Goal: Communication & Community: Answer question/provide support

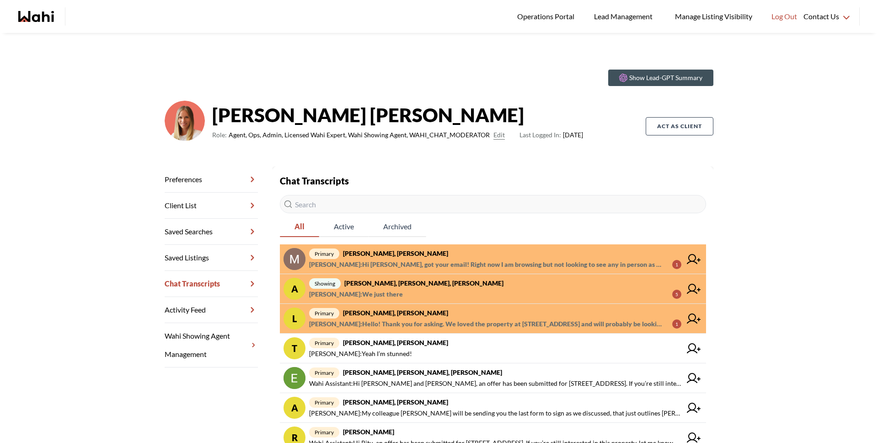
click at [424, 325] on span "[PERSON_NAME] : Hello! Thank you for asking. We loved the property at [STREET_A…" at bounding box center [487, 323] width 356 height 11
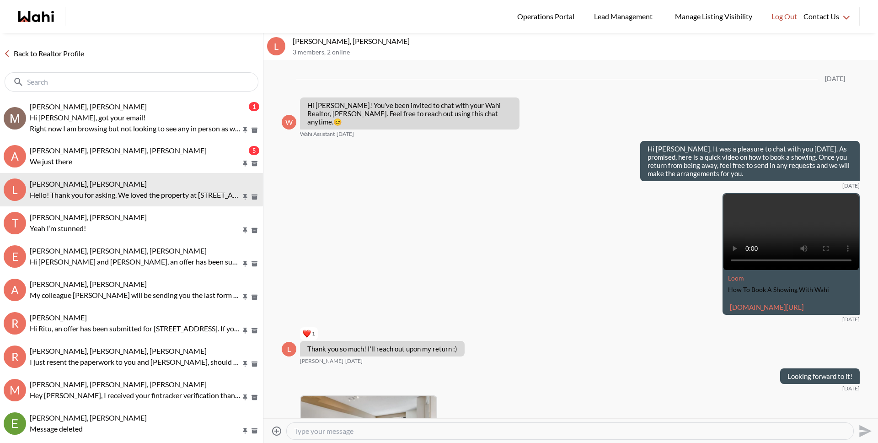
scroll to position [751, 0]
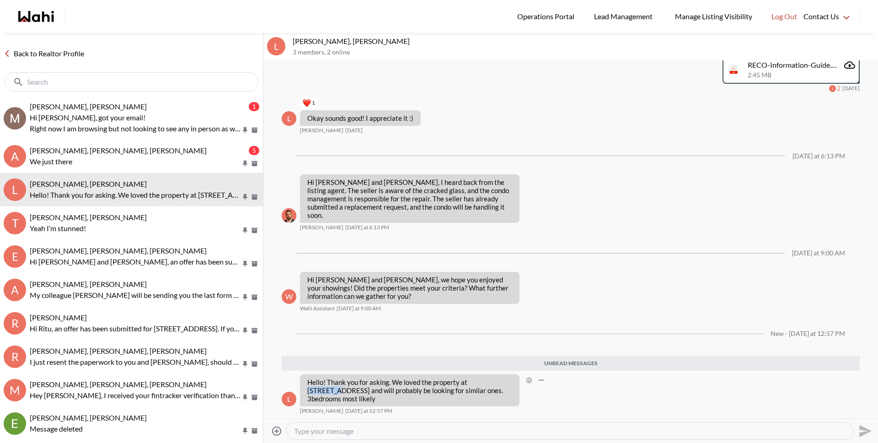
drag, startPoint x: 468, startPoint y: 389, endPoint x: 494, endPoint y: 390, distance: 25.6
click at [494, 390] on p "Hello! Thank you for asking. We loved the property at [STREET_ADDRESS] and will…" at bounding box center [409, 390] width 205 height 25
copy p "7 carlton"
click at [359, 429] on textarea "Type your message" at bounding box center [570, 430] width 552 height 9
type textarea "That's great, would you consider an offer on the 7 Carlton property?"
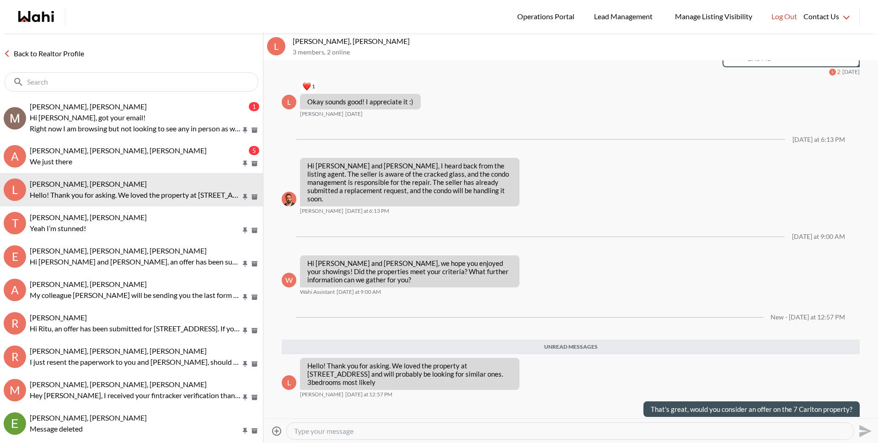
scroll to position [757, 0]
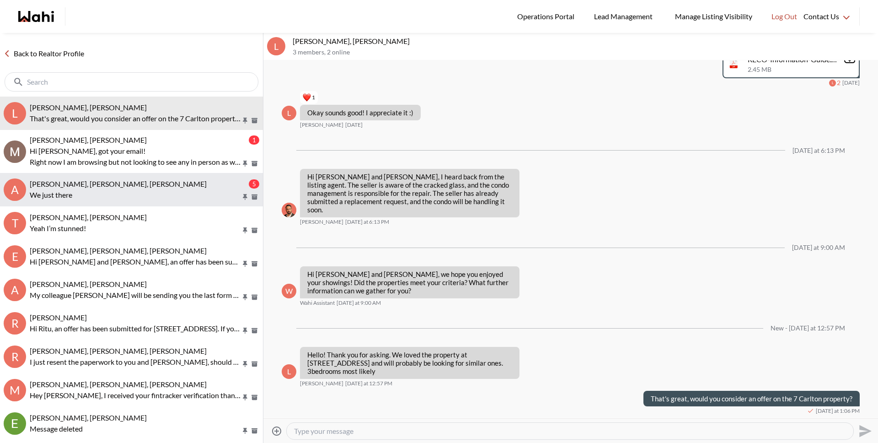
click at [112, 190] on p "We just there" at bounding box center [135, 194] width 211 height 11
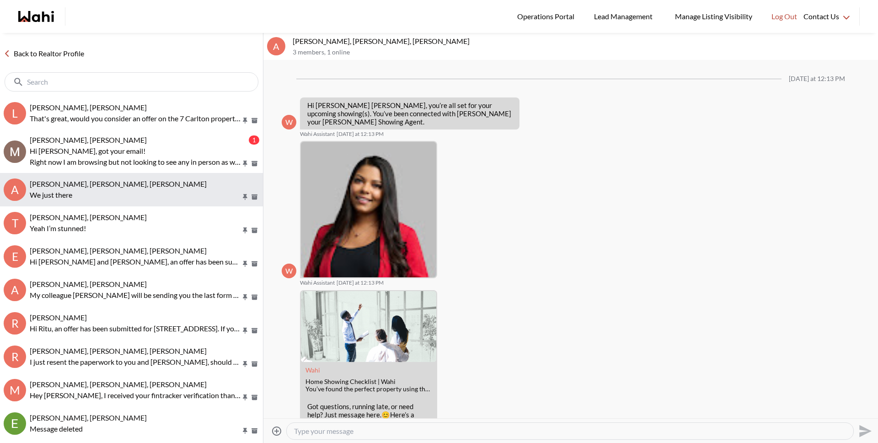
scroll to position [217, 0]
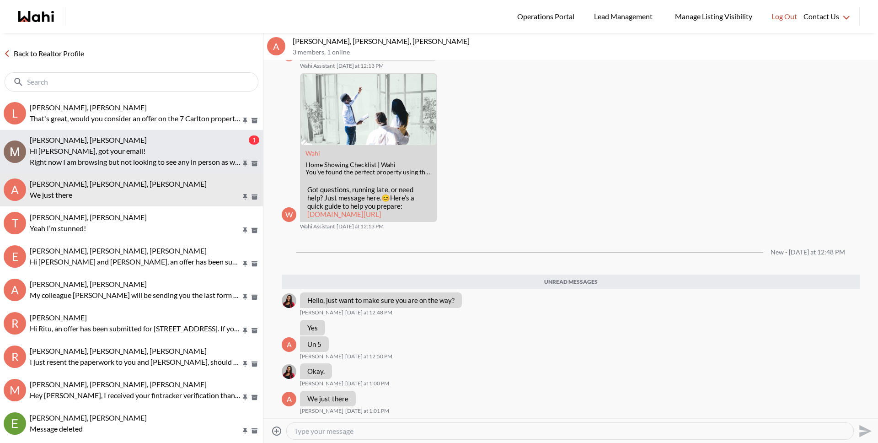
click at [112, 160] on p "Right now I am browsing but not looking to see any in person as we have changed…" at bounding box center [135, 161] width 211 height 11
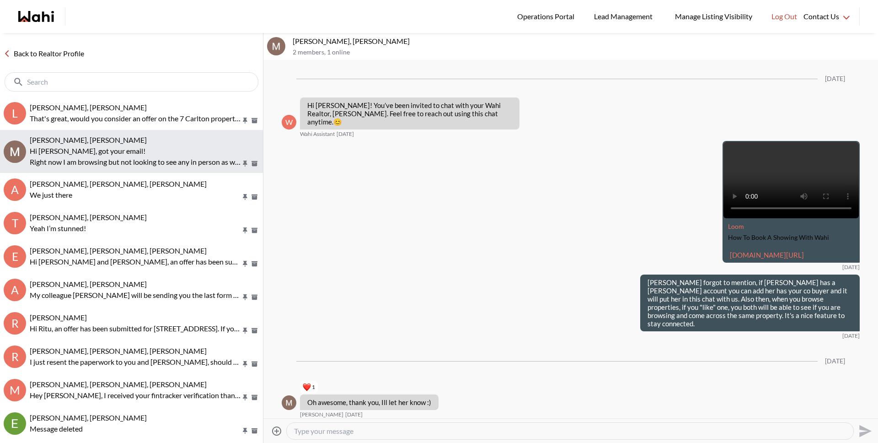
scroll to position [321, 0]
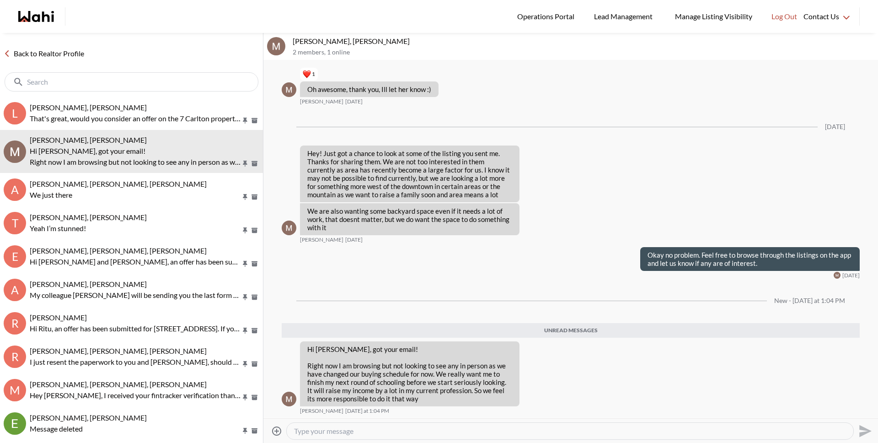
click at [336, 434] on textarea "Type your message" at bounding box center [570, 430] width 552 height 9
type textarea "Hey [PERSON_NAME]. I totally understand, that's an important consideration."
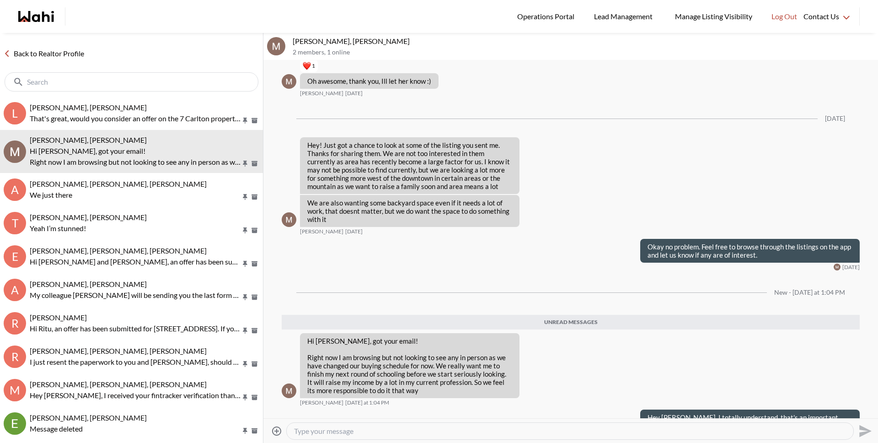
scroll to position [326, 0]
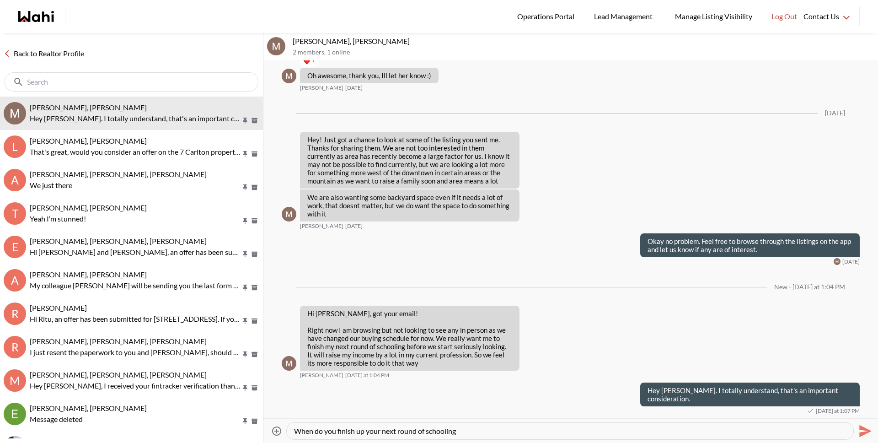
type textarea "When do you finish up your next round of schooling?"
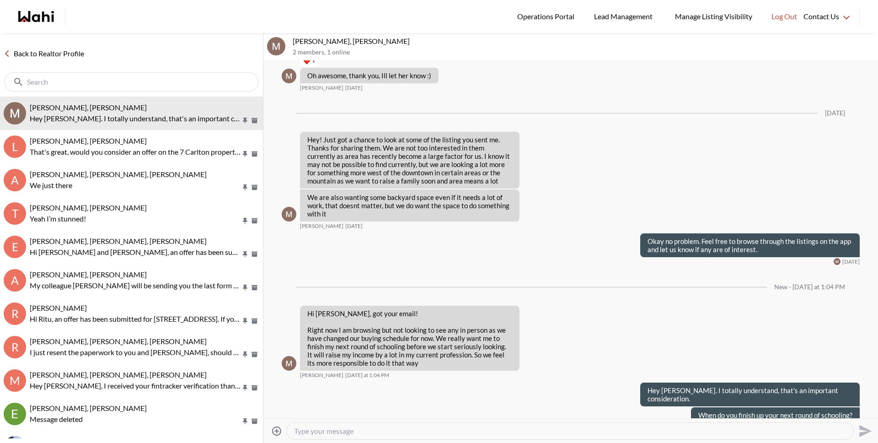
scroll to position [343, 0]
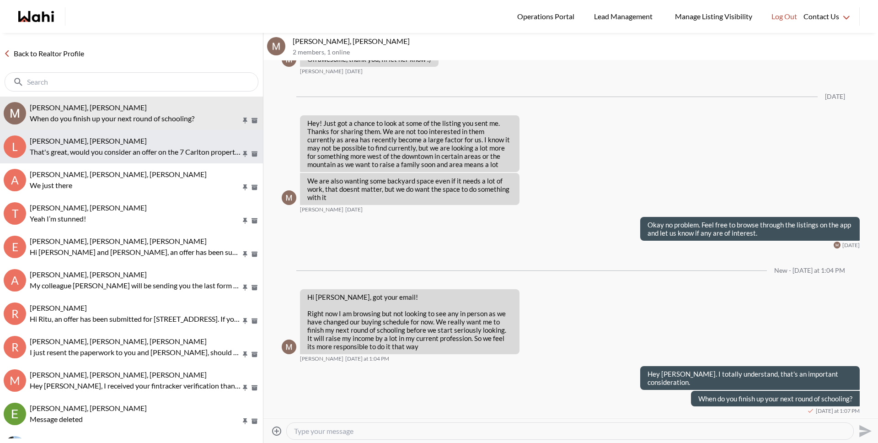
click at [109, 155] on p "That's great, would you consider an offer on the 7 Carlton property?" at bounding box center [135, 151] width 211 height 11
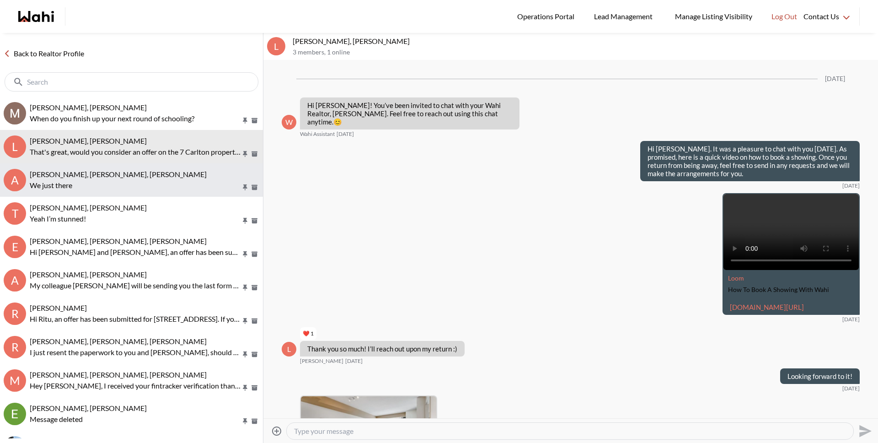
scroll to position [757, 0]
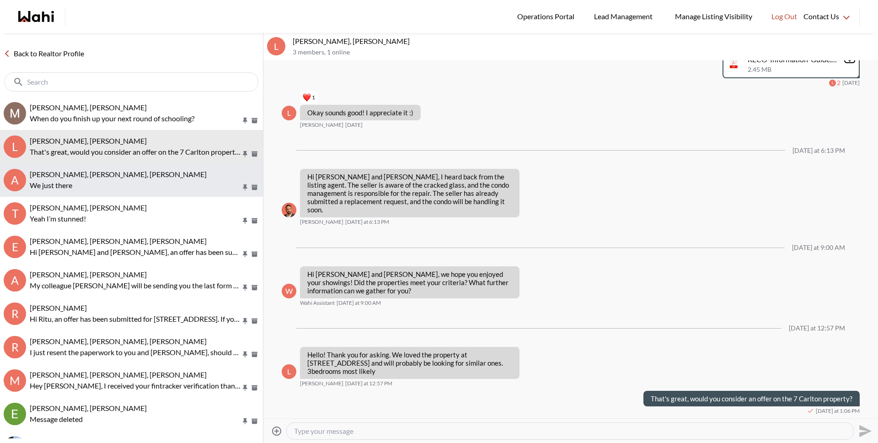
click at [108, 182] on p "We just there" at bounding box center [135, 185] width 211 height 11
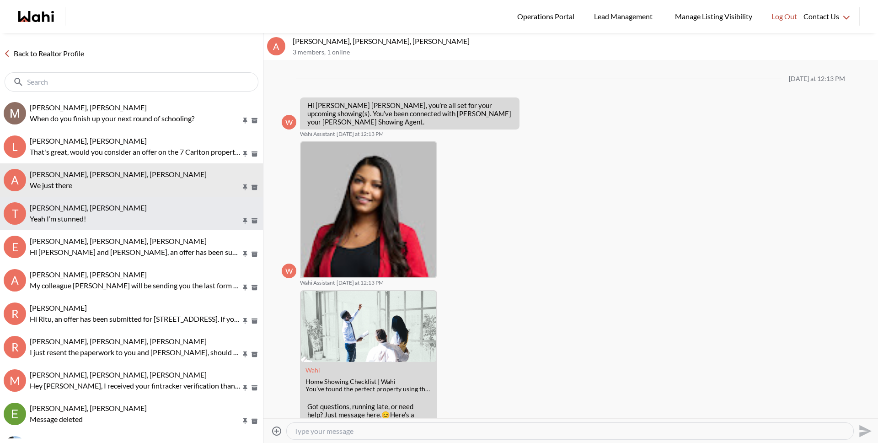
scroll to position [158, 0]
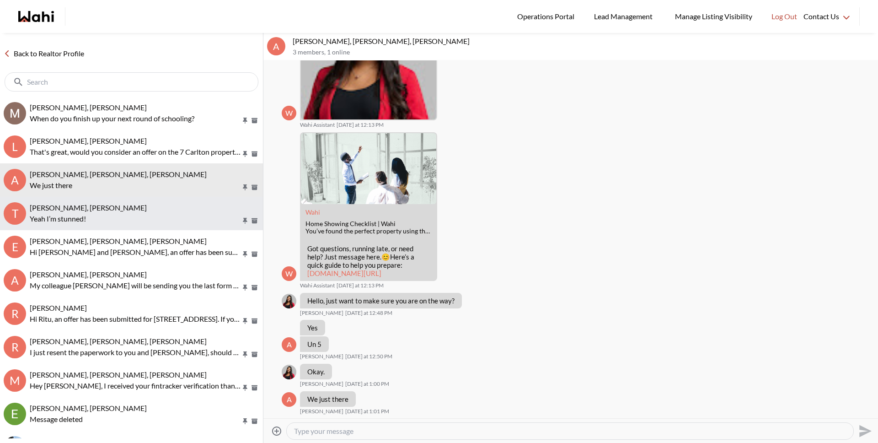
click at [106, 213] on p "Yeah I’m stunned!" at bounding box center [135, 218] width 211 height 11
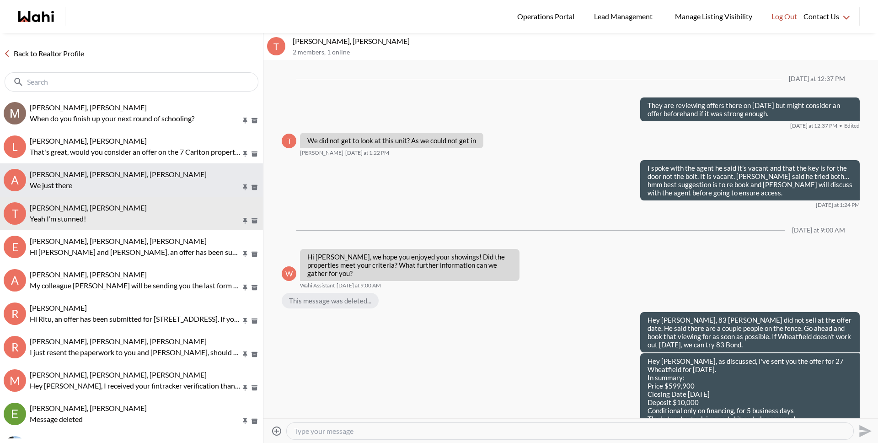
scroll to position [843, 0]
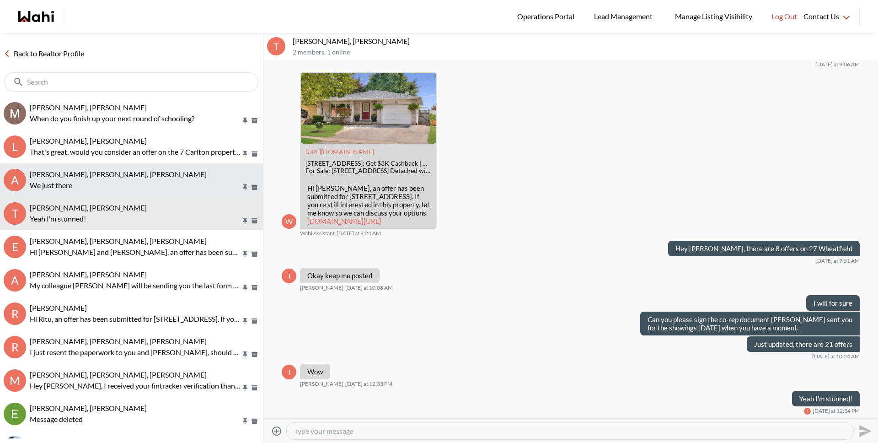
click at [109, 182] on p "We just there" at bounding box center [135, 185] width 211 height 11
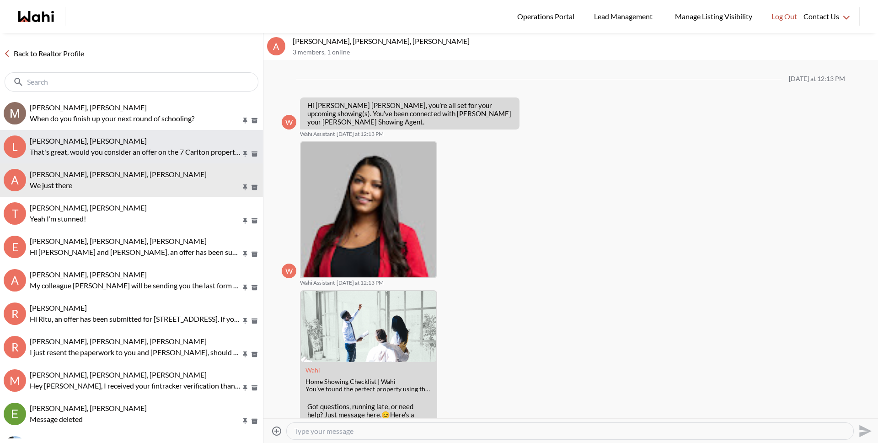
scroll to position [158, 0]
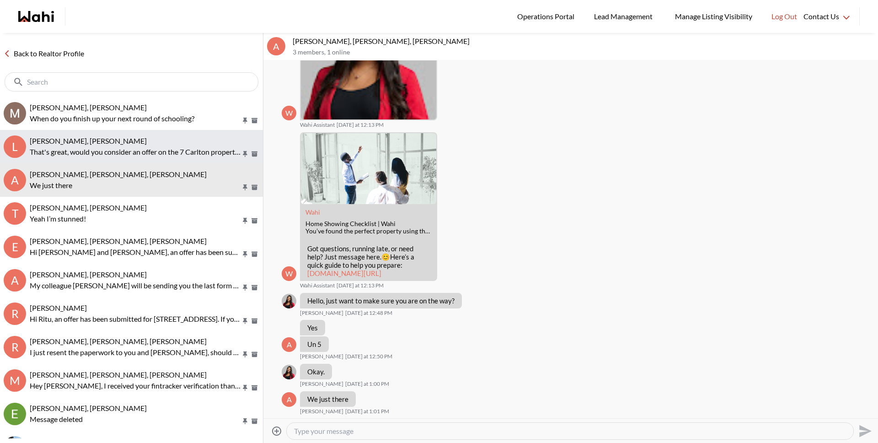
click at [107, 143] on span "[PERSON_NAME], [PERSON_NAME]" at bounding box center [88, 140] width 117 height 9
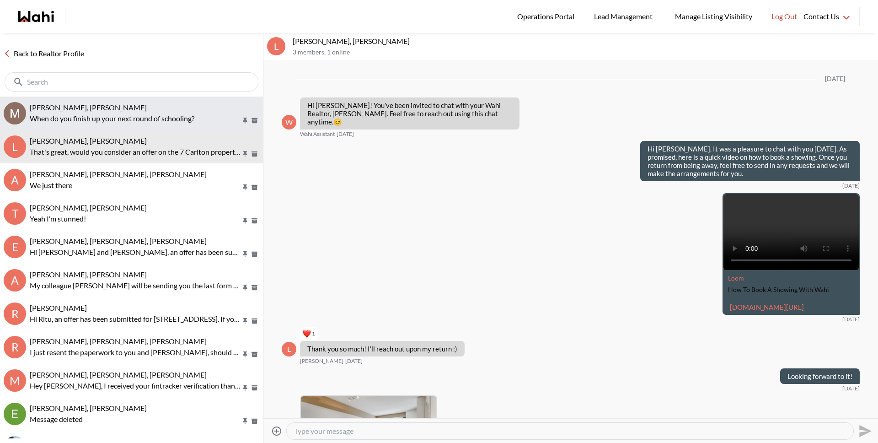
scroll to position [757, 0]
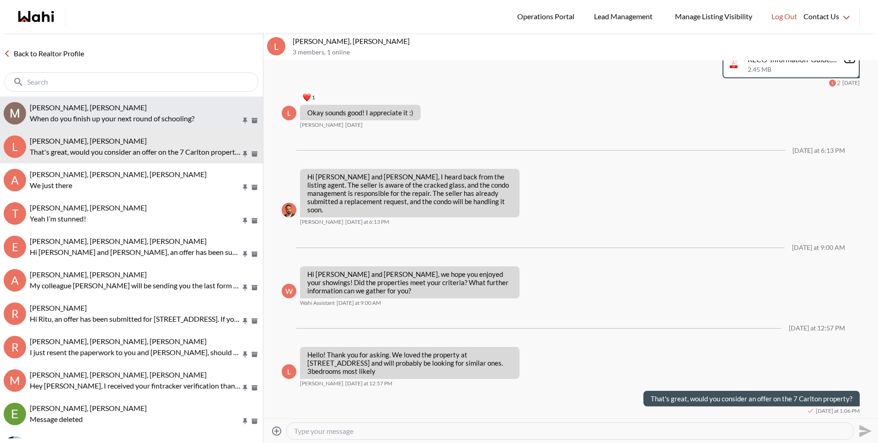
click at [105, 121] on p "When do you finish up your next round of schooling?" at bounding box center [135, 118] width 211 height 11
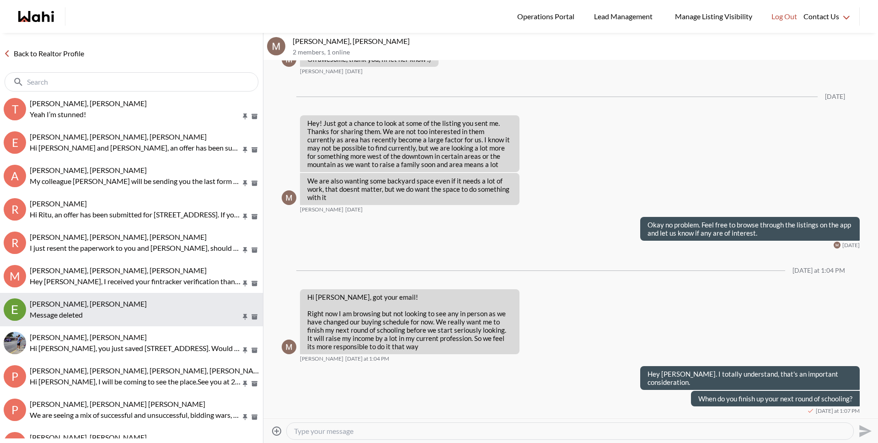
scroll to position [140, 0]
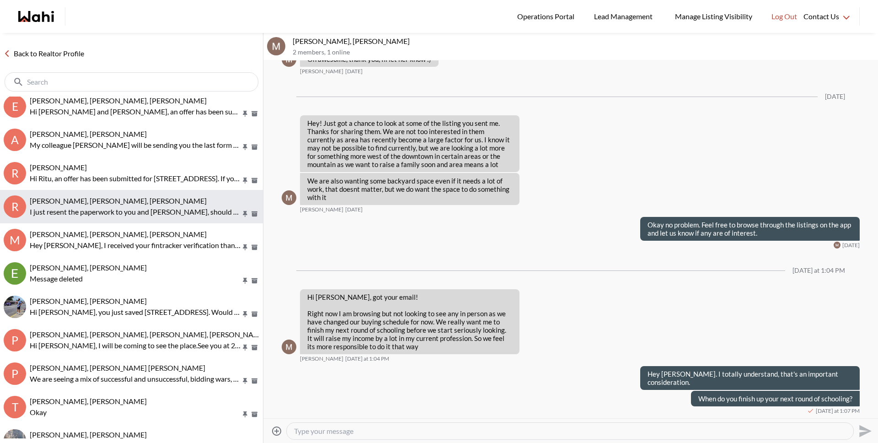
click at [160, 214] on p "I just resent the paperwork to you and [PERSON_NAME], should be in your inbox. …" at bounding box center [135, 211] width 211 height 11
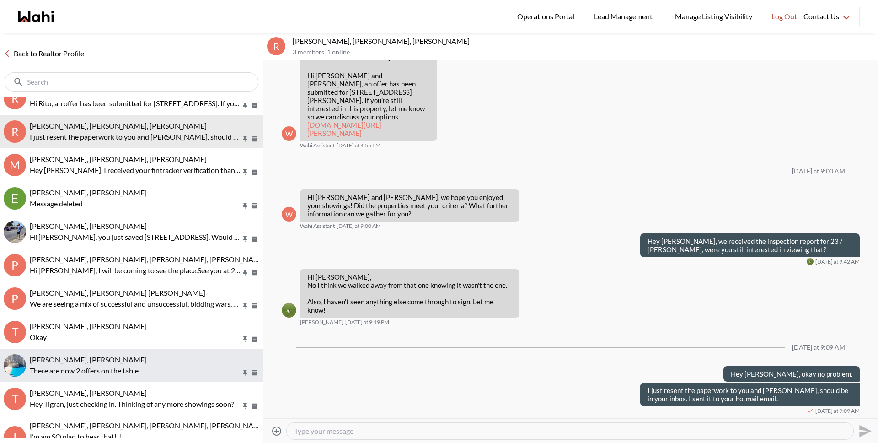
scroll to position [214, 0]
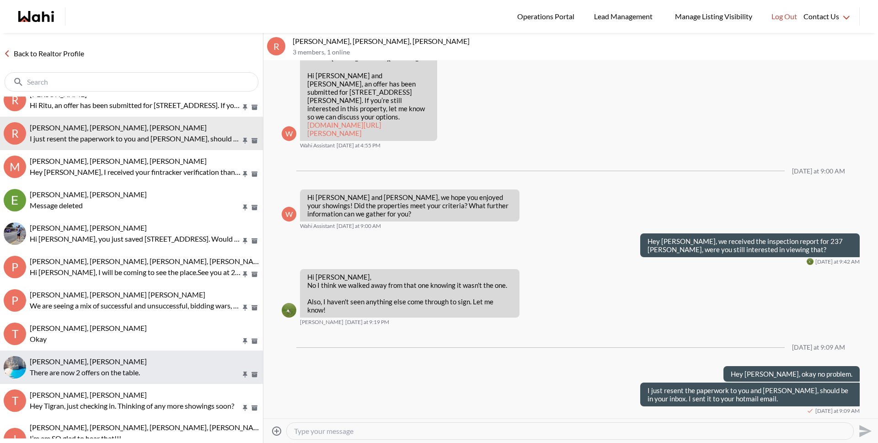
click at [95, 371] on p "There are now 2 offers on the table." at bounding box center [135, 372] width 211 height 11
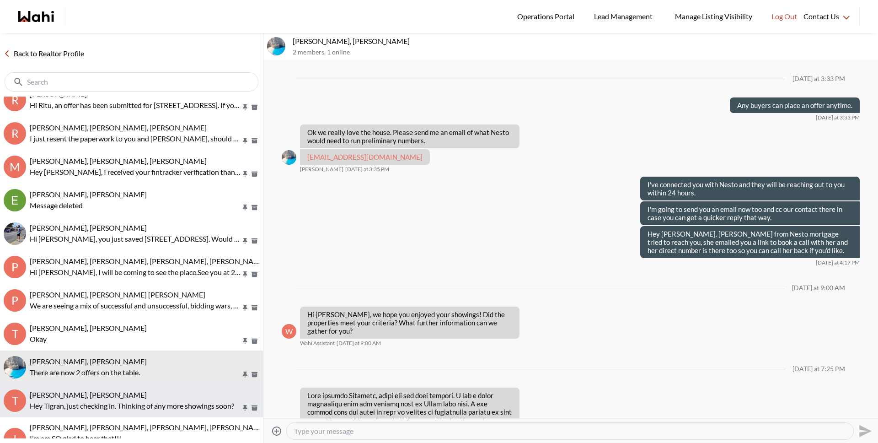
scroll to position [1095, 0]
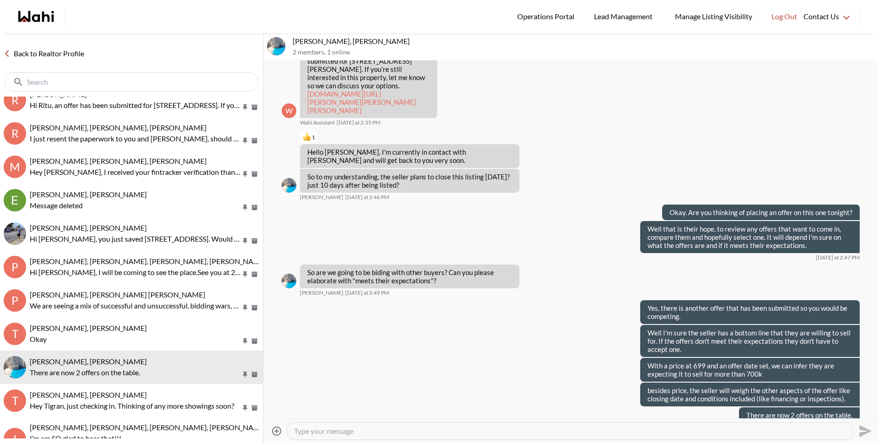
click at [299, 432] on textarea "Type your message" at bounding box center [570, 430] width 552 height 9
type textarea "Hey [PERSON_NAME]. How did your chat go with [PERSON_NAME]?"
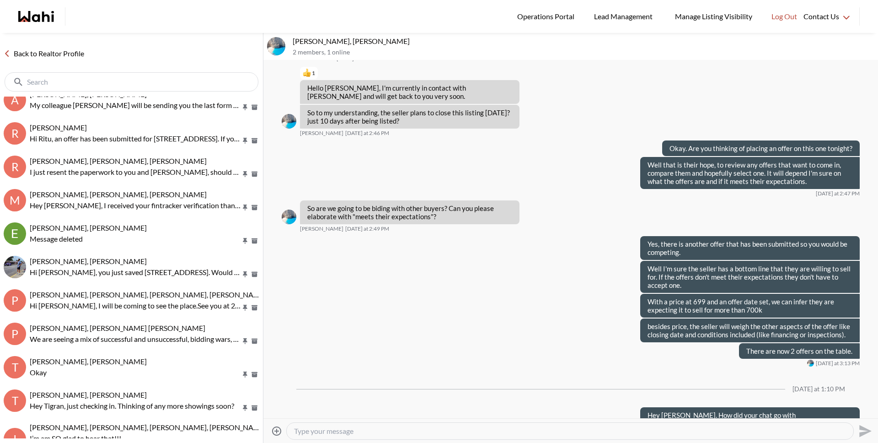
scroll to position [0, 0]
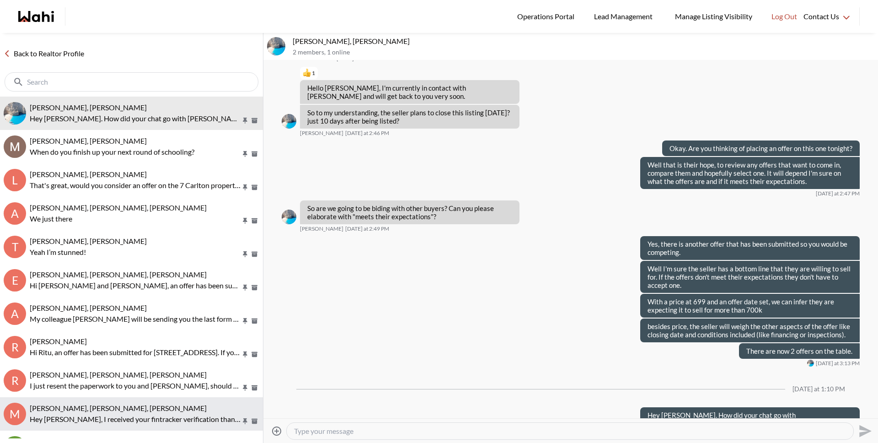
click at [115, 407] on span "[PERSON_NAME], [PERSON_NAME], [PERSON_NAME]" at bounding box center [118, 407] width 177 height 9
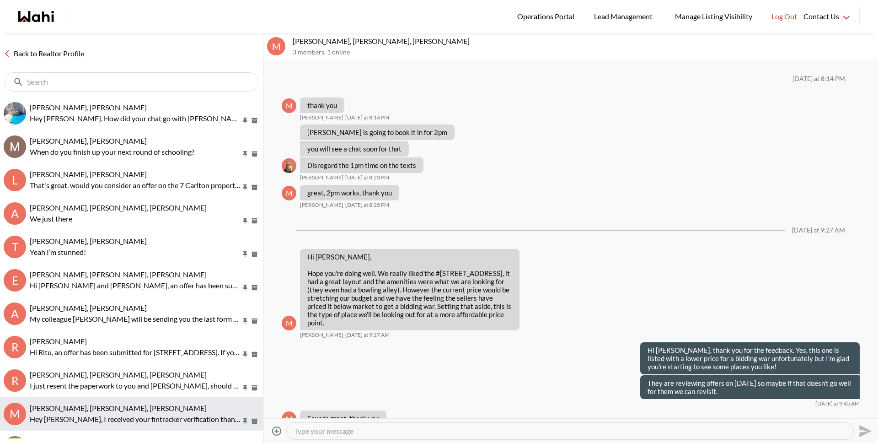
scroll to position [986, 0]
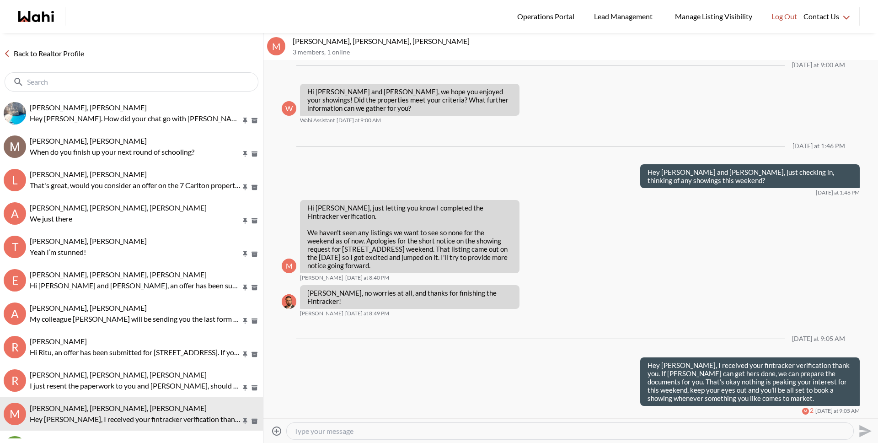
click at [367, 432] on textarea "Type your message" at bounding box center [570, 430] width 552 height 9
click at [404, 432] on textarea "I resent to [PERSON_NAME] in case it got burried in her inbox :)" at bounding box center [570, 430] width 552 height 9
type textarea "I resent to [PERSON_NAME] in case it got hurried in her inbox :)"
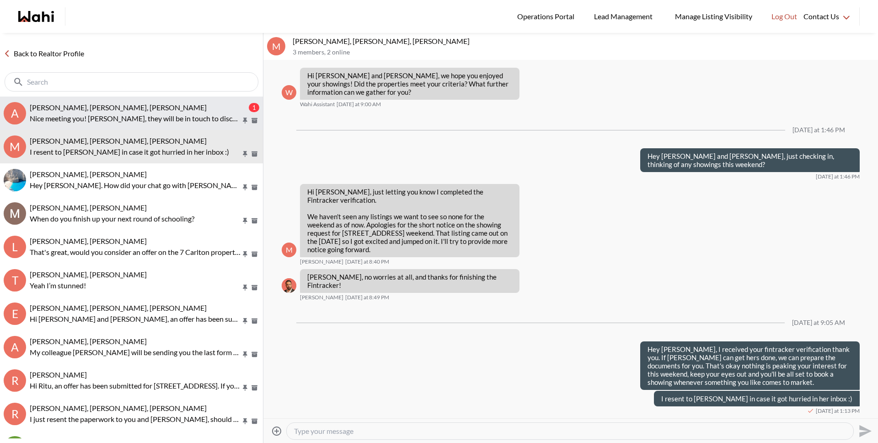
click at [142, 116] on p "Nice meeting you! [PERSON_NAME], they will be in touch to discuss the property." at bounding box center [135, 118] width 211 height 11
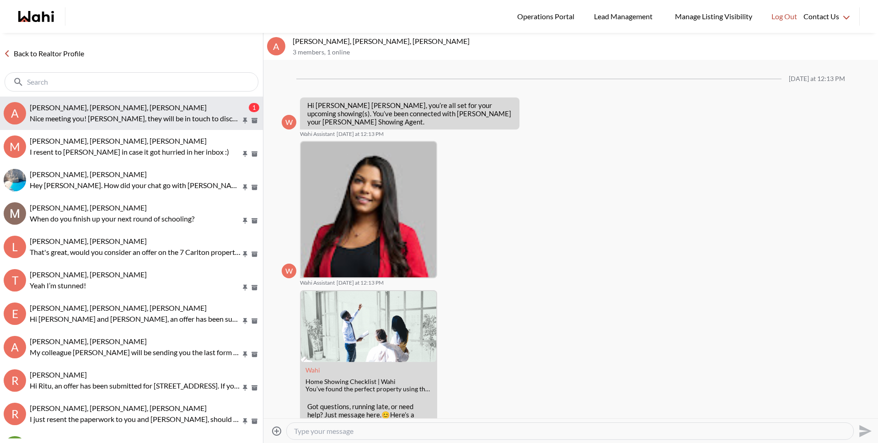
scroll to position [252, 0]
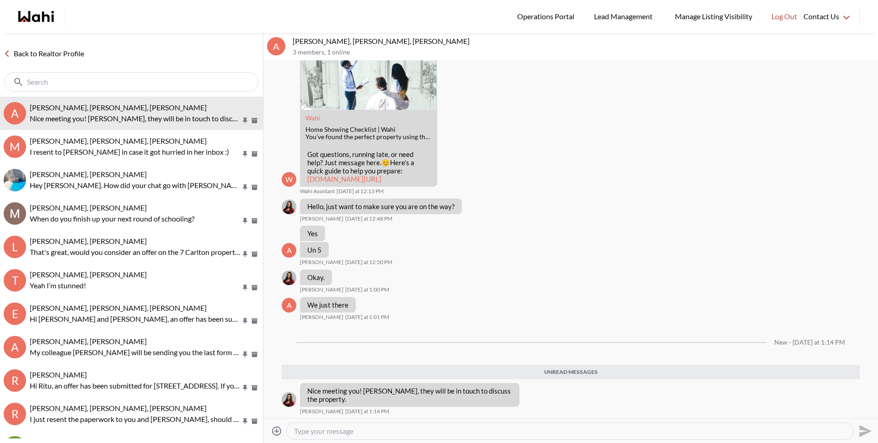
click at [126, 84] on input "text" at bounding box center [132, 81] width 211 height 9
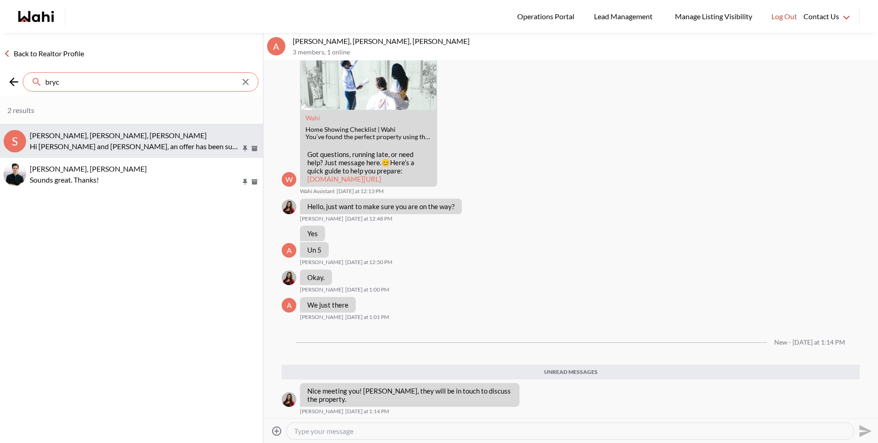
type input "bryc"
click at [138, 129] on button "S [PERSON_NAME], [PERSON_NAME], [PERSON_NAME] [PERSON_NAME] and [PERSON_NAME], …" at bounding box center [131, 140] width 263 height 33
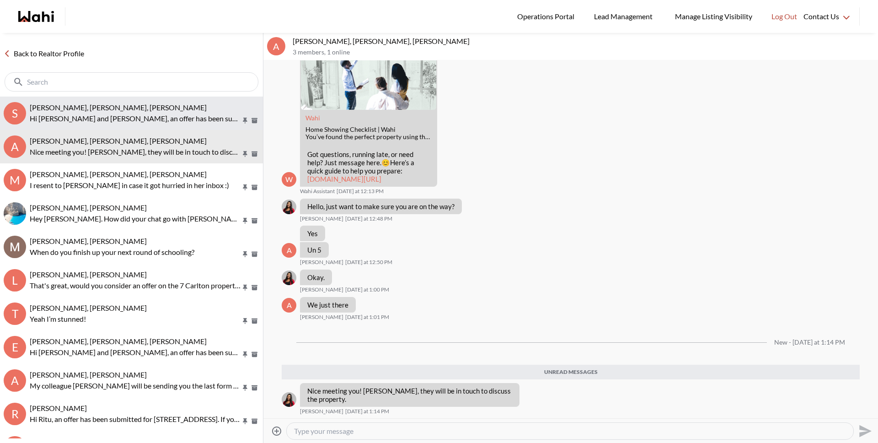
click at [114, 122] on p "Hi [PERSON_NAME] and [PERSON_NAME], an offer has been submitted for [STREET_ADD…" at bounding box center [135, 118] width 211 height 11
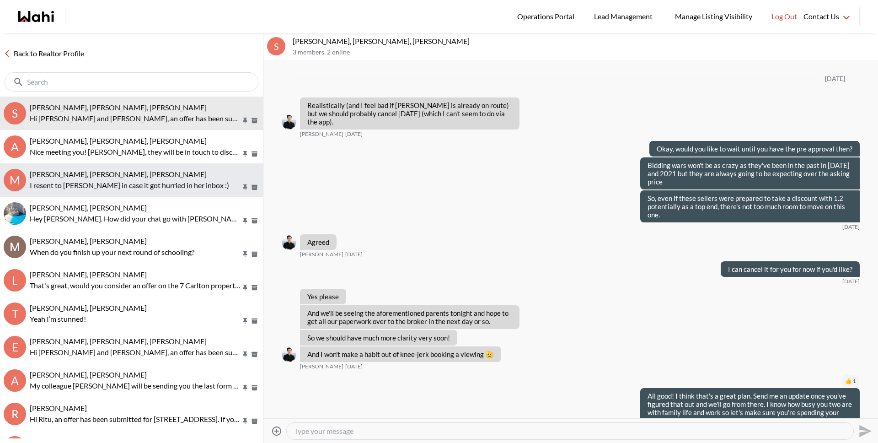
scroll to position [916, 0]
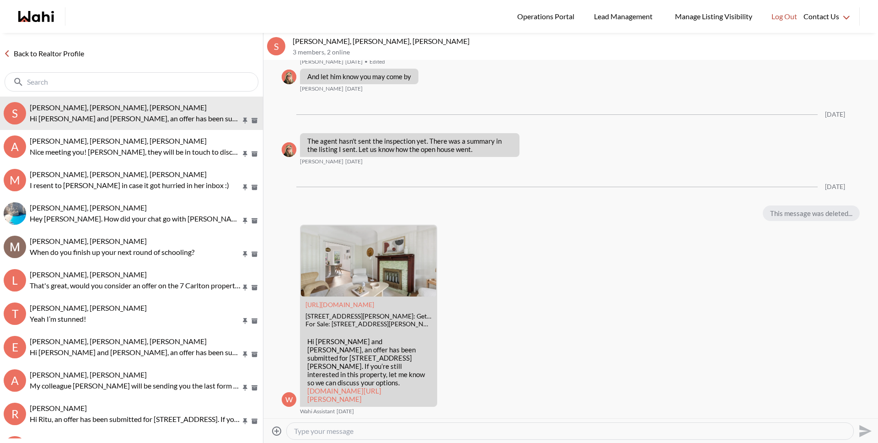
click at [339, 430] on textarea "Type your message" at bounding box center [570, 430] width 552 height 9
type textarea "Hey [PERSON_NAME] and [PERSON_NAME], checking in, thinking of any showings this…"
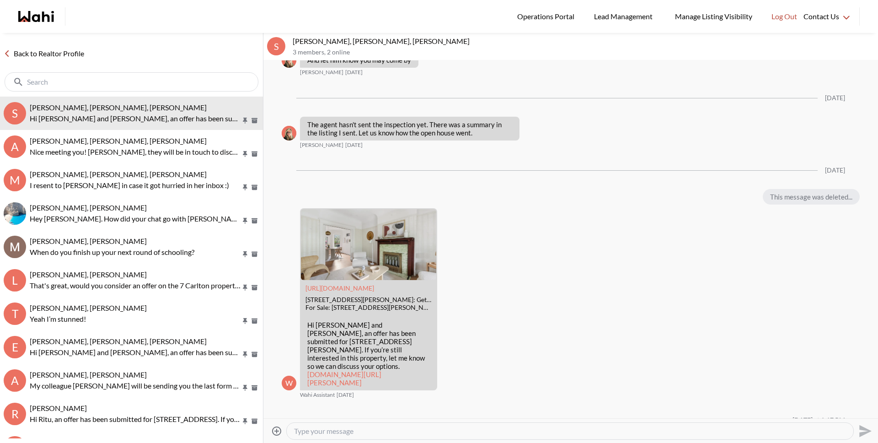
scroll to position [988, 0]
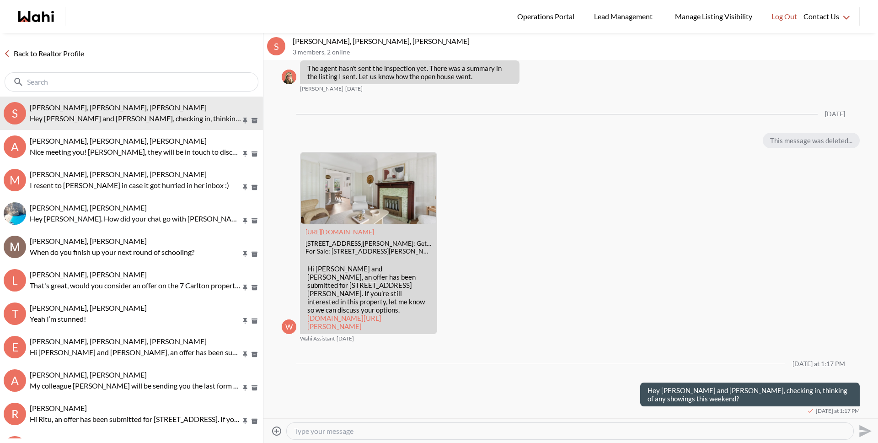
click at [58, 56] on link "Back to Realtor Profile" at bounding box center [44, 54] width 88 height 12
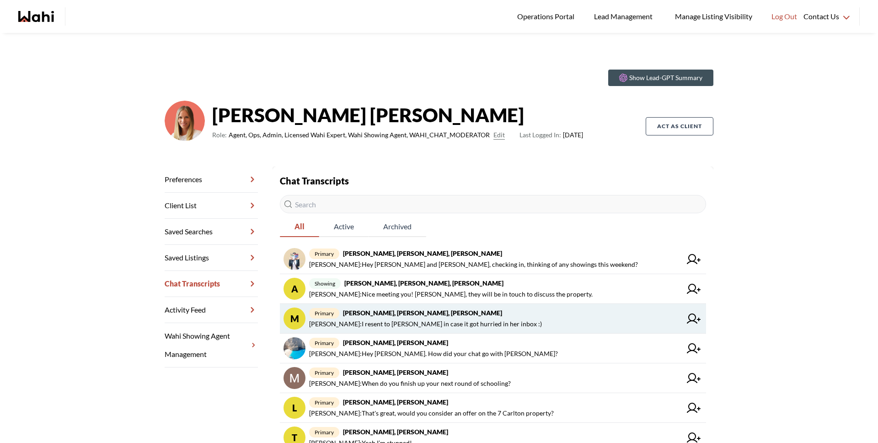
click at [446, 323] on span "[PERSON_NAME] : I resent to [PERSON_NAME] in case it got hurried in her inbox :)" at bounding box center [425, 323] width 233 height 11
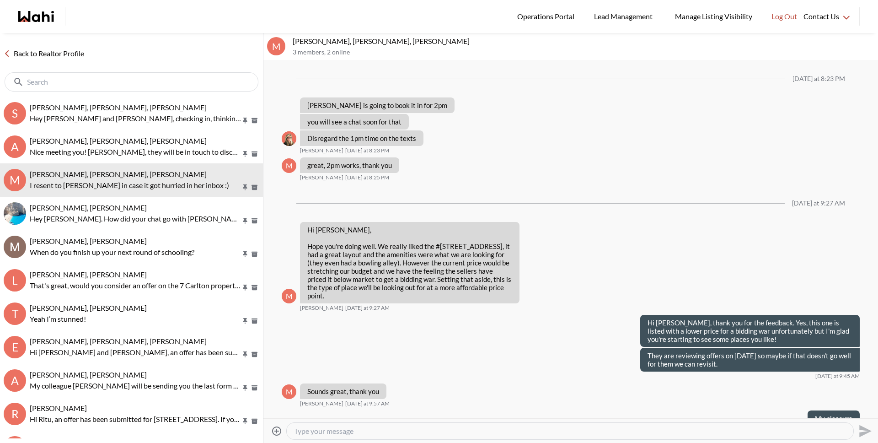
scroll to position [974, 0]
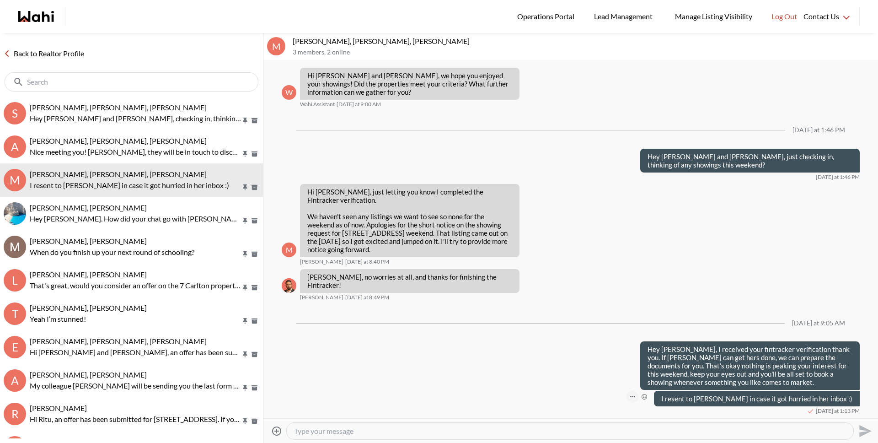
click at [638, 395] on button "Open Message Actions Menu" at bounding box center [632, 396] width 12 height 12
click at [617, 369] on button "Edit Message" at bounding box center [633, 366] width 73 height 16
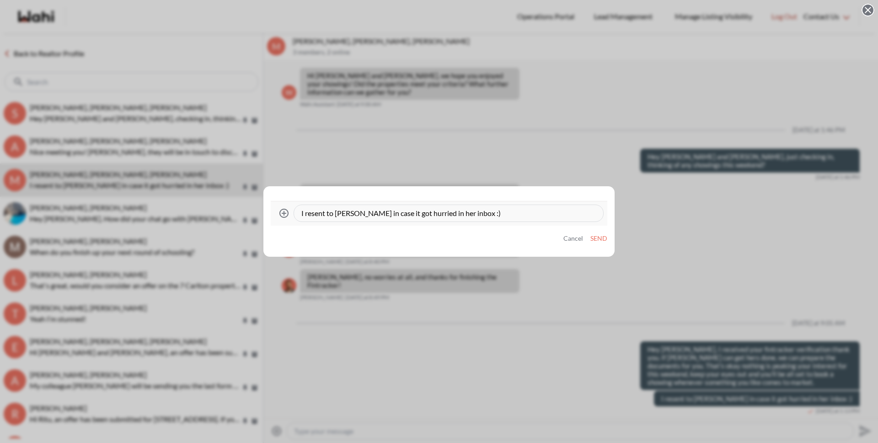
click at [398, 213] on textarea "I resent to [PERSON_NAME] in case it got hurried in her inbox :)" at bounding box center [448, 212] width 294 height 9
type textarea "I resent to [PERSON_NAME] in case it got burried in her inbox :)"
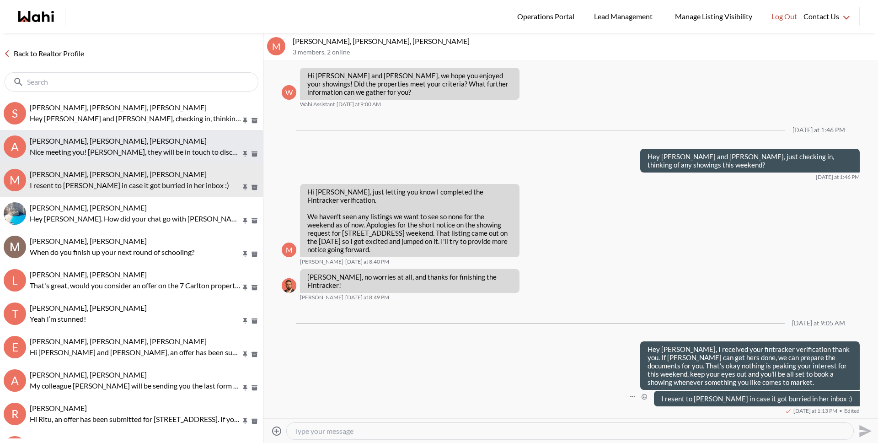
click at [91, 143] on span "[PERSON_NAME], [PERSON_NAME], [PERSON_NAME]" at bounding box center [118, 140] width 177 height 9
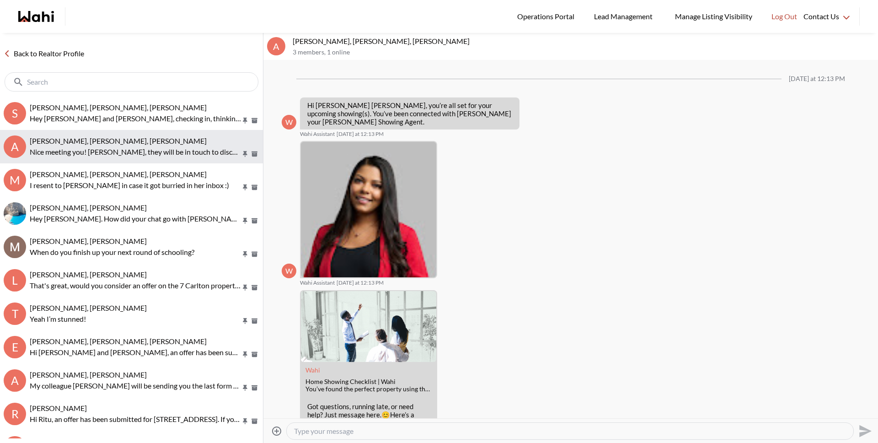
scroll to position [193, 0]
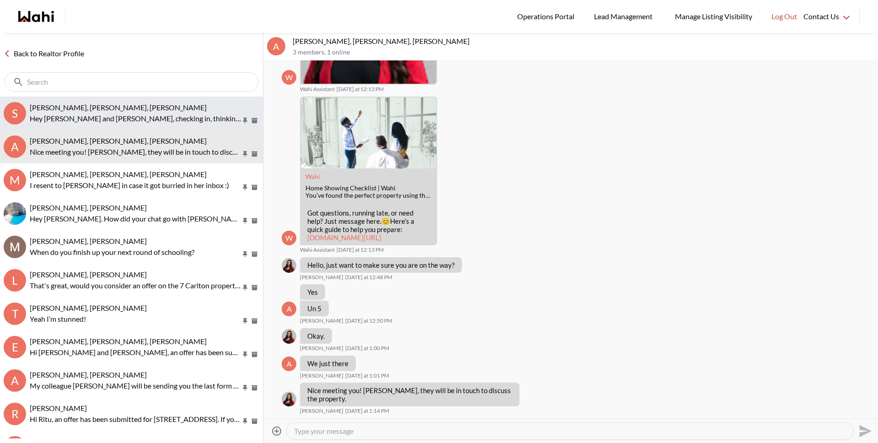
click at [90, 107] on span "[PERSON_NAME], [PERSON_NAME], [PERSON_NAME]" at bounding box center [118, 107] width 177 height 9
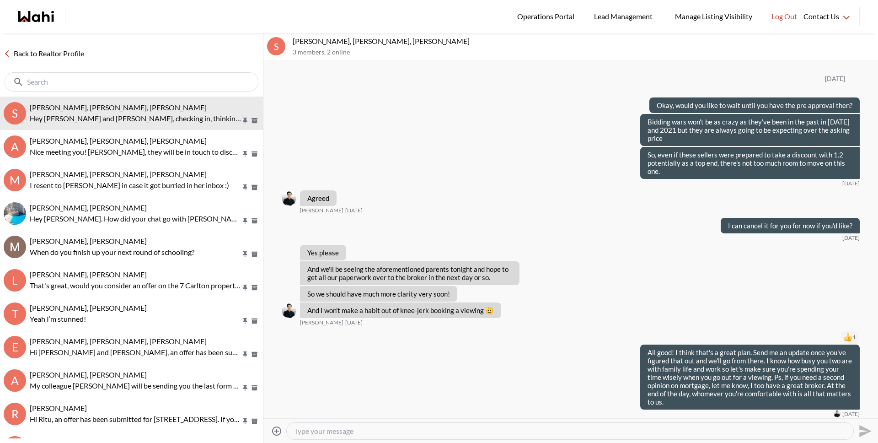
scroll to position [953, 0]
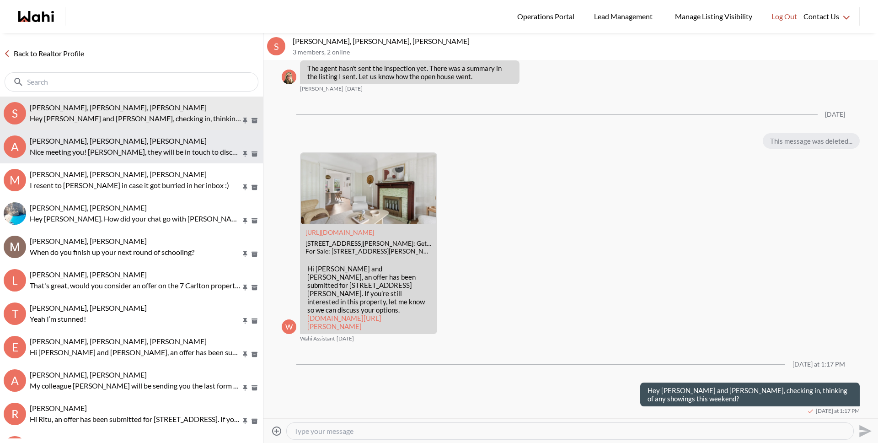
click at [74, 154] on p "Nice meeting you! [PERSON_NAME], they will be in touch to discuss the property." at bounding box center [135, 151] width 211 height 11
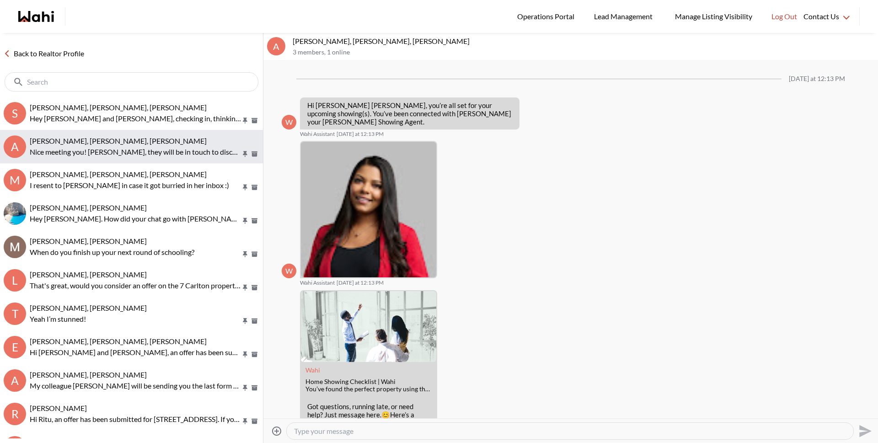
scroll to position [193, 0]
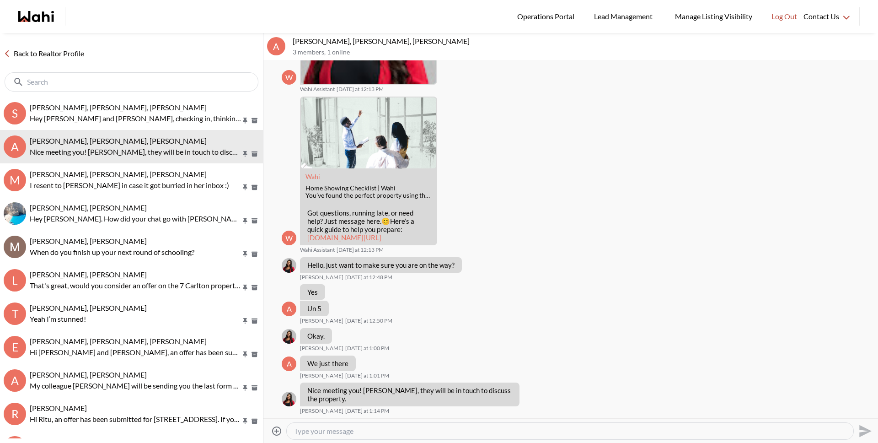
click at [79, 53] on link "Back to Realtor Profile" at bounding box center [44, 54] width 88 height 12
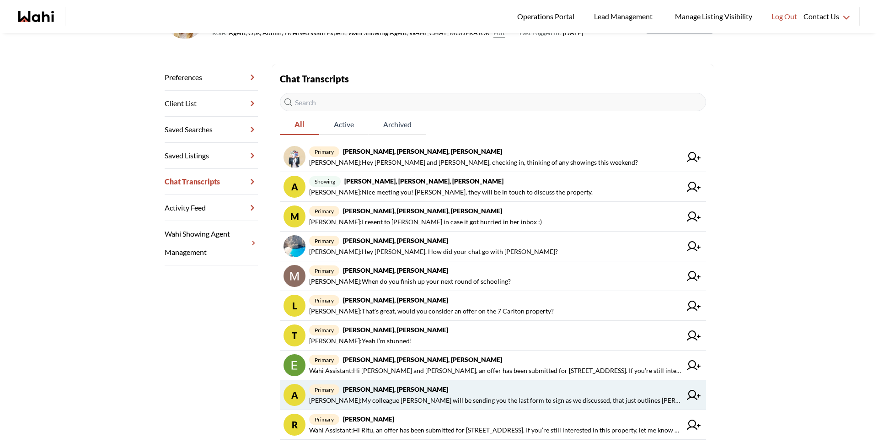
scroll to position [126, 0]
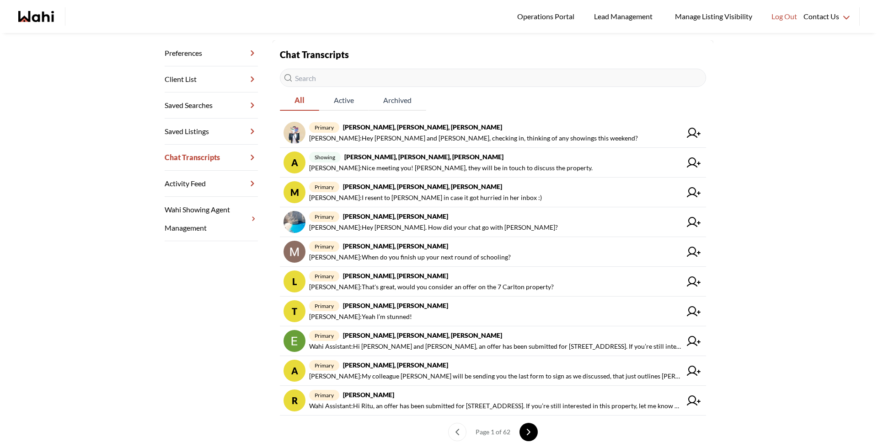
click at [529, 432] on button "next page" at bounding box center [528, 431] width 18 height 18
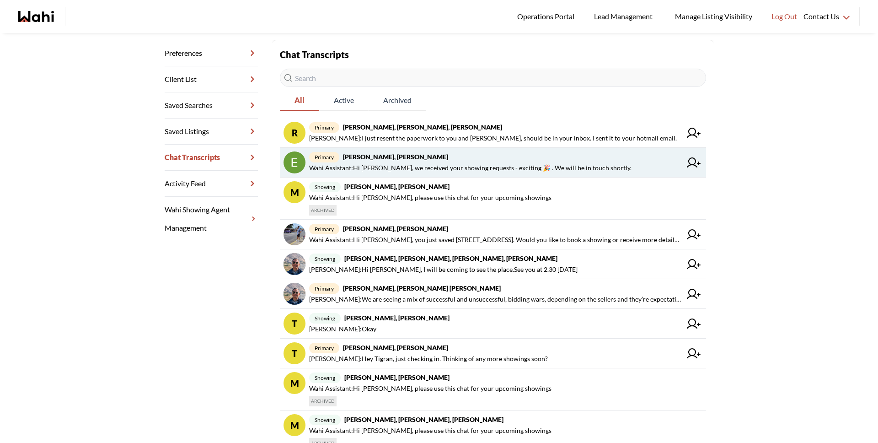
click at [402, 169] on span "Wahi Assistant : Hi [PERSON_NAME], we received your showing requests - exciting…" at bounding box center [470, 167] width 322 height 11
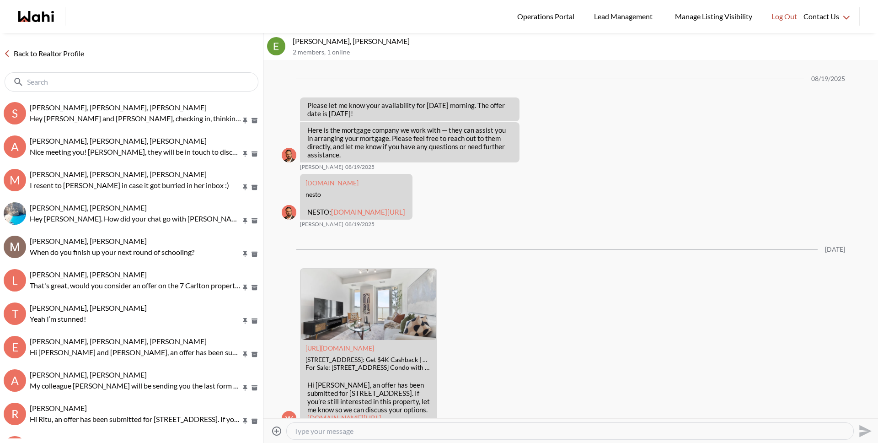
scroll to position [1074, 0]
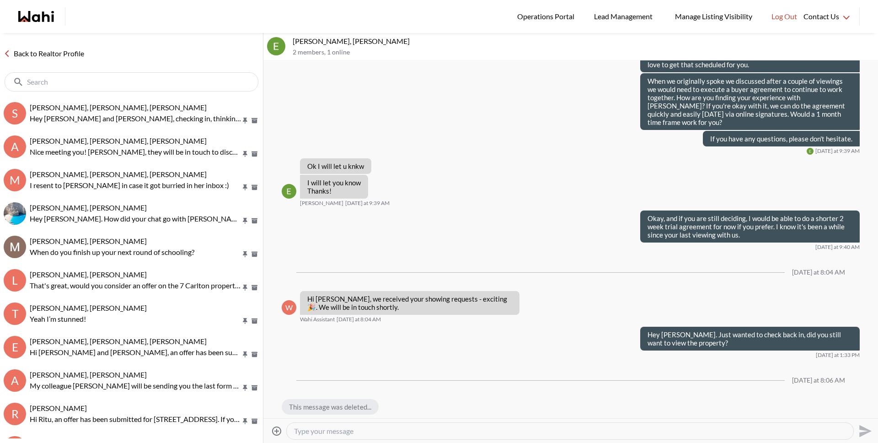
drag, startPoint x: 475, startPoint y: 429, endPoint x: 480, endPoint y: 427, distance: 5.9
click at [474, 430] on textarea "Type your message" at bounding box center [570, 430] width 552 height 9
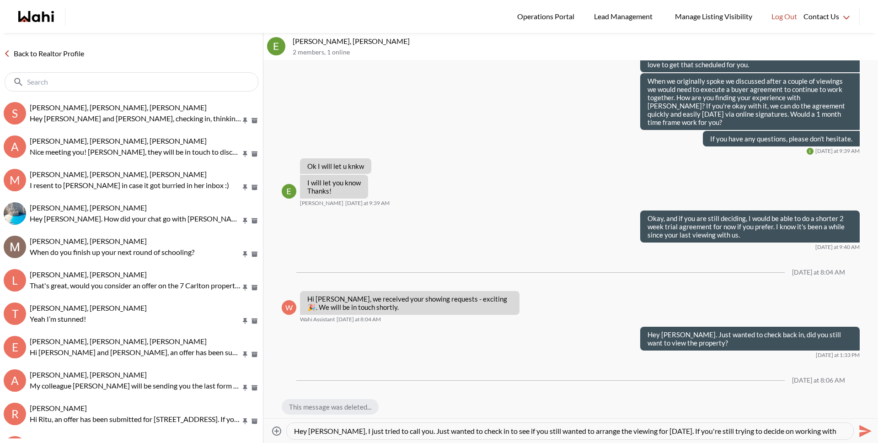
scroll to position [9, 0]
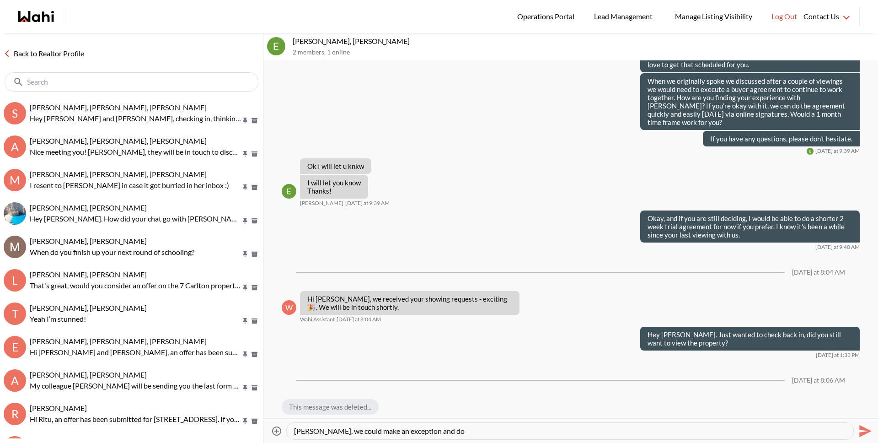
click at [414, 435] on textarea "Hey [PERSON_NAME], I just tried to call you. Just wanted to check in to see if …" at bounding box center [570, 430] width 552 height 9
type textarea "Hey [PERSON_NAME], I just tried to call you. Just wanted to check in to see if …"
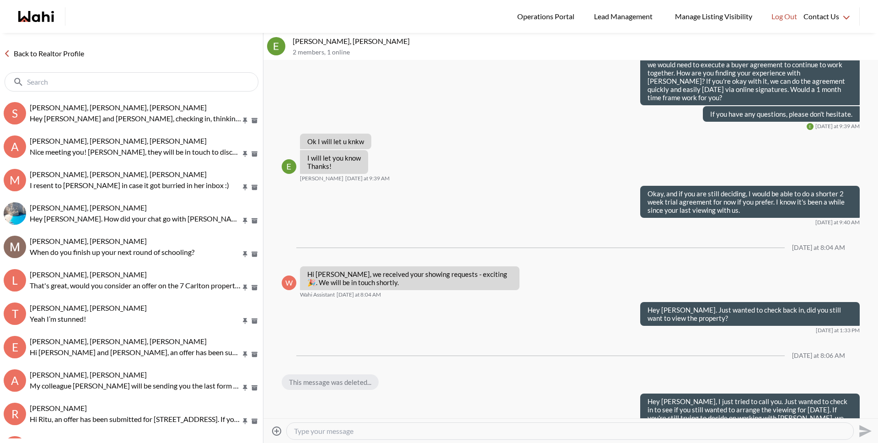
scroll to position [0, 0]
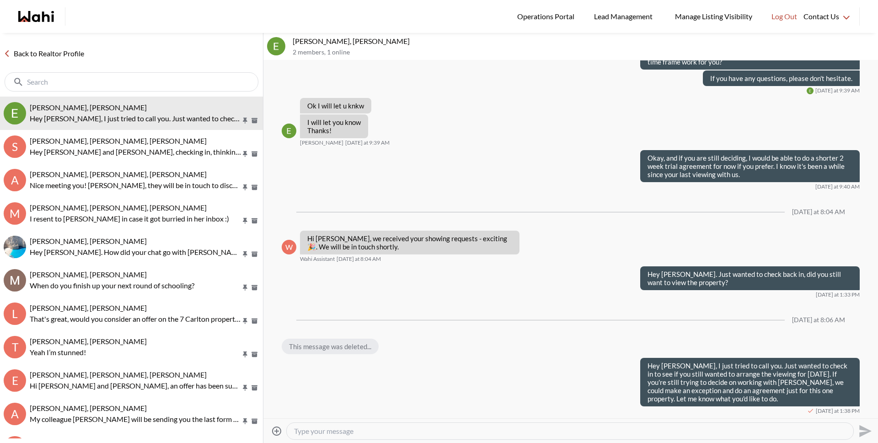
click at [69, 51] on link "Back to Realtor Profile" at bounding box center [44, 54] width 88 height 12
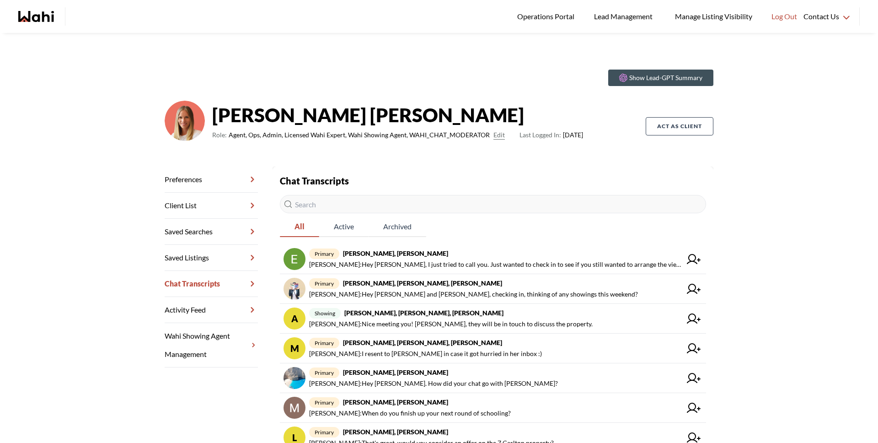
click at [346, 200] on input "text" at bounding box center [493, 204] width 426 height 18
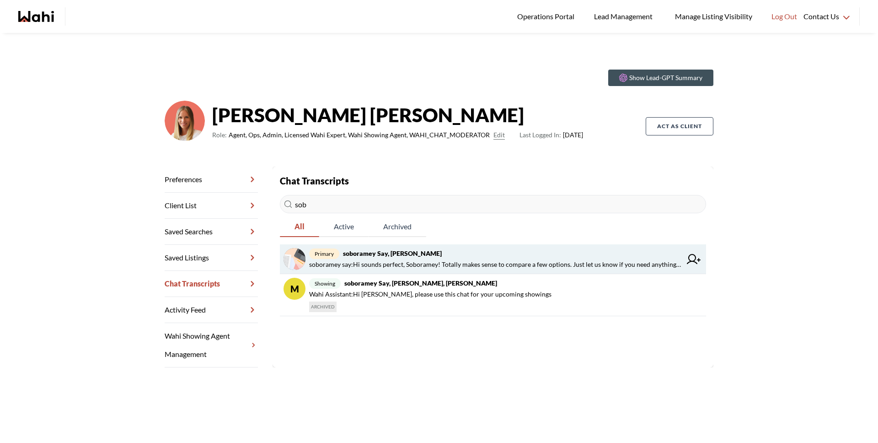
type input "sob"
click at [371, 260] on span "soboramey say : Hi sounds perfect, Soboramey! Totally makes sense to compare a …" at bounding box center [495, 264] width 372 height 11
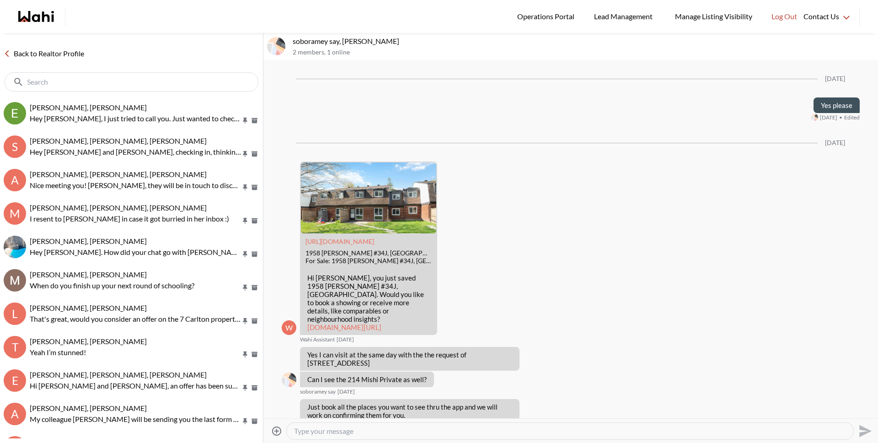
scroll to position [829, 0]
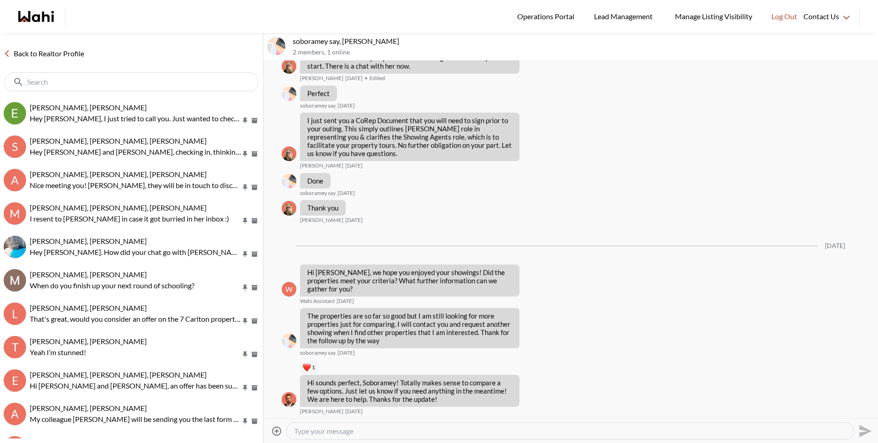
click at [370, 431] on textarea "Type your message" at bounding box center [570, 430] width 552 height 9
type textarea "Hey Soboramey! I just gave you a call to check in, thinking of any showings thi…"
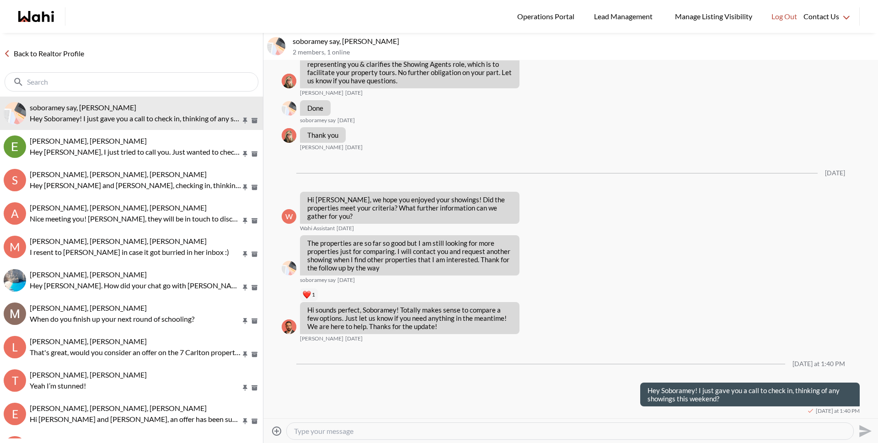
click at [54, 55] on link "Back to Realtor Profile" at bounding box center [44, 54] width 88 height 12
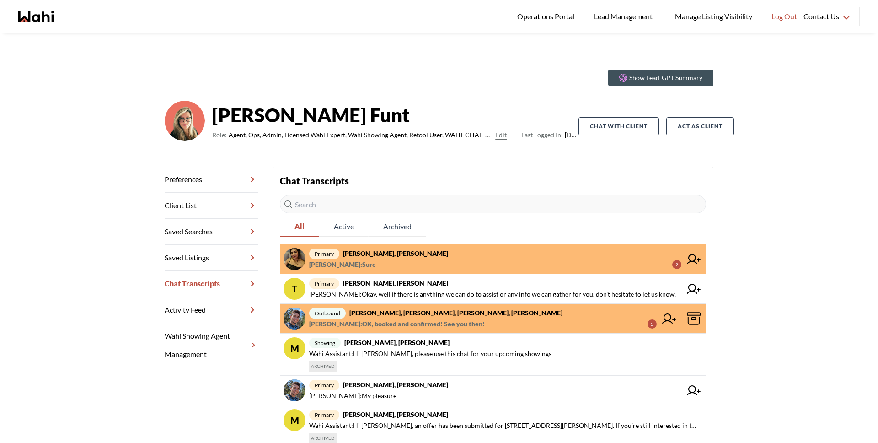
click at [361, 261] on span "Barbara Funt : Sure 2" at bounding box center [495, 264] width 372 height 11
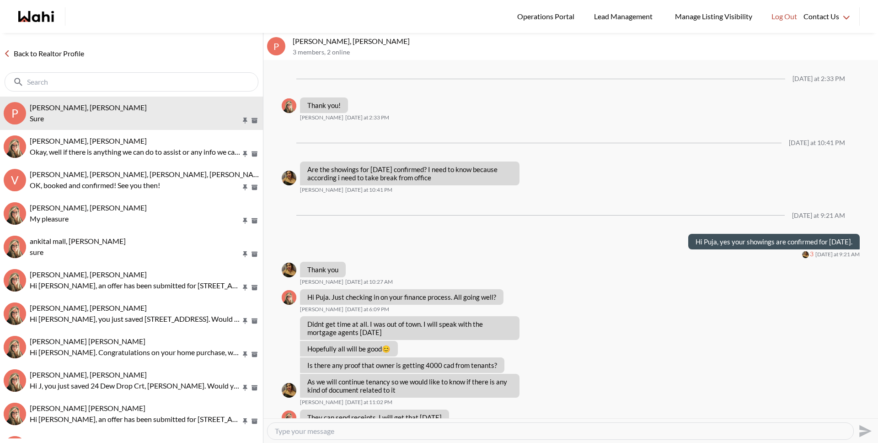
scroll to position [620, 0]
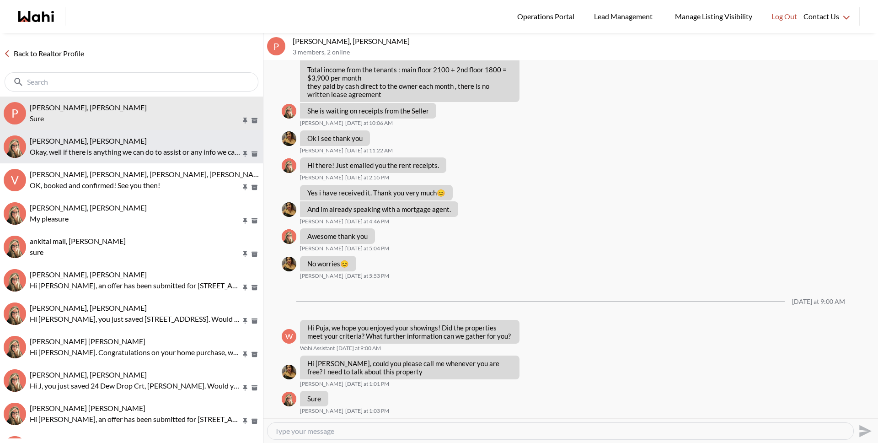
click at [87, 141] on span "tom smith, Barbara" at bounding box center [88, 140] width 117 height 9
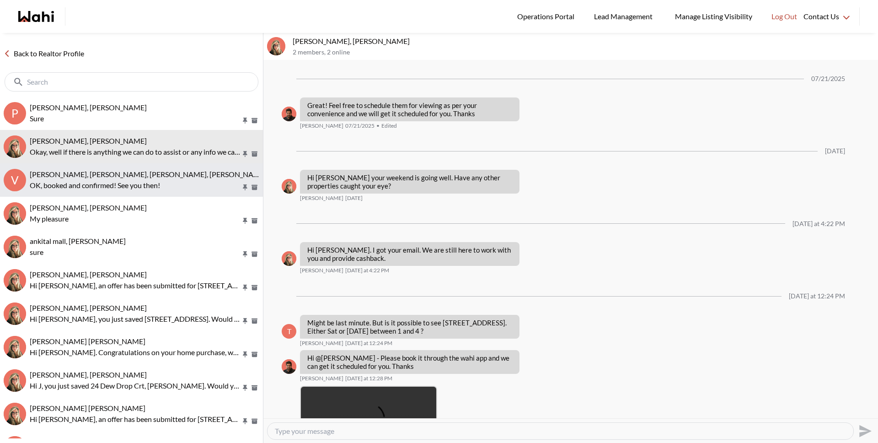
scroll to position [768, 0]
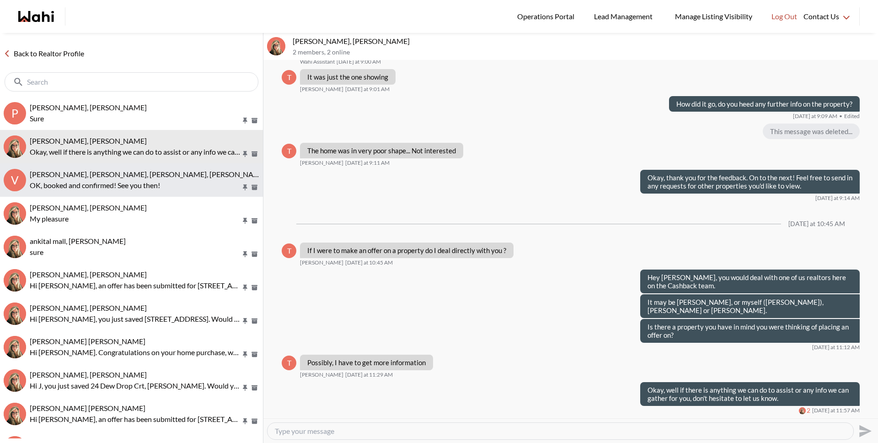
click at [89, 187] on p "OK, booked and confirmed! See you then!" at bounding box center [135, 185] width 211 height 11
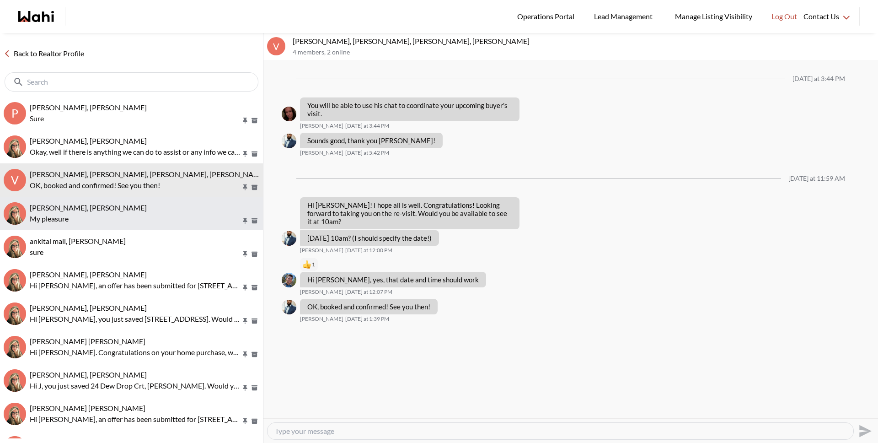
click at [95, 223] on p "My pleasure" at bounding box center [135, 218] width 211 height 11
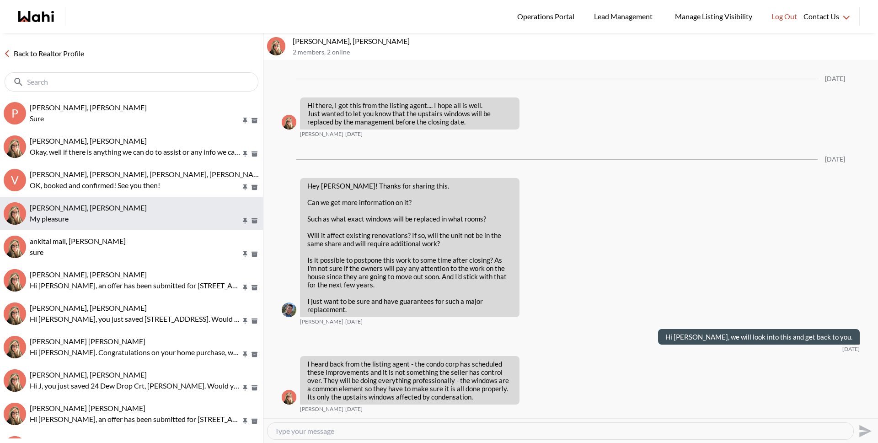
scroll to position [914, 0]
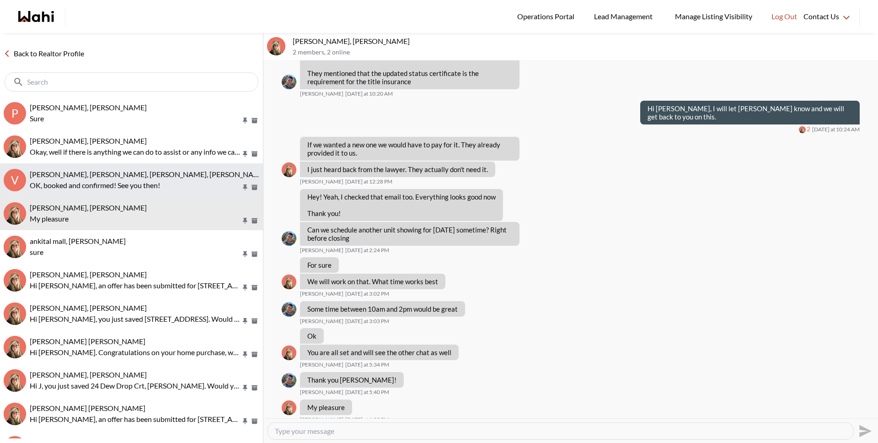
click at [92, 180] on p "OK, booked and confirmed! See you then!" at bounding box center [135, 185] width 211 height 11
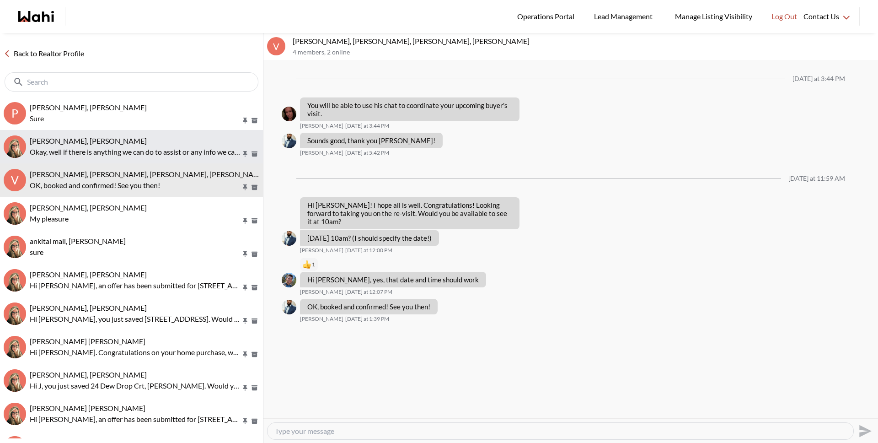
click at [93, 143] on div "tom smith, Barbara" at bounding box center [145, 140] width 230 height 9
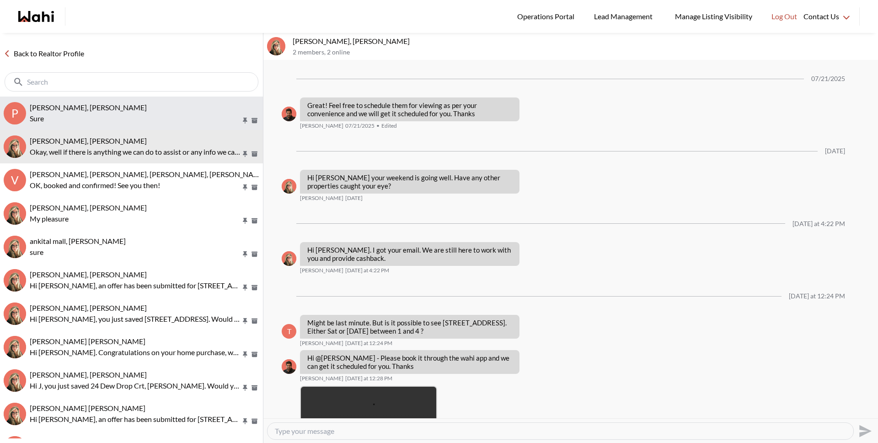
scroll to position [768, 0]
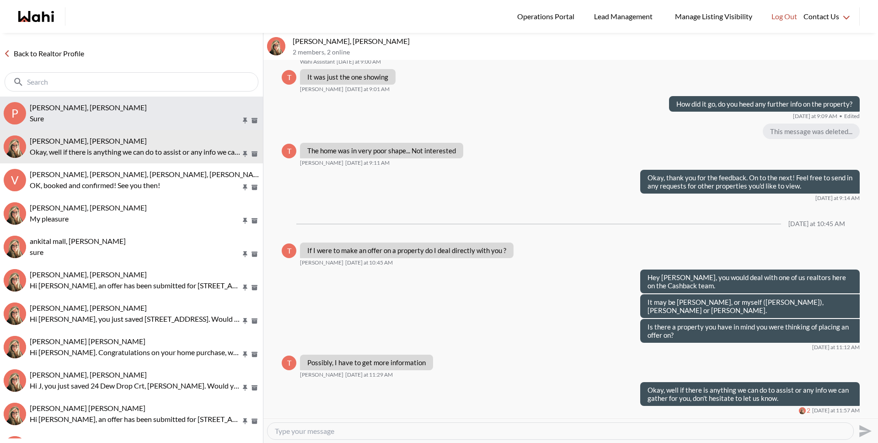
drag, startPoint x: 93, startPoint y: 113, endPoint x: 95, endPoint y: 107, distance: 6.2
click at [93, 113] on p "Sure" at bounding box center [135, 118] width 211 height 11
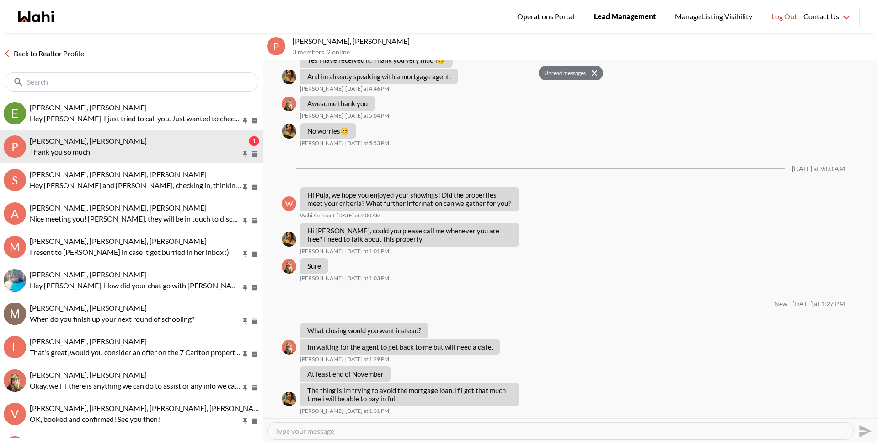
scroll to position [807, 0]
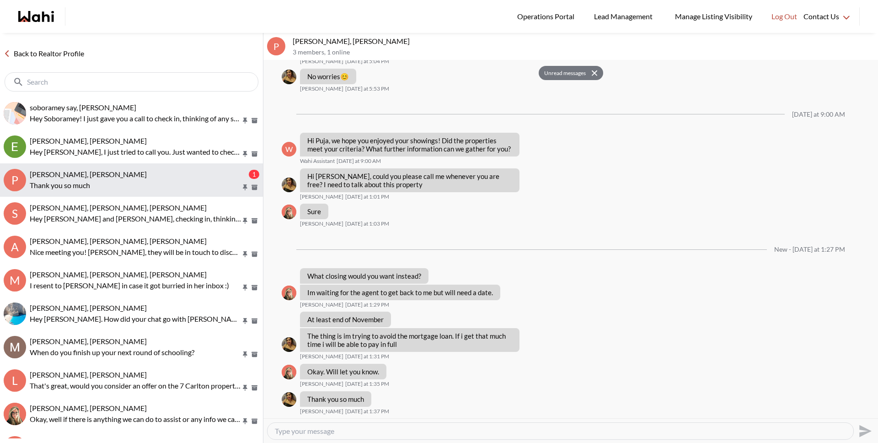
click at [126, 183] on p "Thank you so much" at bounding box center [135, 185] width 211 height 11
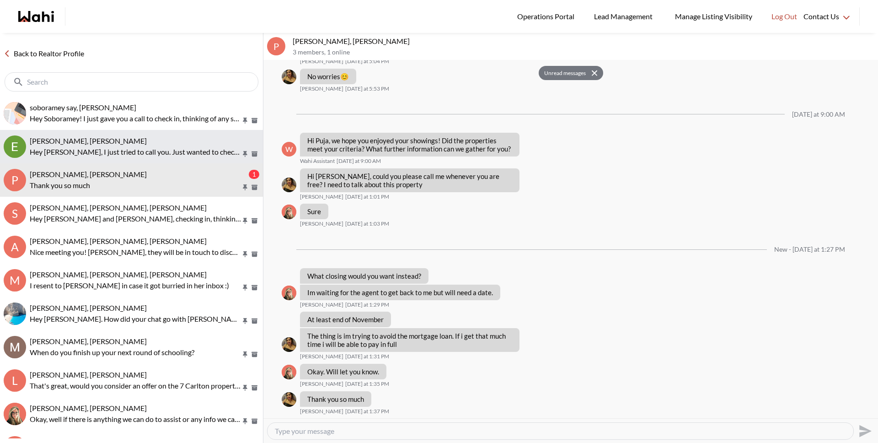
click at [123, 143] on div "[PERSON_NAME], [PERSON_NAME]" at bounding box center [145, 140] width 230 height 9
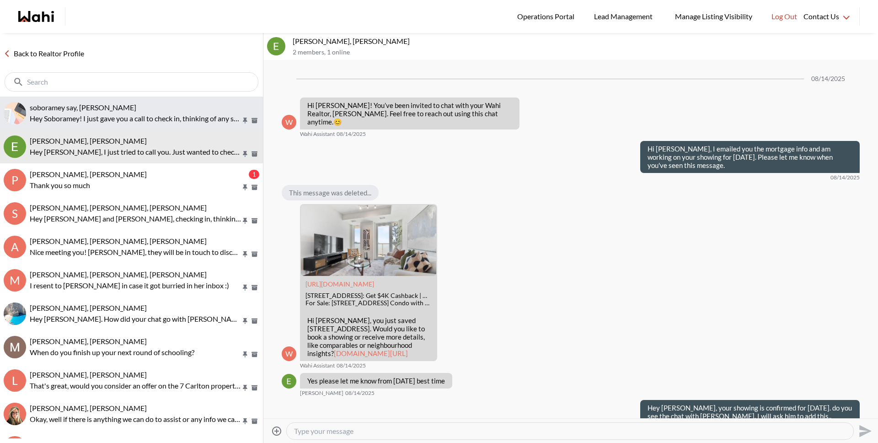
scroll to position [3107, 0]
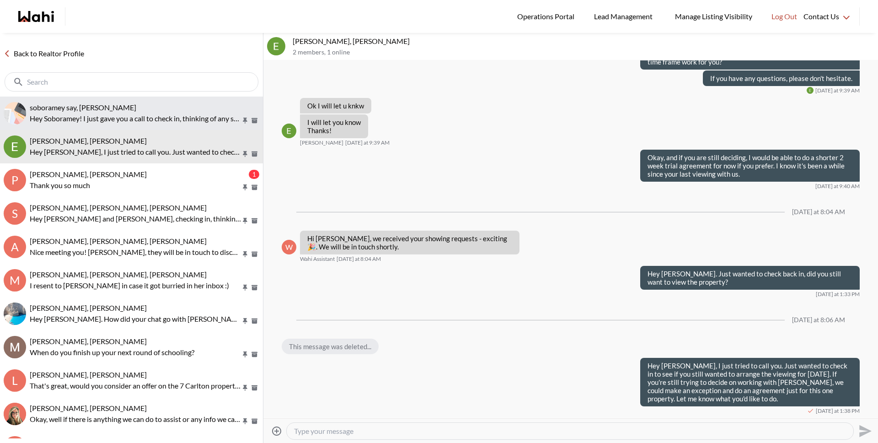
click at [124, 123] on p "Hey Soboramey! I just gave you a call to check in, thinking of any showings thi…" at bounding box center [135, 118] width 211 height 11
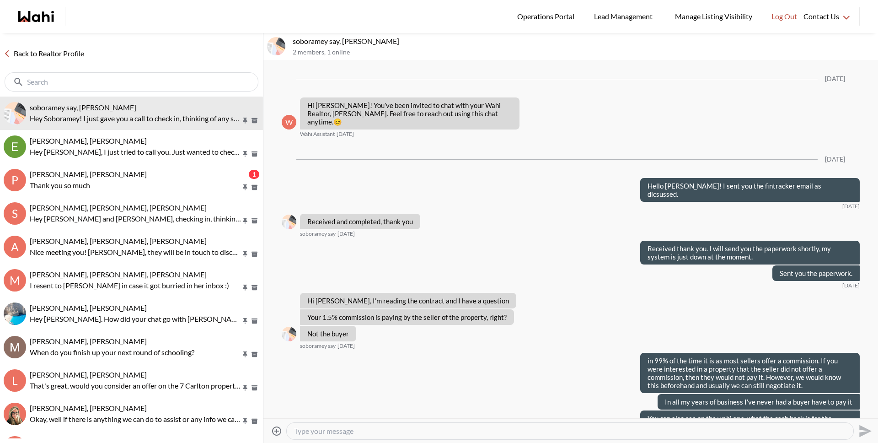
scroll to position [1674, 0]
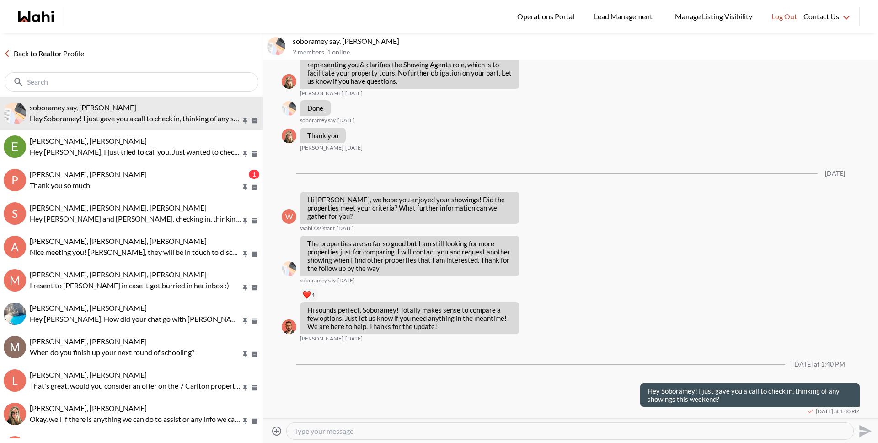
click at [73, 51] on link "Back to Realtor Profile" at bounding box center [44, 54] width 88 height 12
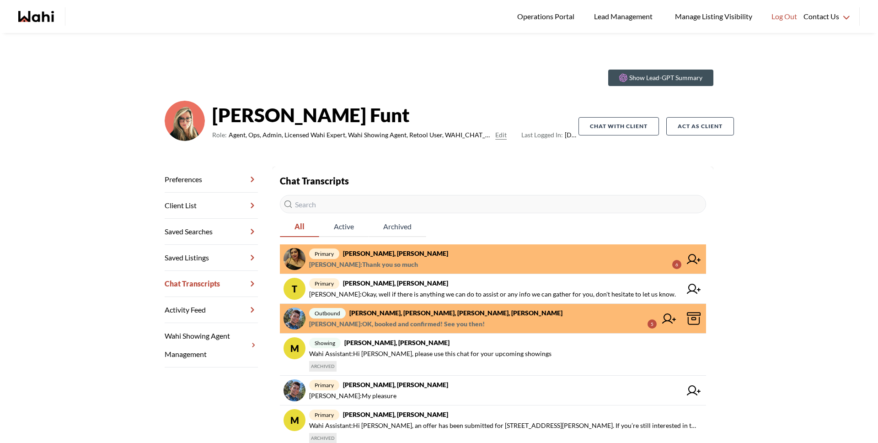
click at [363, 257] on span "primary Puja Mandal, Barbara, Behnam" at bounding box center [495, 253] width 372 height 11
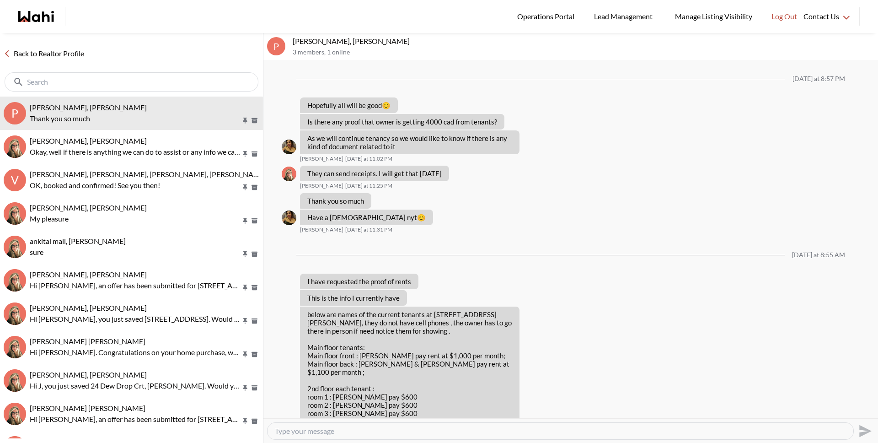
scroll to position [516, 0]
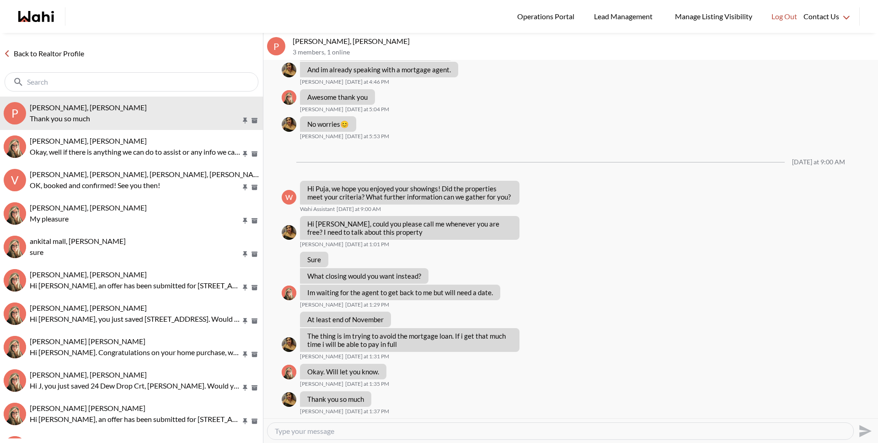
click at [53, 54] on link "Back to Realtor Profile" at bounding box center [44, 54] width 88 height 12
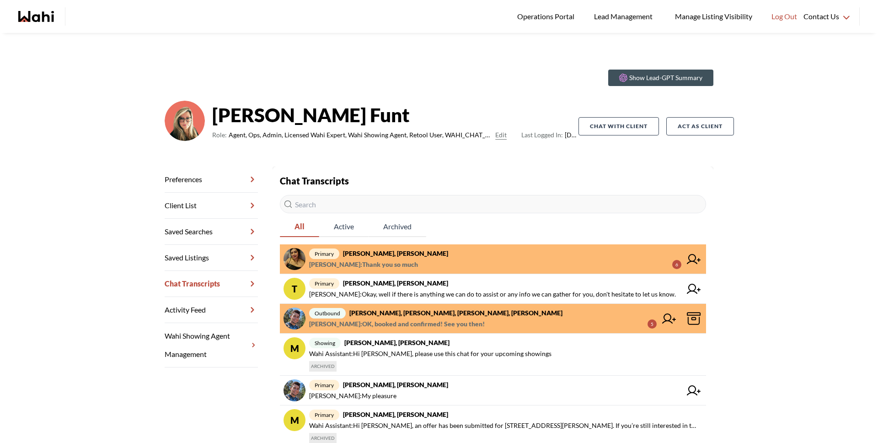
click at [405, 263] on span "Puja Mandal : Thank you so much 6" at bounding box center [495, 264] width 372 height 11
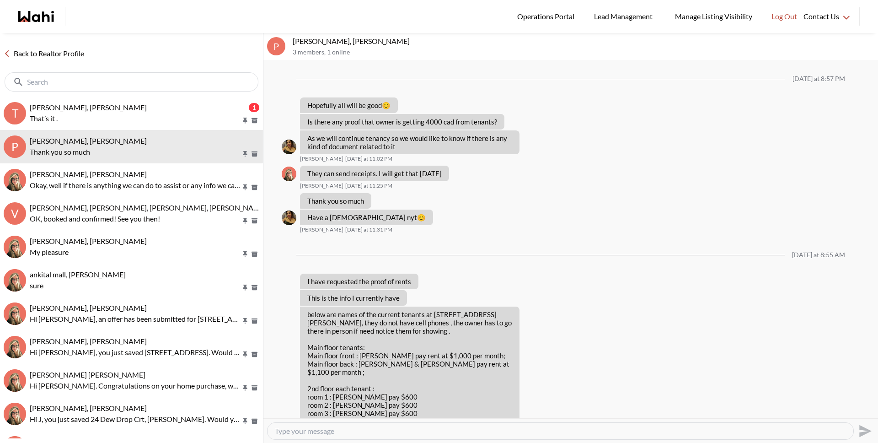
scroll to position [516, 0]
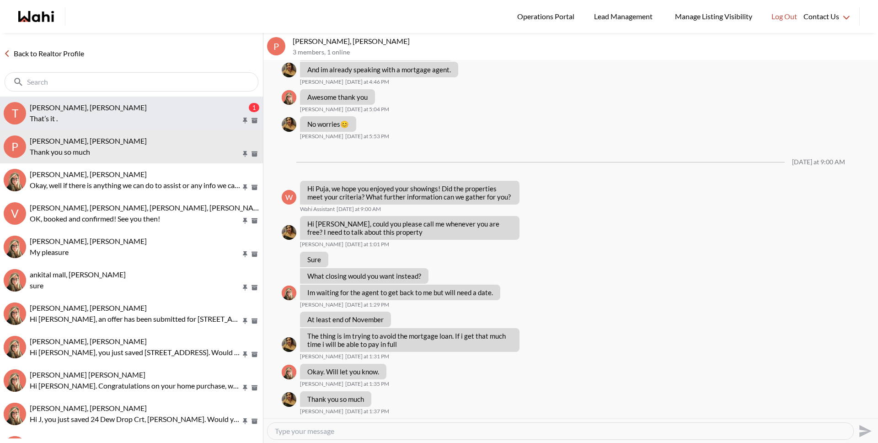
click at [75, 118] on p "That’s it ." at bounding box center [135, 118] width 211 height 11
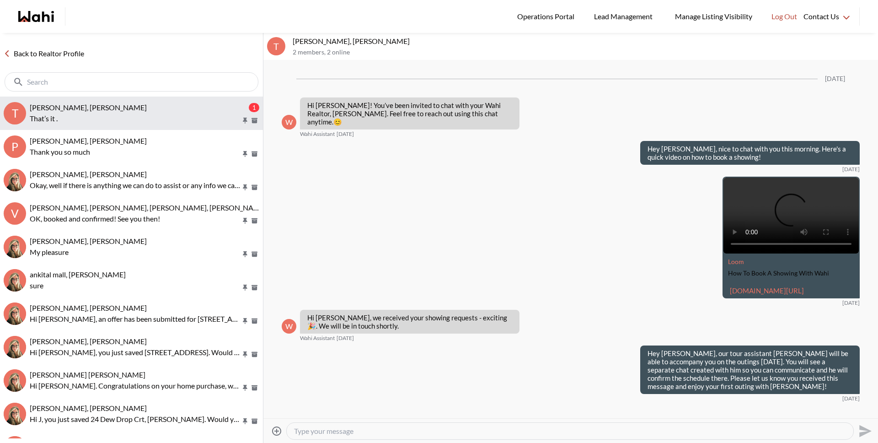
scroll to position [3785, 0]
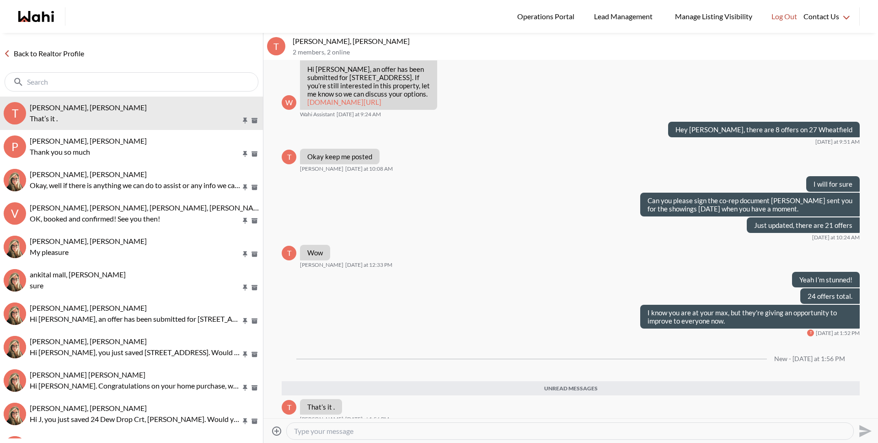
click at [60, 51] on link "Back to Realtor Profile" at bounding box center [44, 54] width 88 height 12
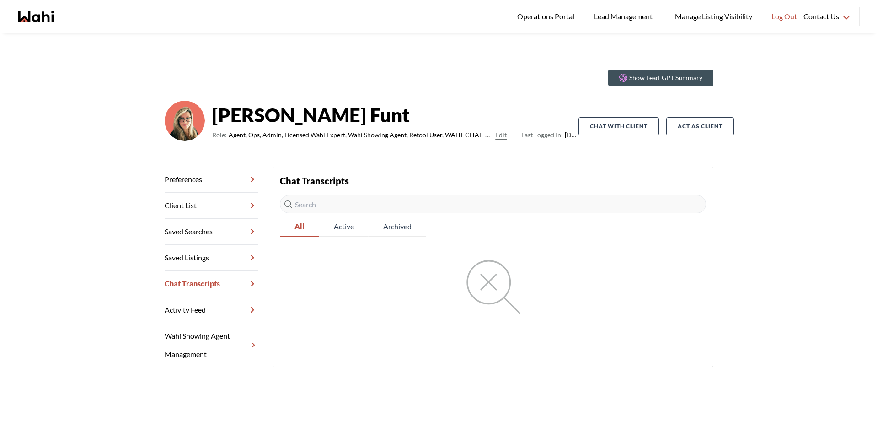
click at [213, 288] on link "Chat Transcripts" at bounding box center [211, 284] width 93 height 26
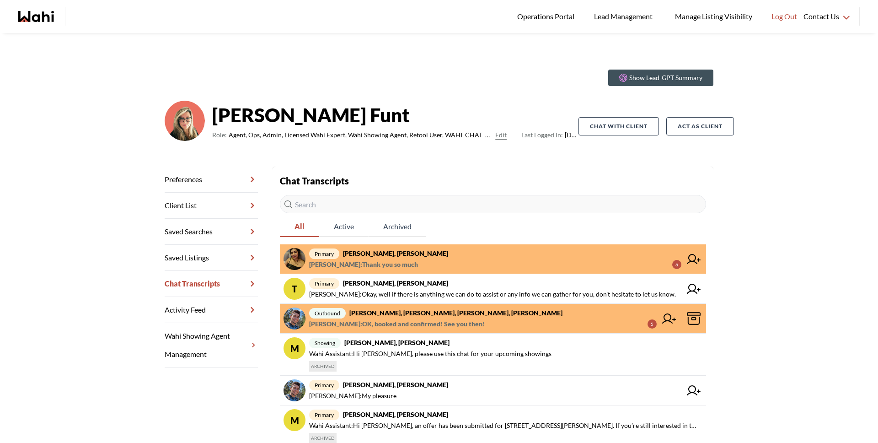
click at [214, 186] on link "Preferences" at bounding box center [211, 179] width 93 height 26
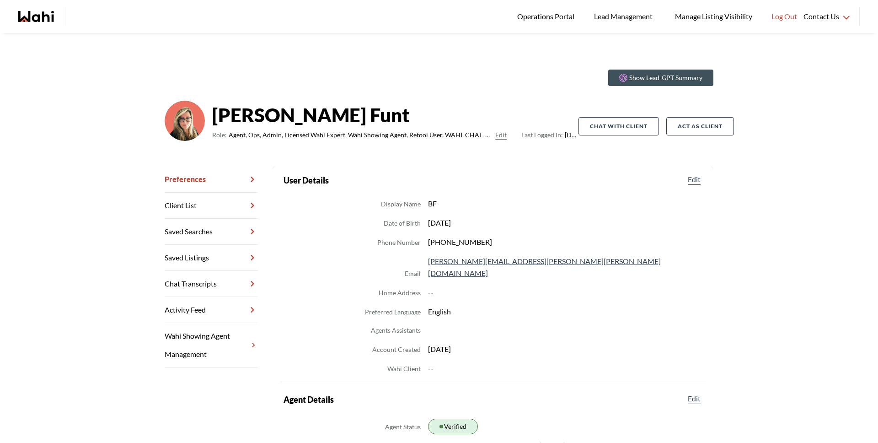
click at [217, 290] on link "Chat Transcripts" at bounding box center [211, 284] width 93 height 26
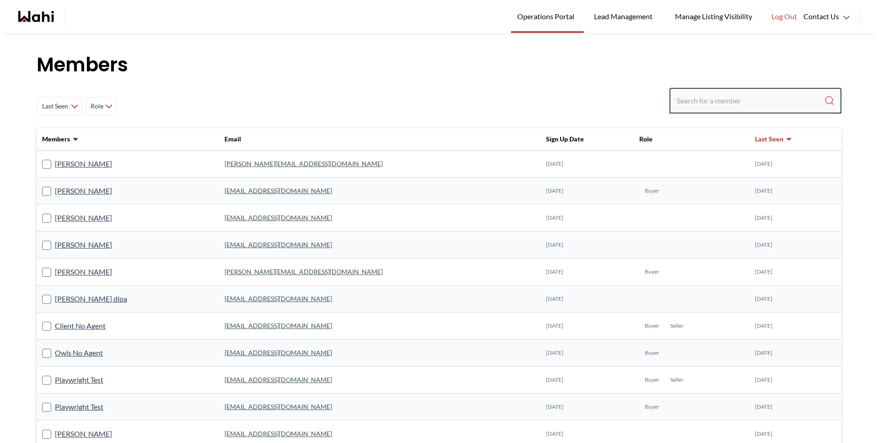
click at [694, 107] on input "Search input" at bounding box center [750, 100] width 147 height 16
paste input "[EMAIL_ADDRESS][DOMAIN_NAME]"
type input "[EMAIL_ADDRESS][DOMAIN_NAME]"
click at [723, 103] on input "Search input" at bounding box center [750, 100] width 147 height 16
paste input "[EMAIL_ADDRESS][DOMAIN_NAME]"
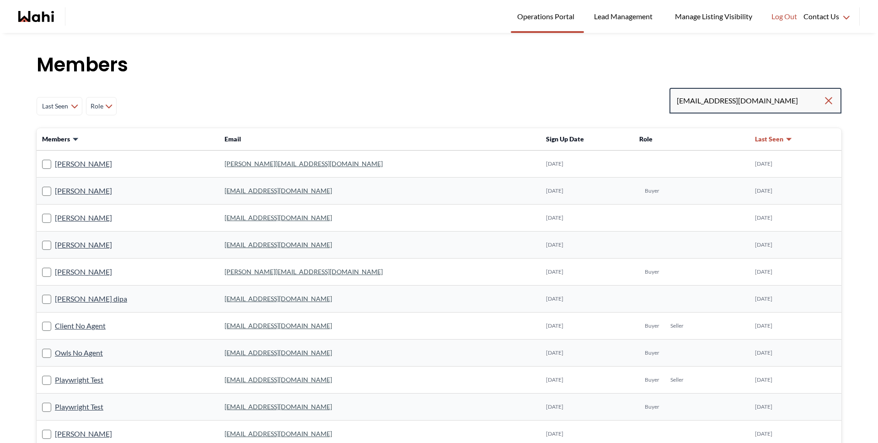
type input "[EMAIL_ADDRESS][DOMAIN_NAME]"
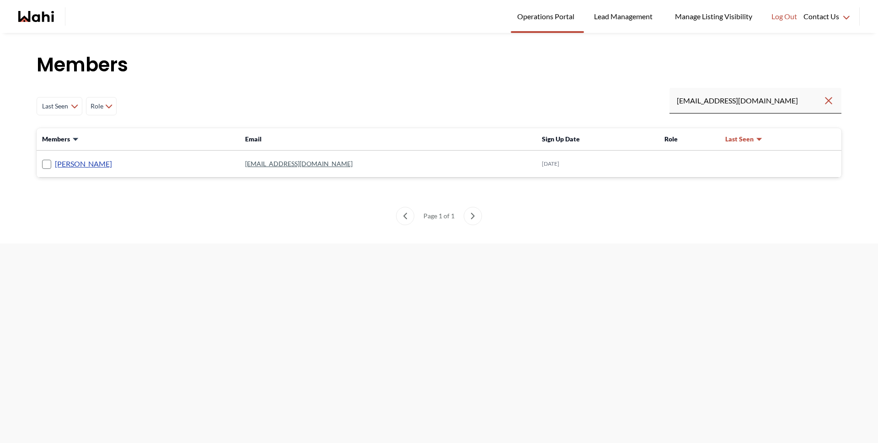
click at [71, 161] on link "[PERSON_NAME]" at bounding box center [83, 164] width 57 height 12
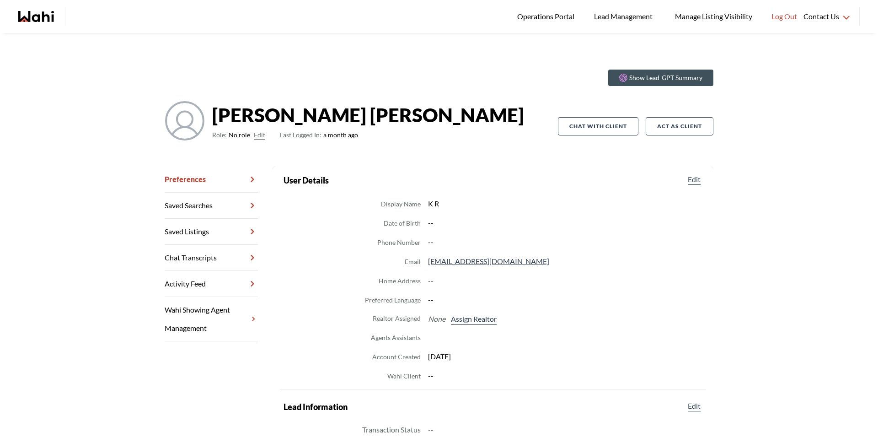
click at [254, 135] on button "Edit" at bounding box center [259, 134] width 11 height 11
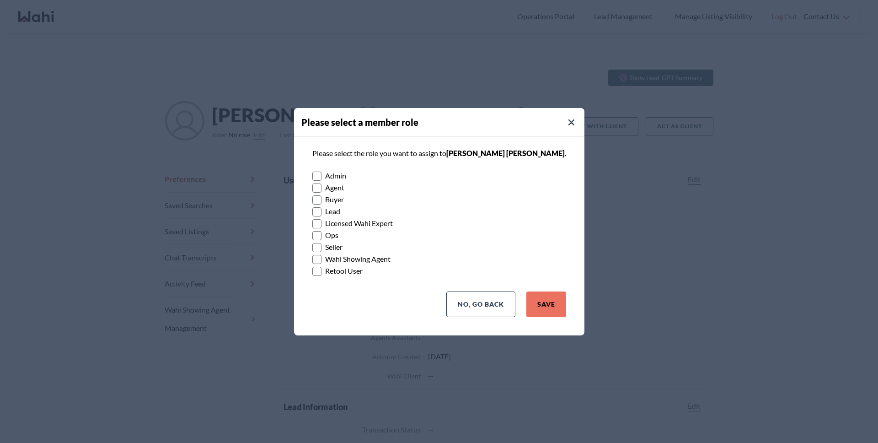
click at [321, 197] on rect at bounding box center [316, 199] width 9 height 9
click at [312, 197] on input "Buyer" at bounding box center [312, 196] width 0 height 6
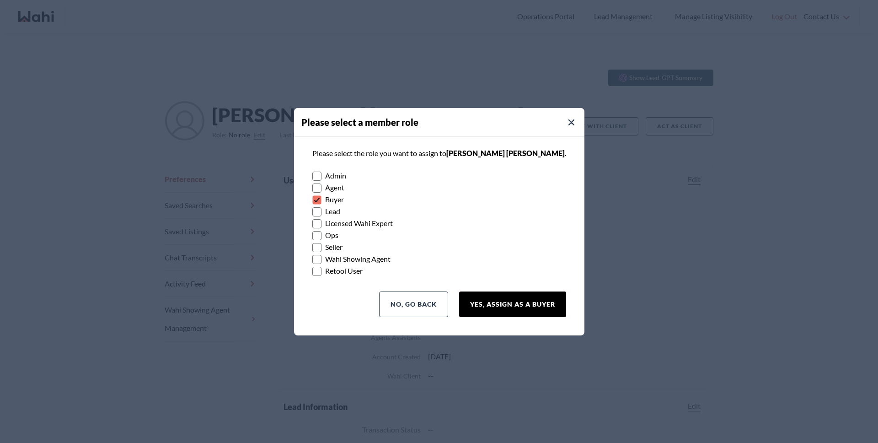
click at [507, 304] on button "Yes, Assign as a Buyer" at bounding box center [512, 304] width 107 height 26
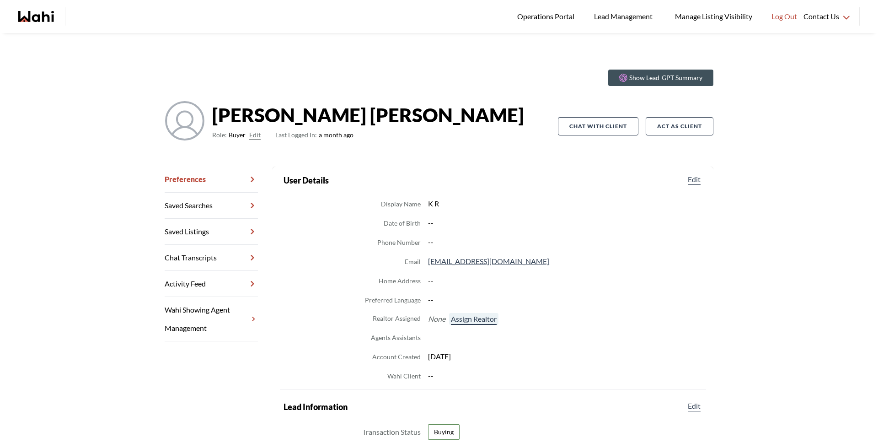
click at [463, 320] on button "Assign Realtor" at bounding box center [473, 319] width 49 height 12
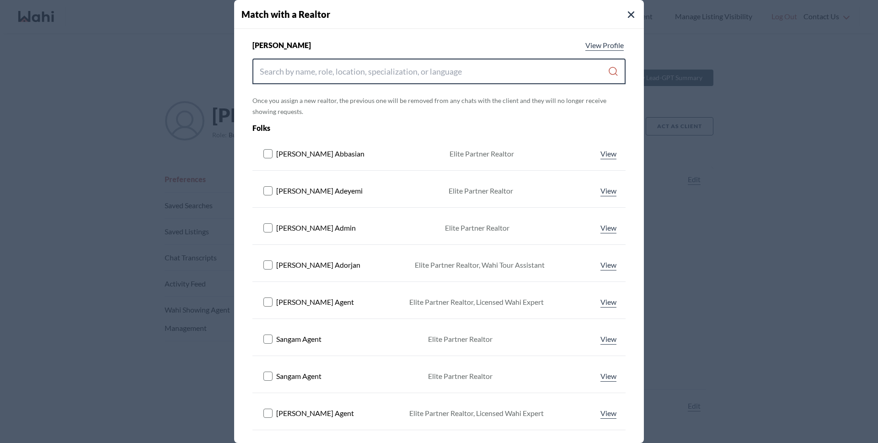
click at [319, 68] on input "Search input" at bounding box center [434, 71] width 348 height 16
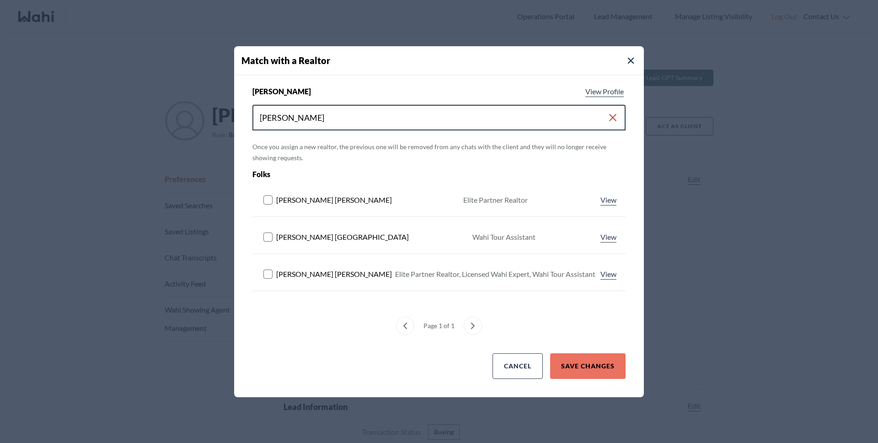
type input "michelle"
click at [262, 270] on div "Michelle Ryckman Elite Partner Realtor, Licensed Wahi Expert, Wahi Tour Assista…" at bounding box center [438, 274] width 373 height 26
click at [273, 273] on icon at bounding box center [268, 273] width 11 height 9
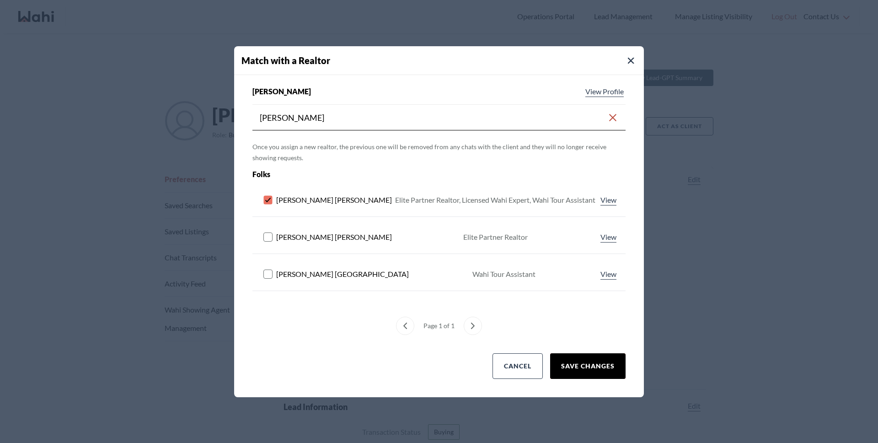
click at [590, 359] on button "Save Changes" at bounding box center [587, 366] width 75 height 26
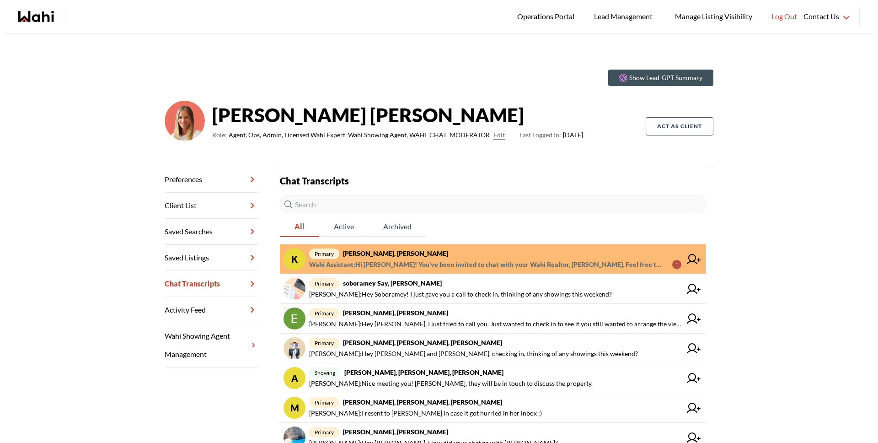
click at [404, 253] on strong "[PERSON_NAME], [PERSON_NAME]" at bounding box center [395, 253] width 105 height 8
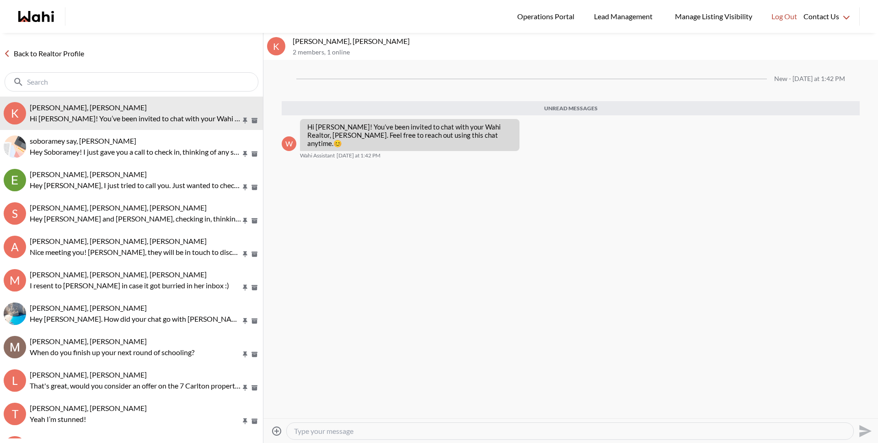
click at [401, 424] on div at bounding box center [570, 430] width 566 height 16
click at [398, 426] on textarea "Type your message" at bounding box center [570, 430] width 552 height 9
type textarea "Hey [PERSON_NAME]! Glad to see you on the app!"
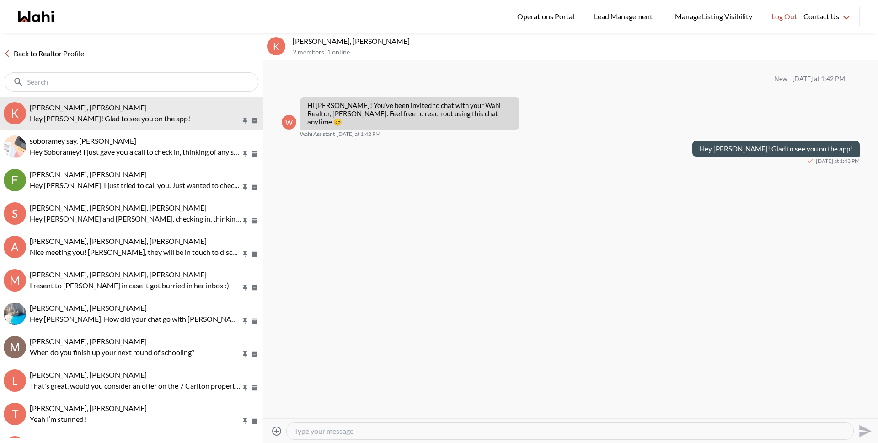
click at [53, 58] on link "Back to Realtor Profile" at bounding box center [44, 54] width 88 height 12
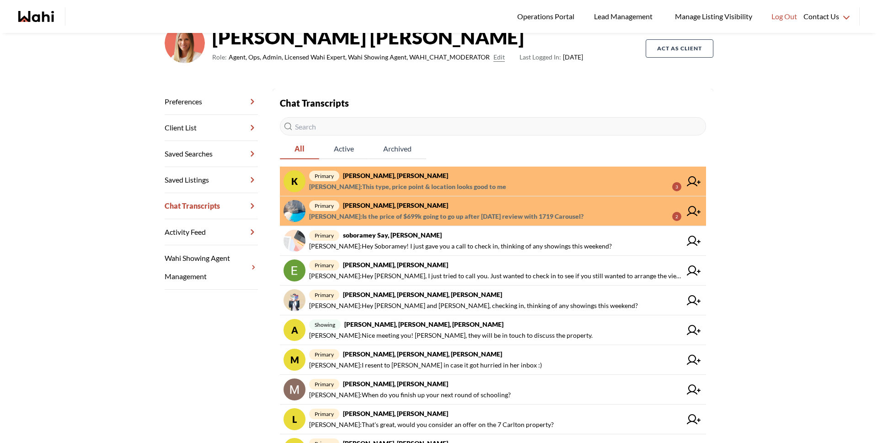
scroll to position [148, 0]
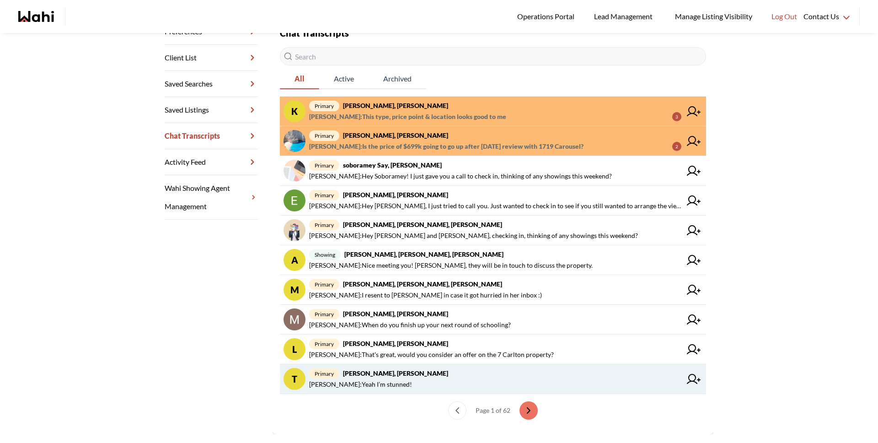
click at [369, 381] on span "[PERSON_NAME] : Yeah I’m stunned!" at bounding box center [360, 384] width 103 height 11
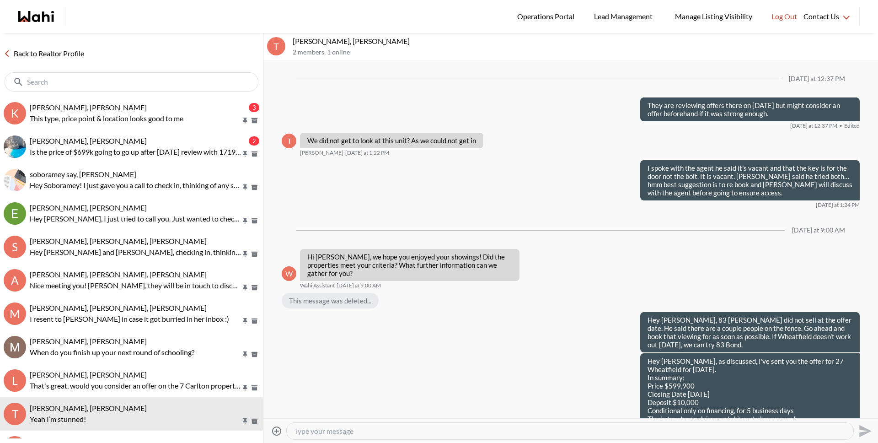
scroll to position [843, 0]
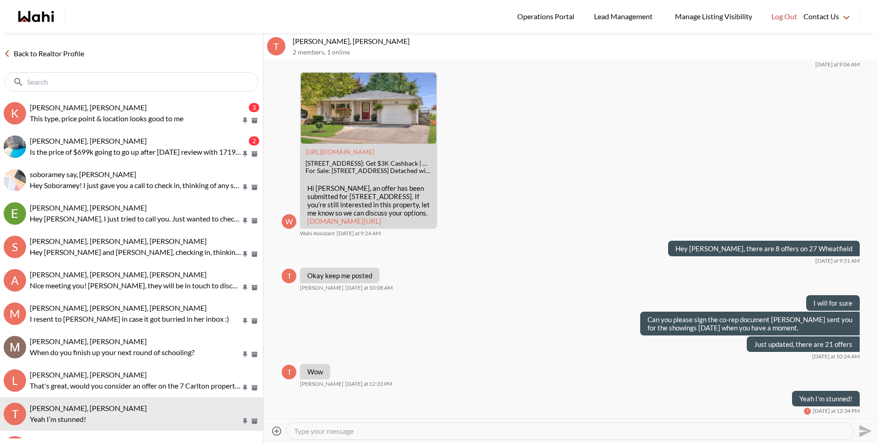
click at [376, 431] on textarea "Type your message" at bounding box center [570, 430] width 552 height 9
type textarea "24 offers total."
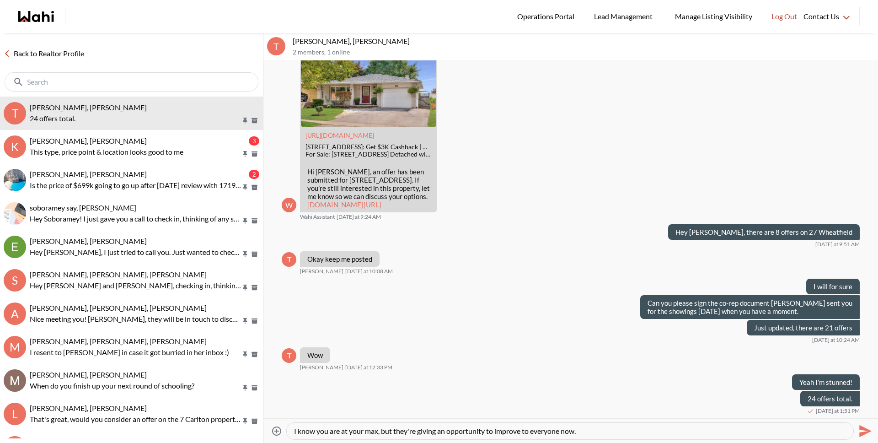
type textarea "I know you are at your max, but they're giving an opportunity to improve to eve…"
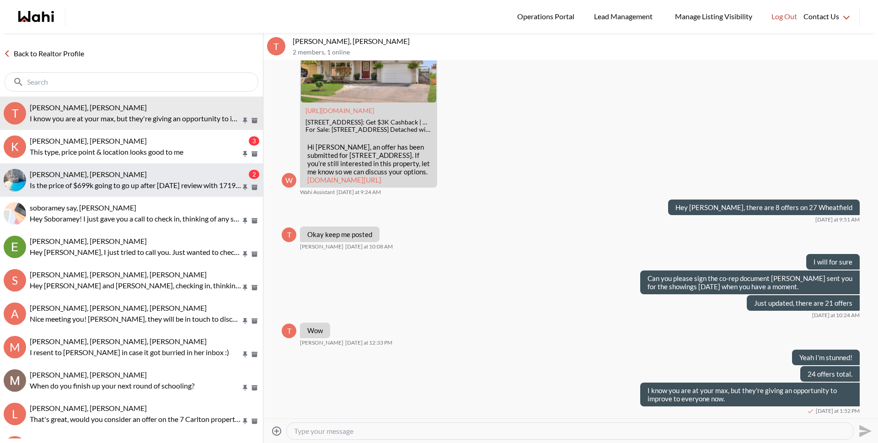
click at [156, 180] on p "Is the price of $699k going to go up after yesterday's review with 1719 Carouse…" at bounding box center [135, 185] width 211 height 11
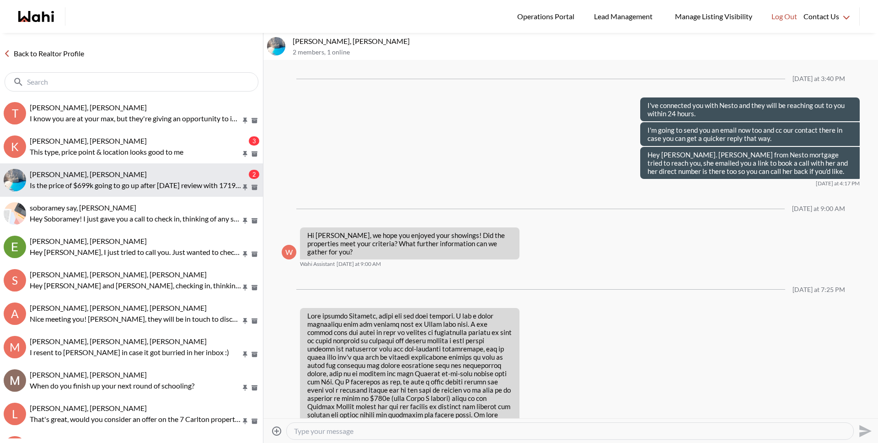
scroll to position [1198, 0]
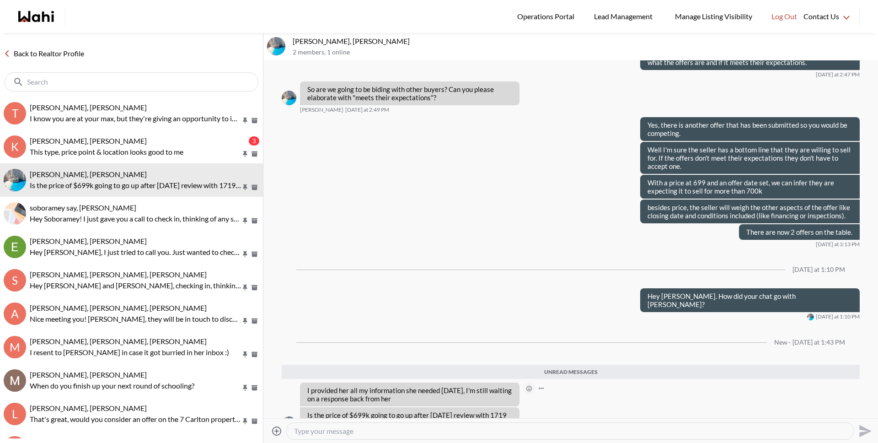
click at [531, 385] on icon "Open Reaction Selector" at bounding box center [528, 387] width 5 height 5
click at [553, 349] on button "Select Reaction: Thumbs up" at bounding box center [556, 344] width 18 height 18
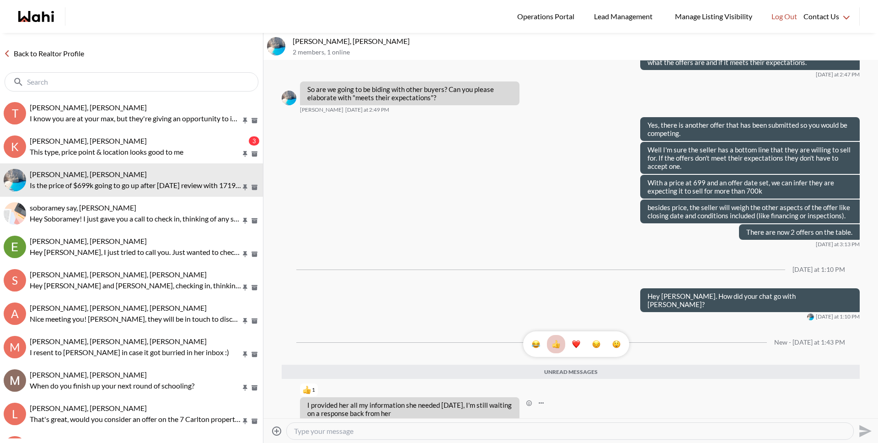
click at [459, 433] on textarea "Type your message" at bounding box center [570, 430] width 552 height 9
click at [547, 335] on button "1" at bounding box center [556, 344] width 18 height 18
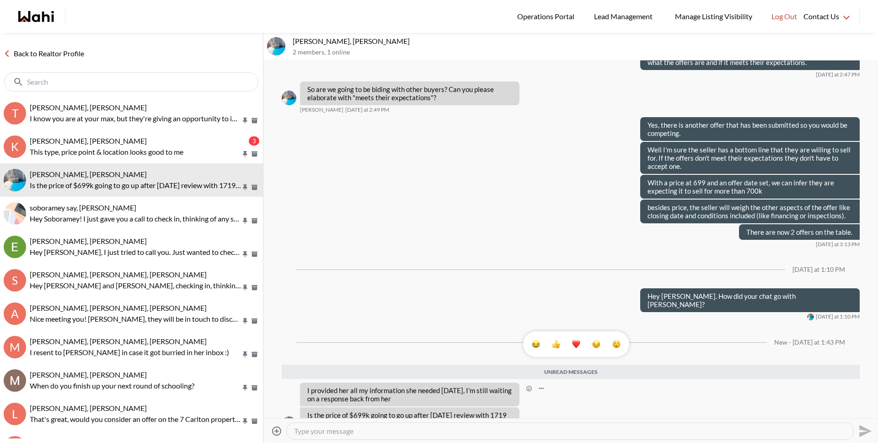
click at [459, 430] on textarea "Type your message" at bounding box center [570, 430] width 552 height 9
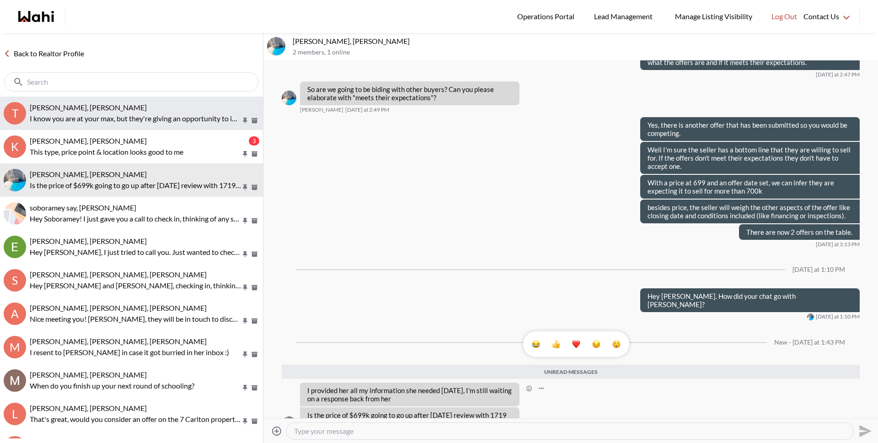
click at [104, 120] on p "I know you are at your max, but they're giving an opportunity to improve to eve…" at bounding box center [135, 118] width 211 height 11
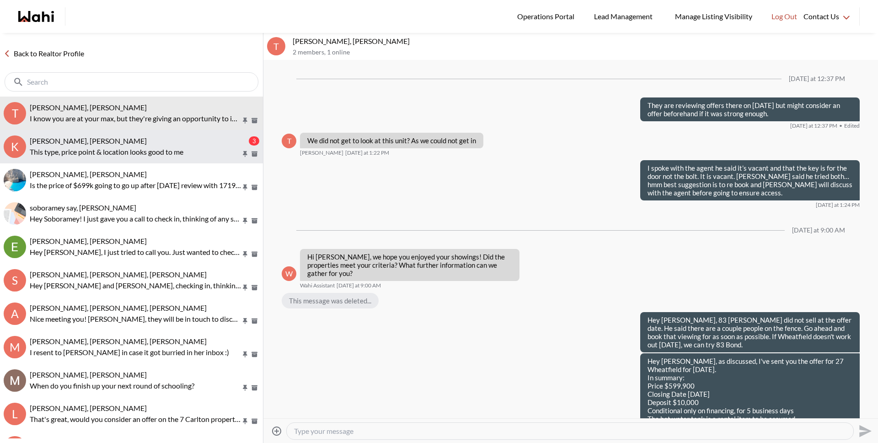
scroll to position [884, 0]
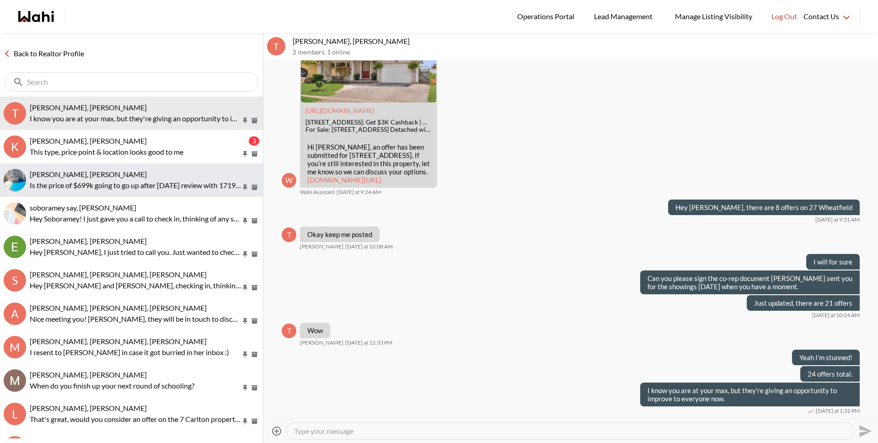
click at [100, 182] on p "Is the price of $699k going to go up after yesterday's review with 1719 Carouse…" at bounding box center [135, 185] width 211 height 11
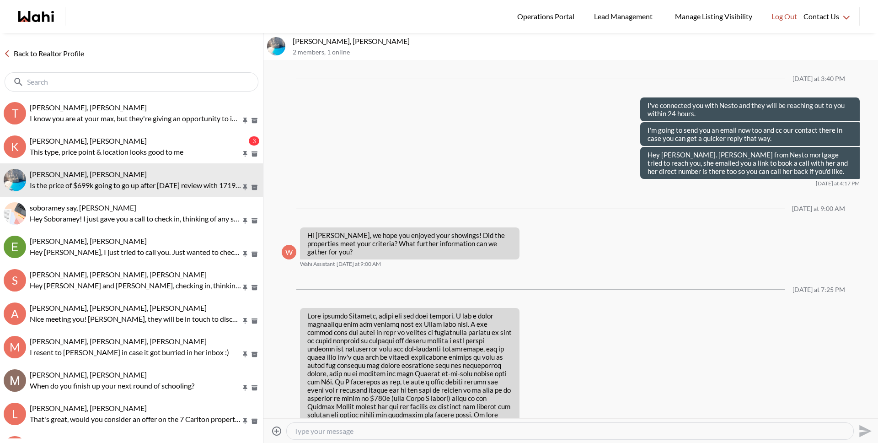
scroll to position [1140, 0]
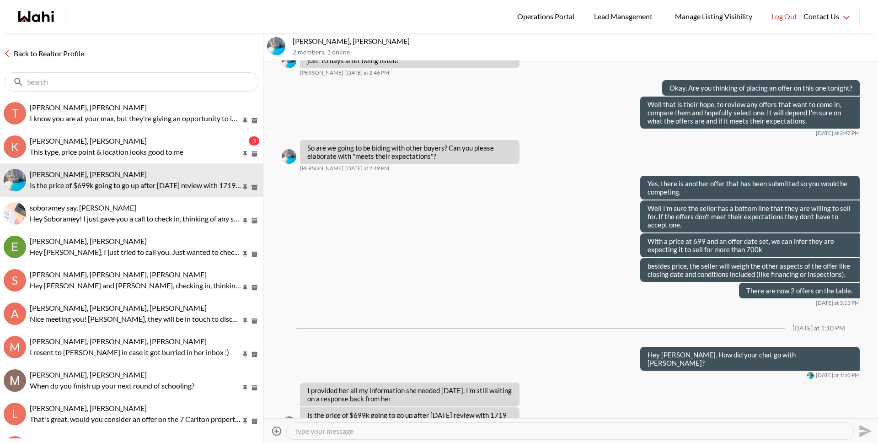
click at [368, 431] on textarea "Type your message" at bounding box center [570, 430] width 552 height 9
type textarea "Okay great, I'm sure she will get back to you soon."
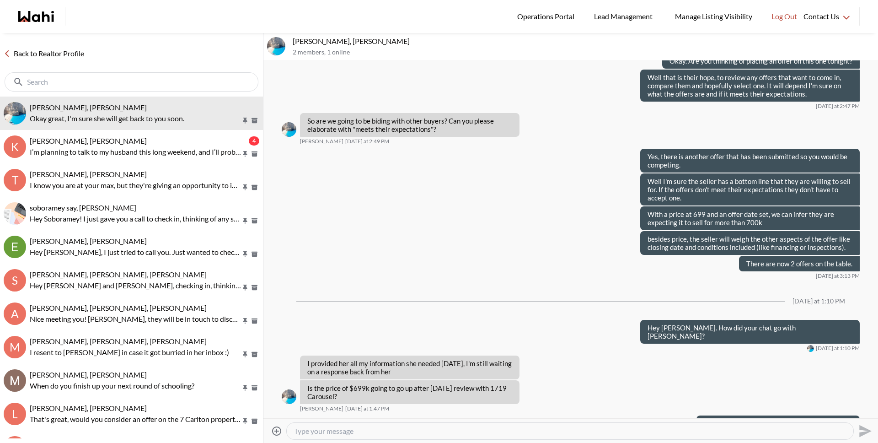
click at [363, 433] on textarea "Type your message" at bounding box center [570, 430] width 552 height 9
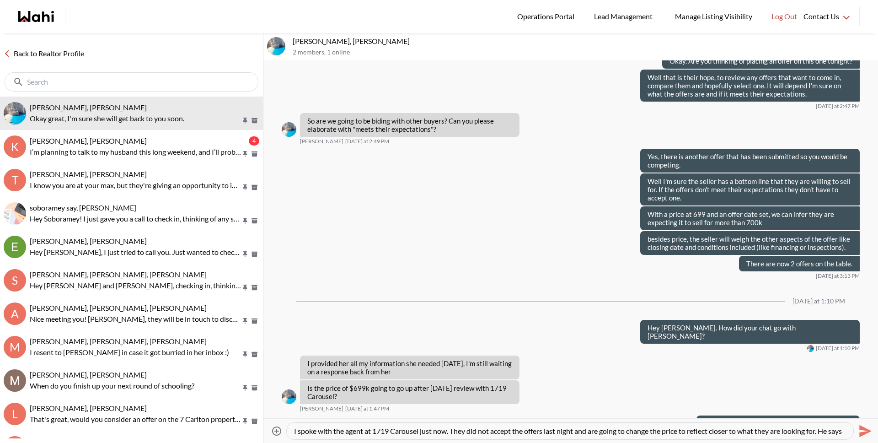
scroll to position [9, 0]
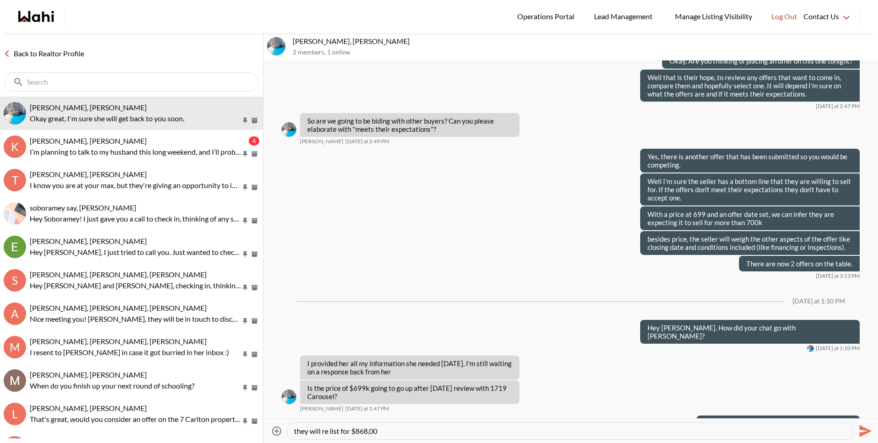
type textarea "I spoke with the agent at 1719 Carousel just now. They did not accept the offer…"
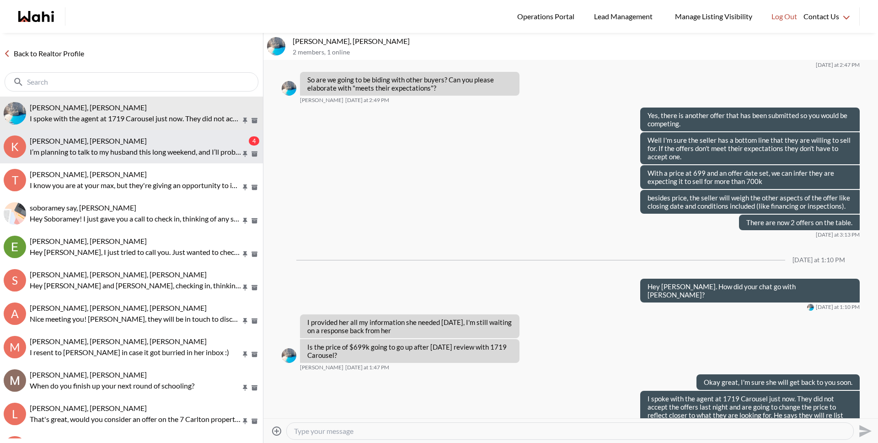
click at [82, 143] on span "kristine rivera, Michelle" at bounding box center [88, 140] width 117 height 9
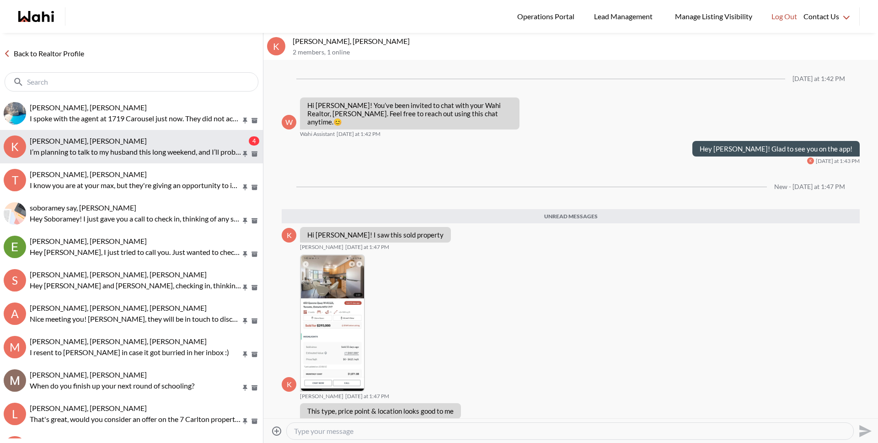
scroll to position [62, 0]
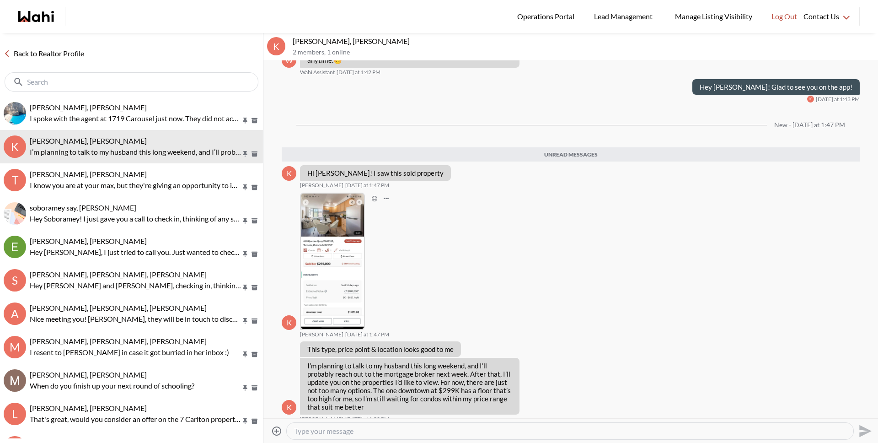
click at [346, 269] on img at bounding box center [332, 260] width 63 height 135
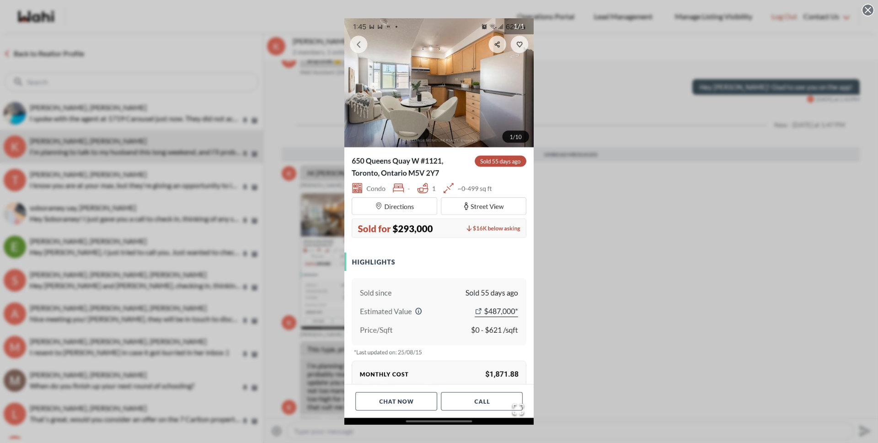
click at [870, 8] on icon at bounding box center [867, 10] width 13 height 13
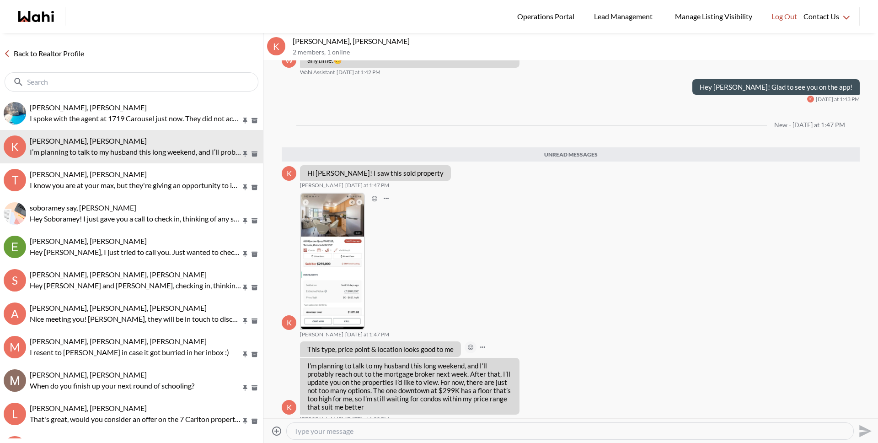
click at [470, 344] on icon "Open Reaction Selector" at bounding box center [470, 346] width 5 height 5
click at [517, 322] on div "Select Reaction: Heart" at bounding box center [517, 319] width 8 height 8
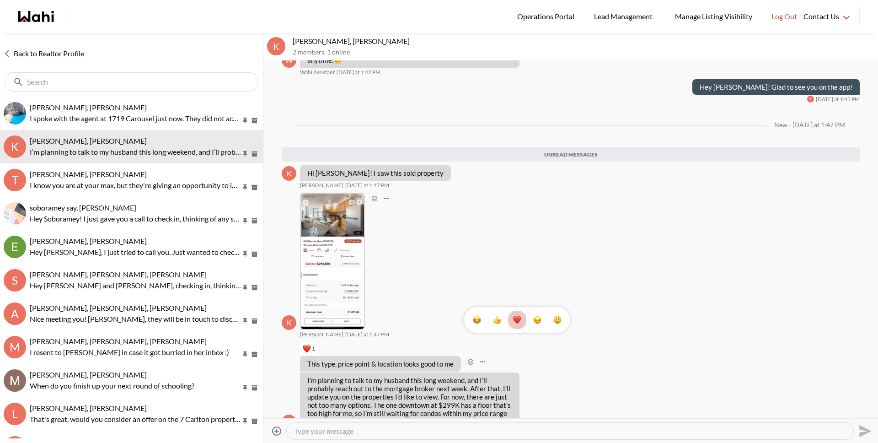
click at [572, 376] on div "1" at bounding box center [570, 239] width 614 height 358
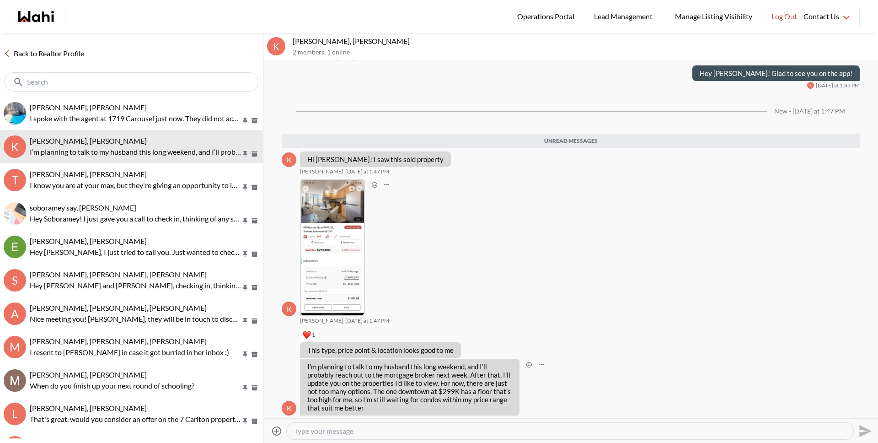
scroll to position [76, 0]
click at [485, 431] on textarea "Type your message" at bounding box center [570, 430] width 552 height 9
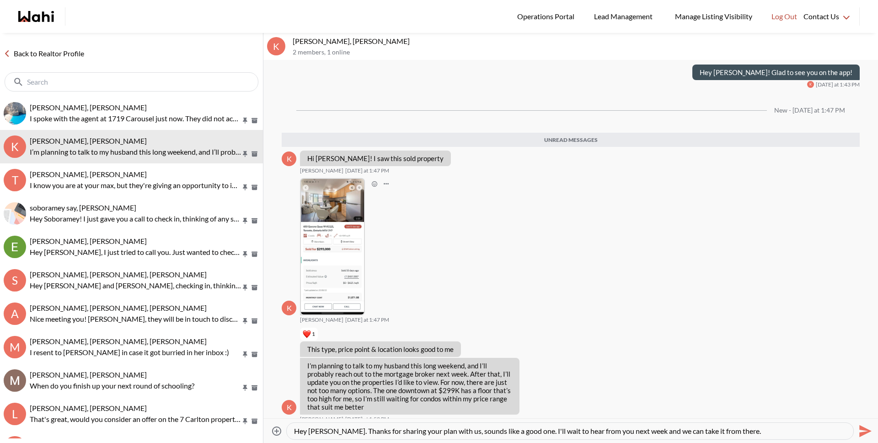
type textarea "Hey Kristine. Thanks for sharing your plan with us, sounds like a good one. I'l…"
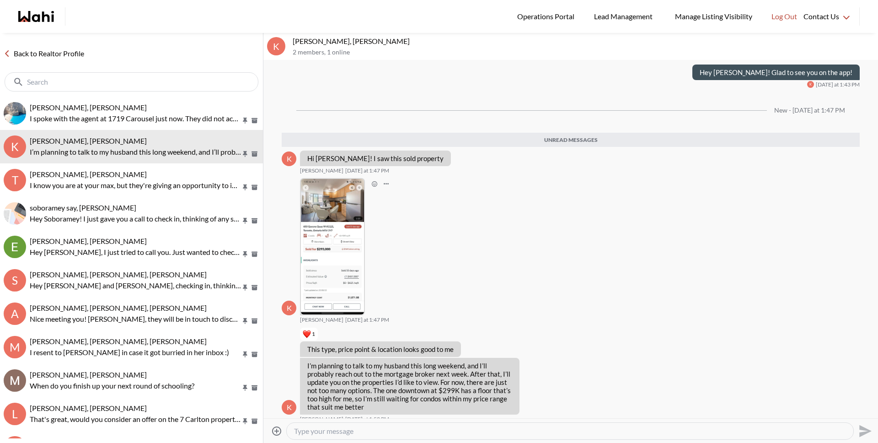
scroll to position [98, 0]
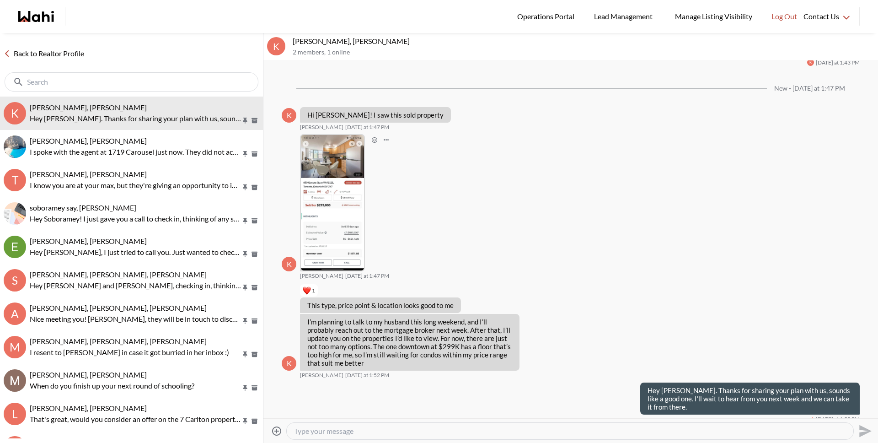
click at [66, 54] on link "Back to Realtor Profile" at bounding box center [44, 54] width 88 height 12
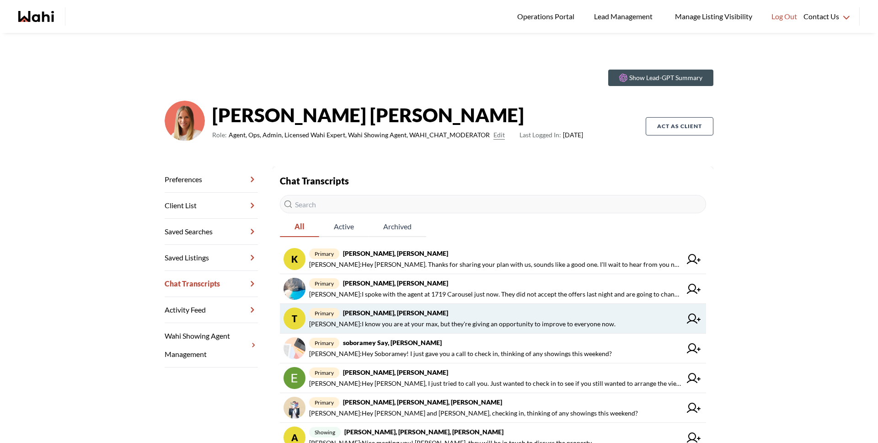
click at [389, 323] on span "Michelle Ryckman : I know you are at your max, but they're giving an opportunit…" at bounding box center [462, 323] width 306 height 11
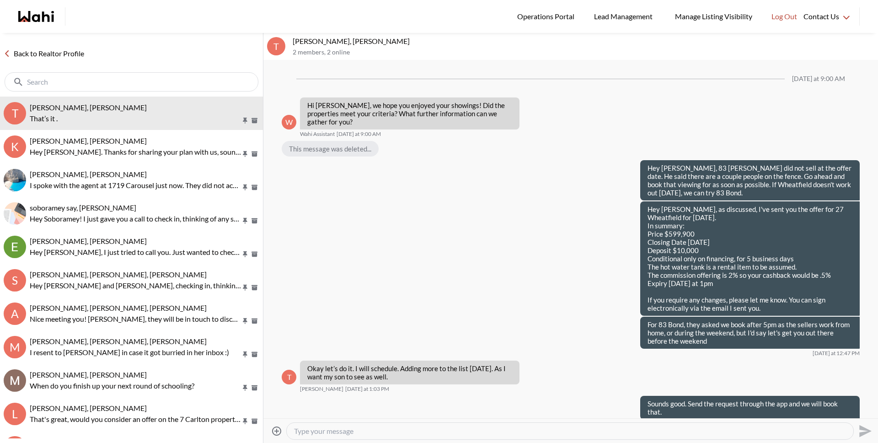
scroll to position [760, 0]
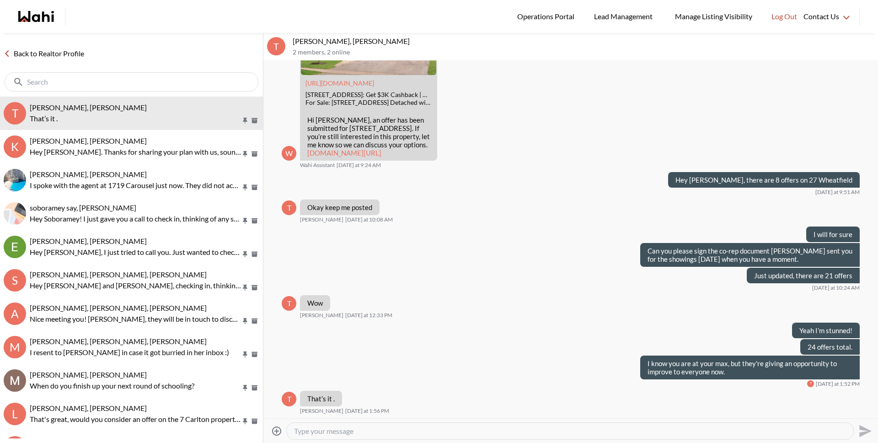
click at [412, 429] on textarea "Type your message" at bounding box center [570, 430] width 552 height 9
type textarea "I understand."
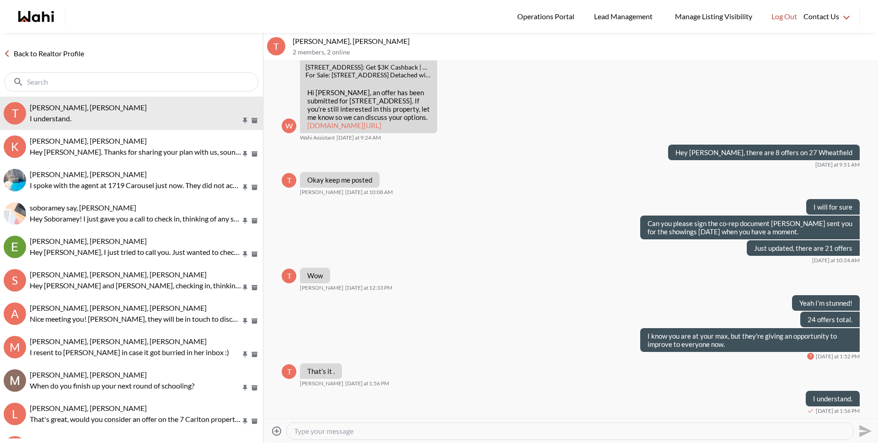
click at [60, 54] on link "Back to Realtor Profile" at bounding box center [44, 54] width 88 height 12
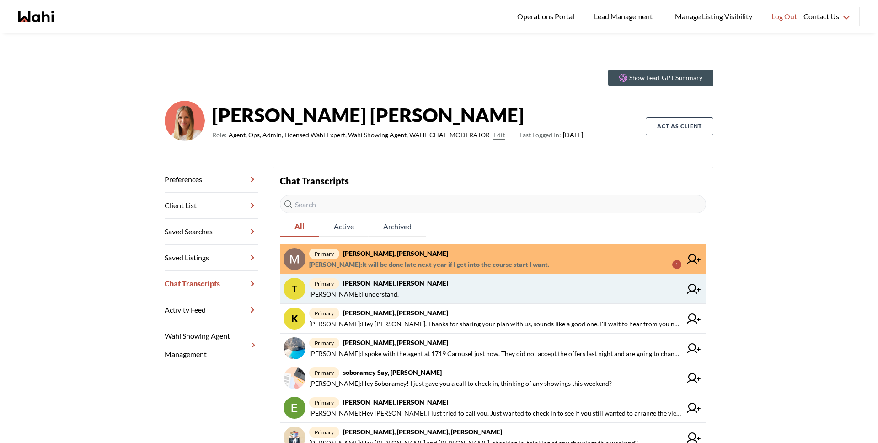
click at [383, 293] on span "Michelle Ryckman : I understand." at bounding box center [354, 293] width 90 height 11
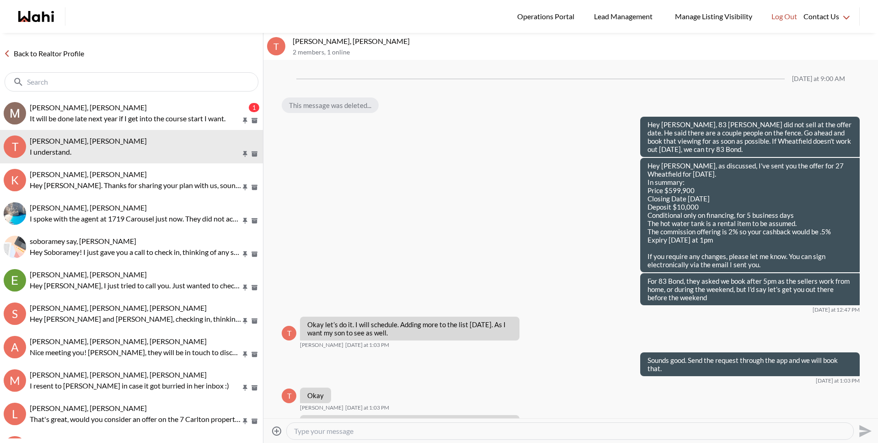
scroll to position [752, 0]
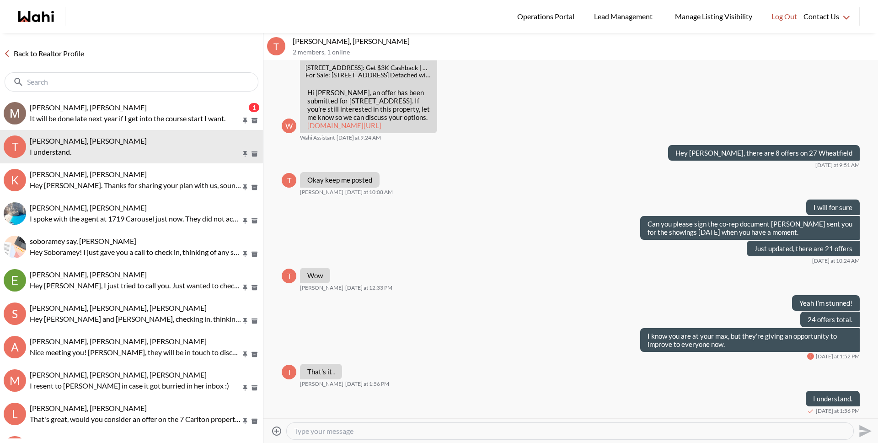
click at [374, 432] on textarea "Type your message" at bounding box center [570, 430] width 552 height 9
type textarea "Our offer has expired anyhow."
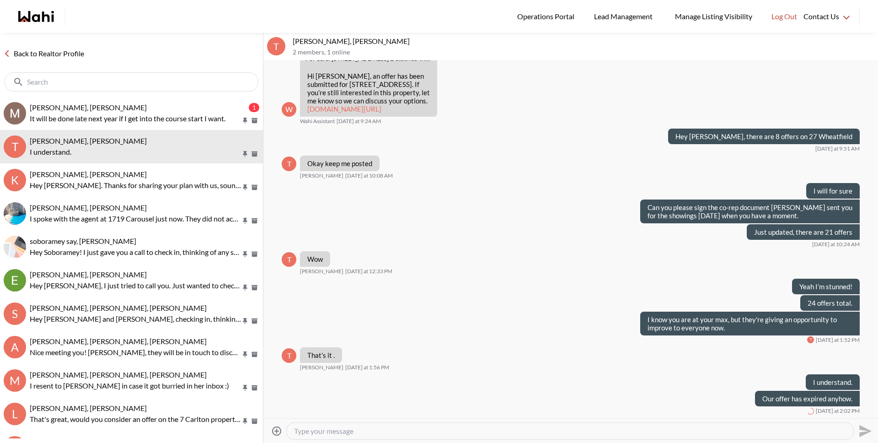
scroll to position [768, 0]
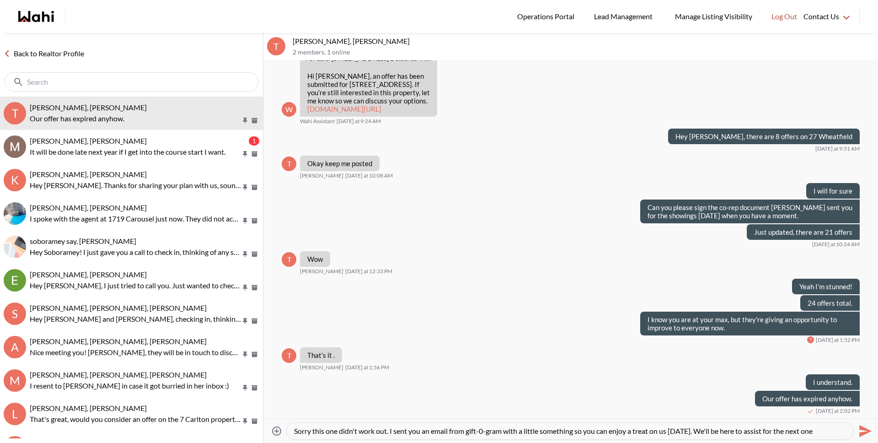
type textarea "Sorry this one didn't work out. I sent you an email from gift-0-gram with a lit…"
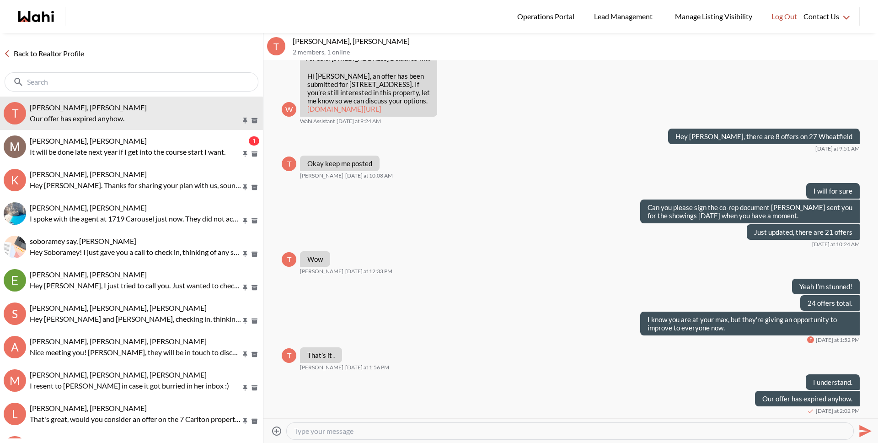
scroll to position [801, 0]
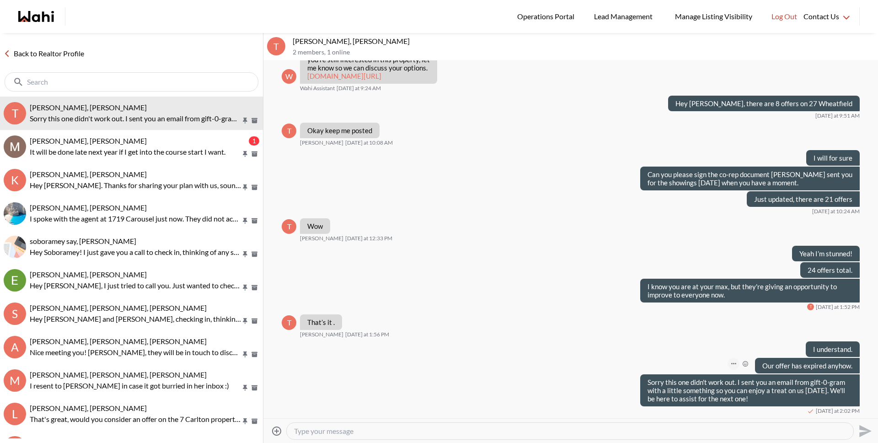
click at [731, 364] on icon "Open Message Actions Menu" at bounding box center [733, 364] width 5 height 2
click at [689, 337] on button "Edit Message" at bounding box center [696, 333] width 73 height 16
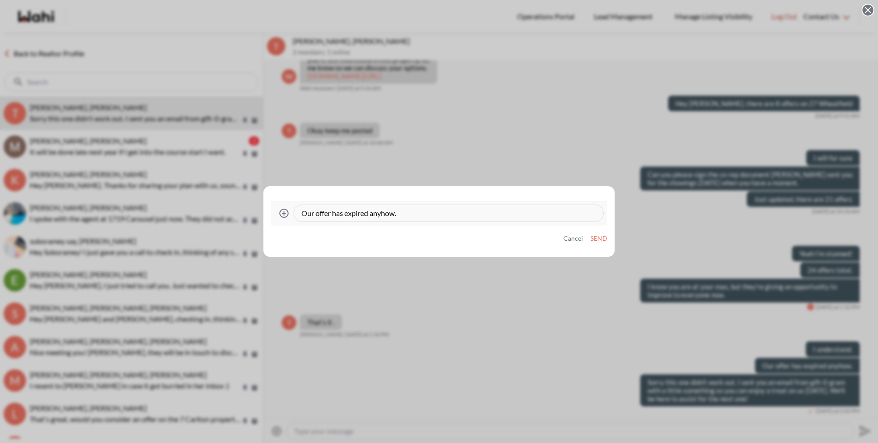
drag, startPoint x: 371, startPoint y: 213, endPoint x: 449, endPoint y: 218, distance: 77.4
click at [447, 219] on div "Our offer has expired anyhow." at bounding box center [448, 213] width 309 height 16
type textarea "Our offer has expired."
click at [595, 239] on button "Send" at bounding box center [598, 239] width 17 height 8
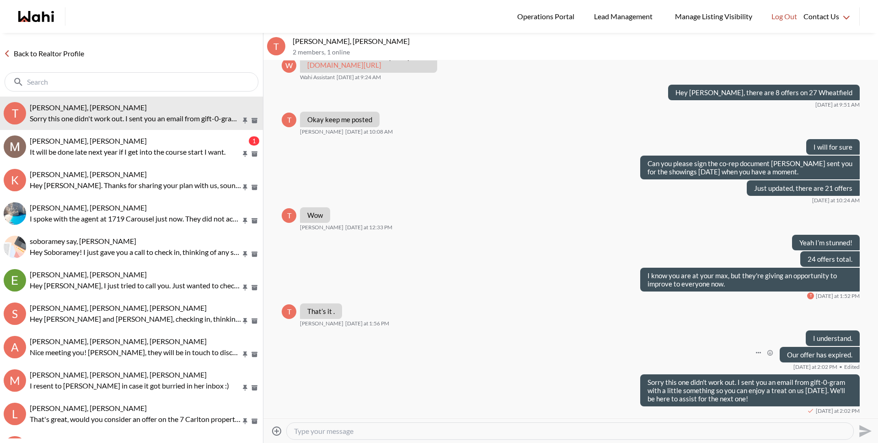
scroll to position [812, 0]
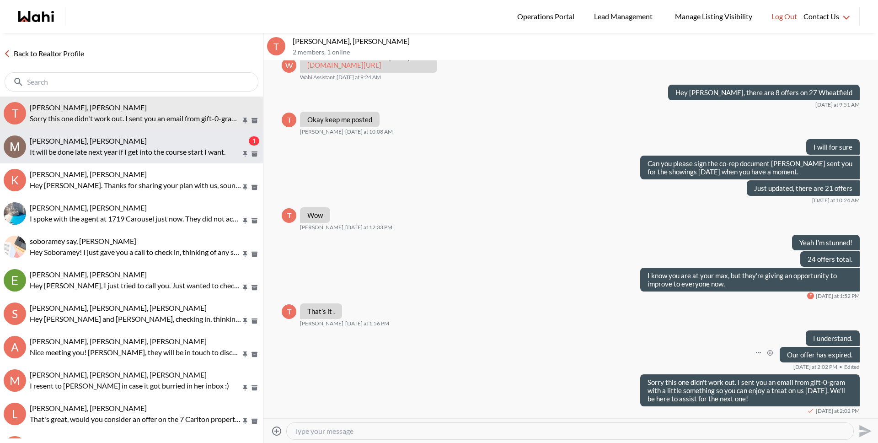
click at [139, 137] on div "[PERSON_NAME], [PERSON_NAME]" at bounding box center [138, 140] width 217 height 9
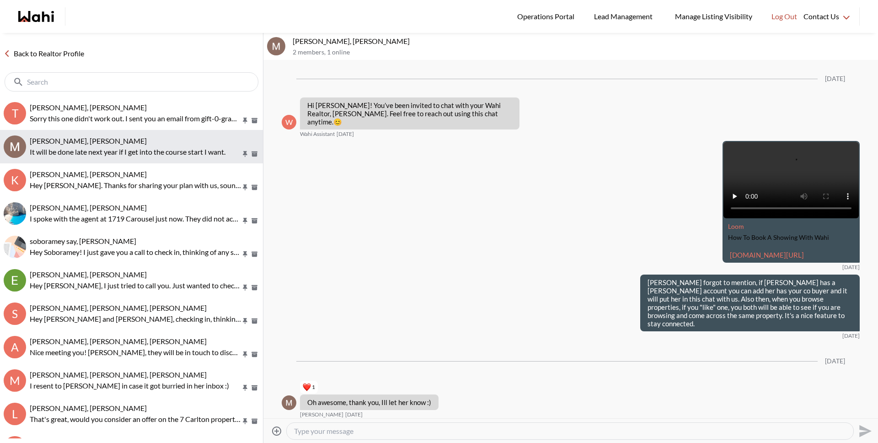
scroll to position [429, 0]
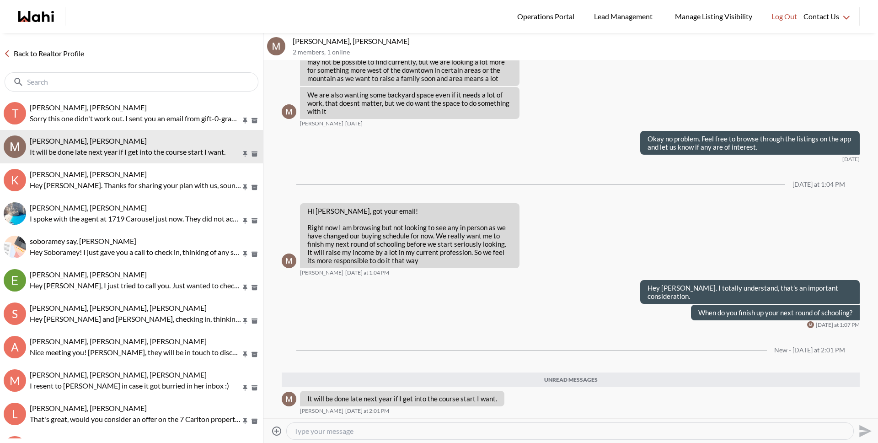
click at [365, 427] on textarea "Type your message" at bounding box center [570, 430] width 552 height 9
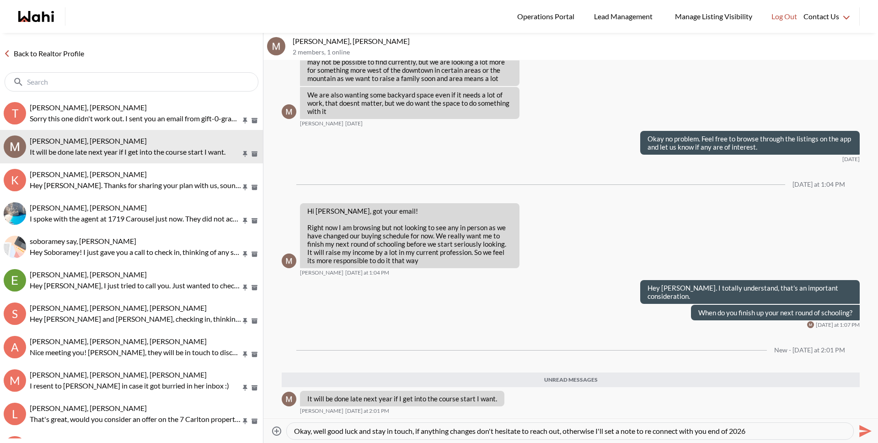
type textarea "Okay, well good luck and stay in touch, if anything changes don't hesitate to r…"
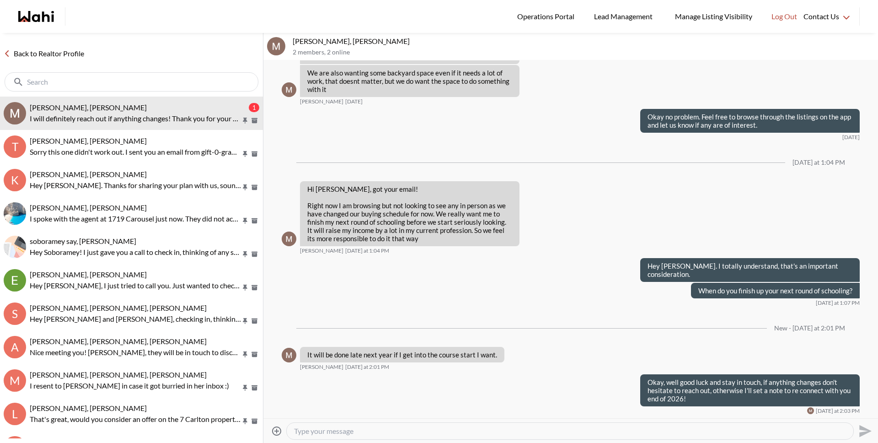
scroll to position [486, 0]
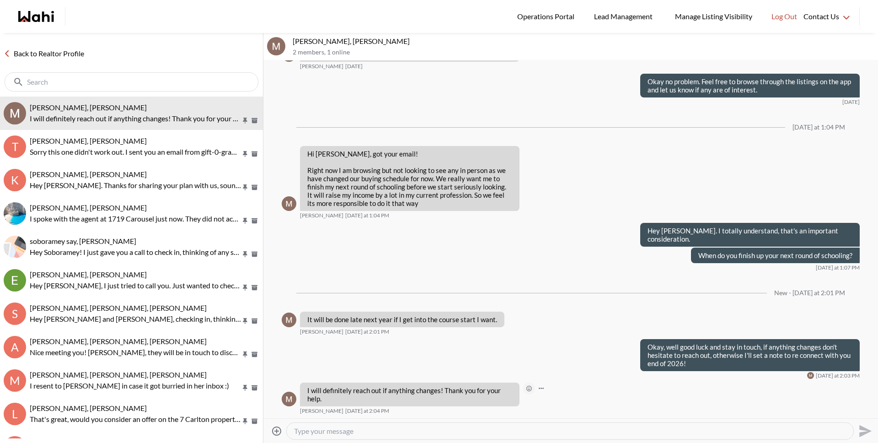
click at [530, 388] on icon "Open Reaction Selector" at bounding box center [528, 387] width 5 height 5
click at [578, 365] on div "Select Reaction: Heart" at bounding box center [576, 369] width 8 height 8
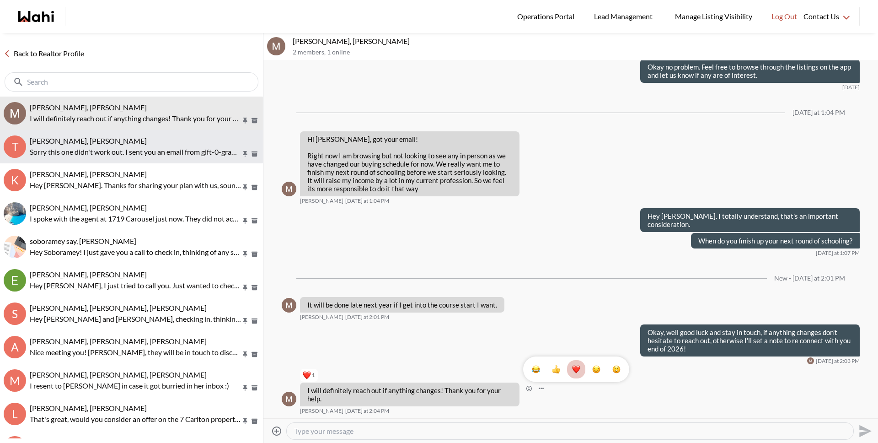
click at [109, 156] on p "Sorry this one didn't work out. I sent you an email from gift-0-gram with a lit…" at bounding box center [135, 151] width 211 height 11
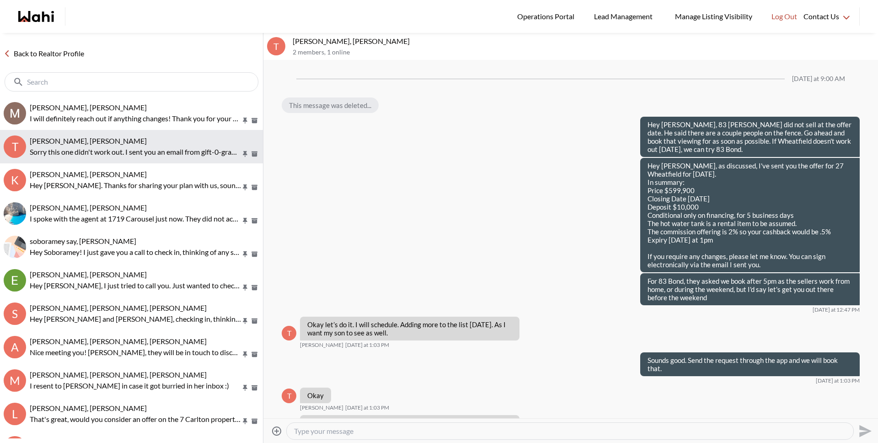
scroll to position [812, 0]
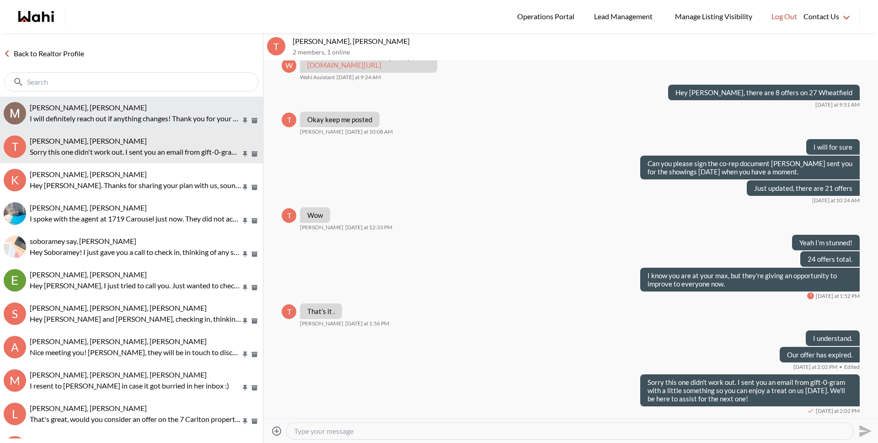
click at [112, 110] on span "[PERSON_NAME], [PERSON_NAME]" at bounding box center [88, 107] width 117 height 9
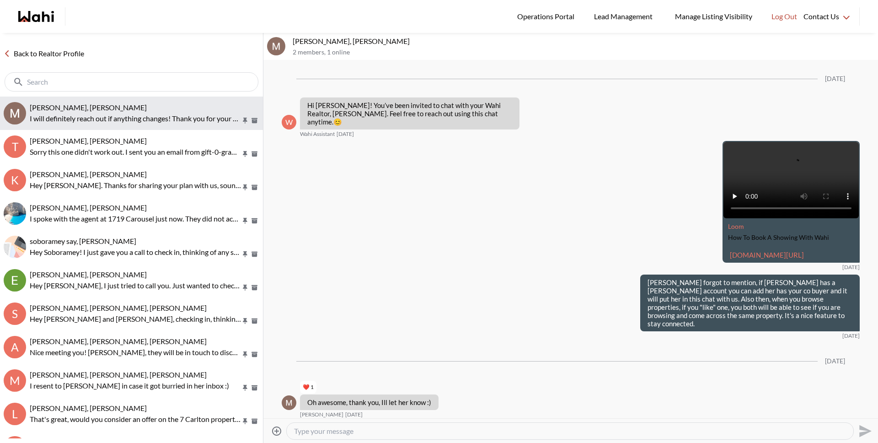
scroll to position [464, 0]
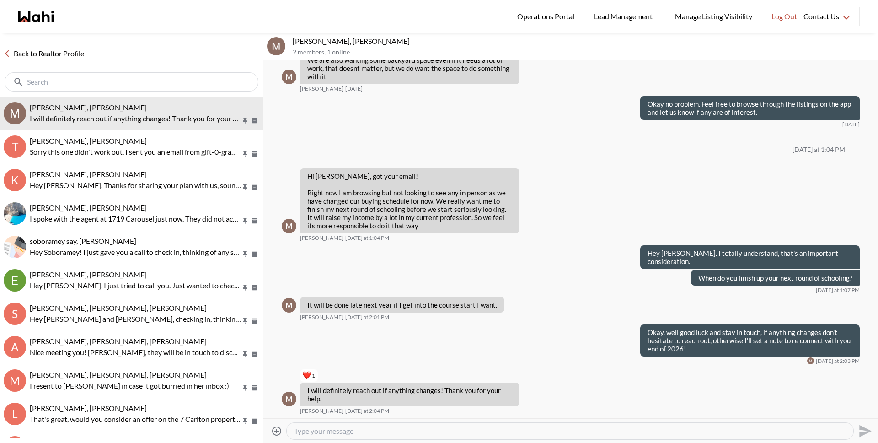
click at [321, 433] on textarea "Type your message" at bounding box center [570, 430] width 552 height 9
type textarea "Our pleasure."
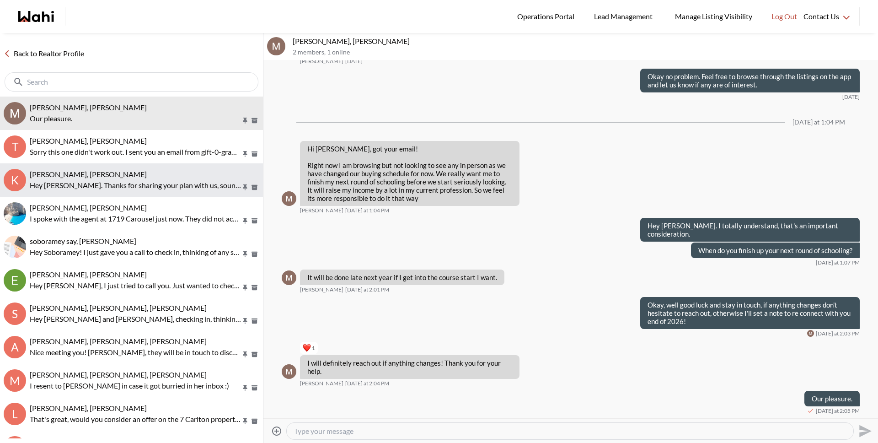
click at [88, 186] on p "Hey Kristine. Thanks for sharing your plan with us, sounds like a good one. I'l…" at bounding box center [135, 185] width 211 height 11
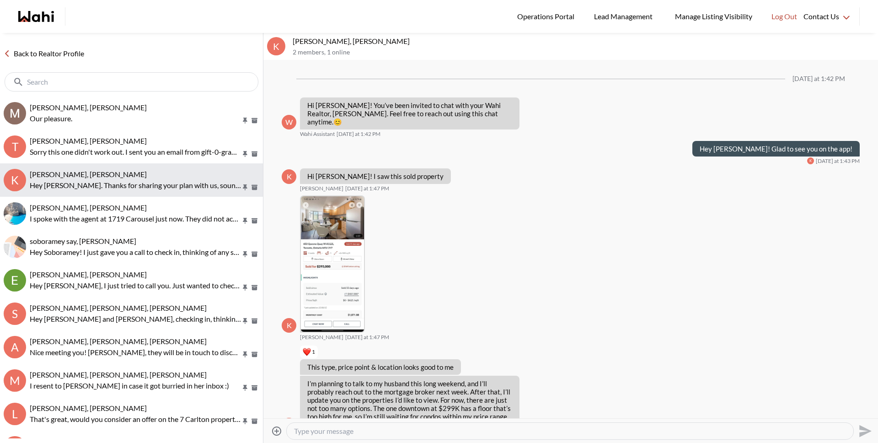
scroll to position [61, 0]
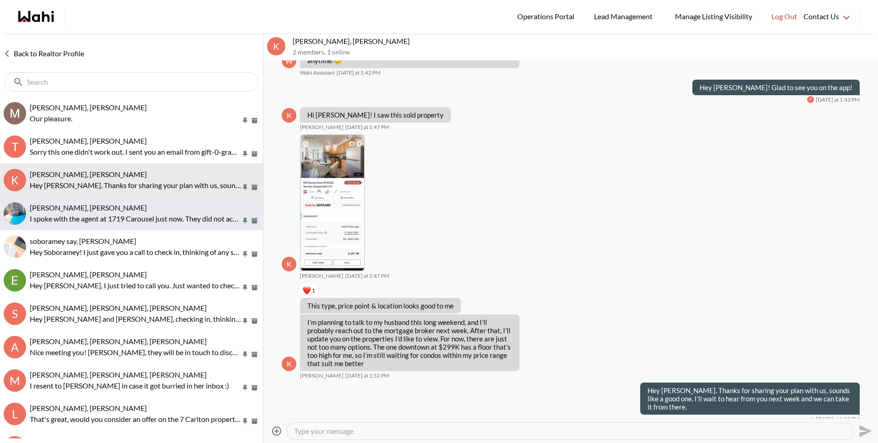
click at [82, 213] on p "I spoke with the agent at 1719 Carousel just now. They did not accept the offer…" at bounding box center [135, 218] width 211 height 11
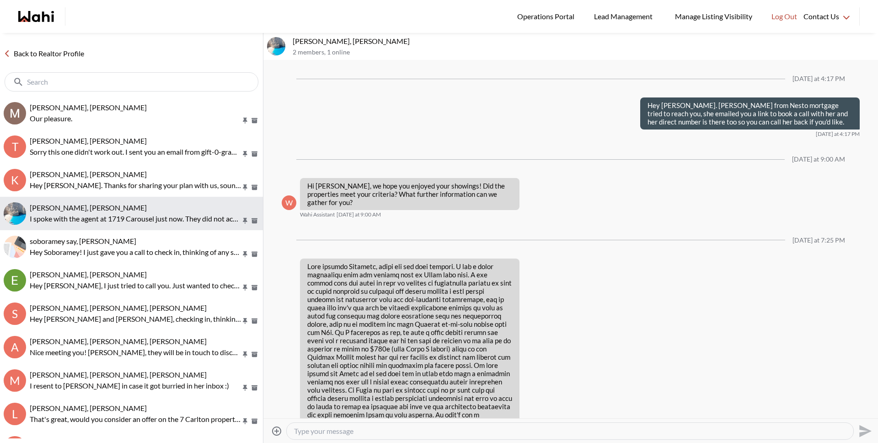
scroll to position [1159, 0]
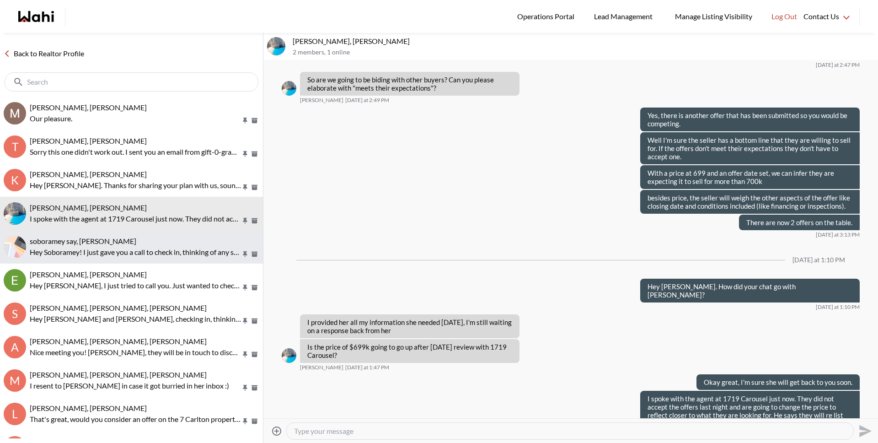
click at [81, 232] on button "soboramey say, Michelle Hey Soboramey! I just gave you a call to check in, thin…" at bounding box center [131, 246] width 263 height 33
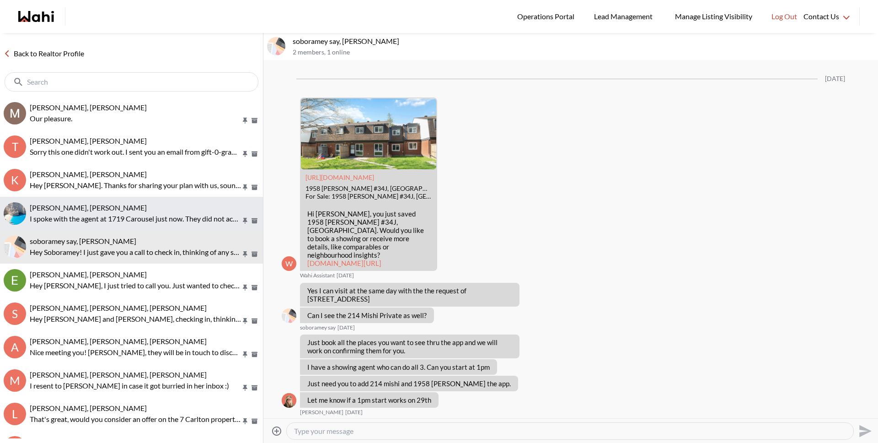
scroll to position [837, 0]
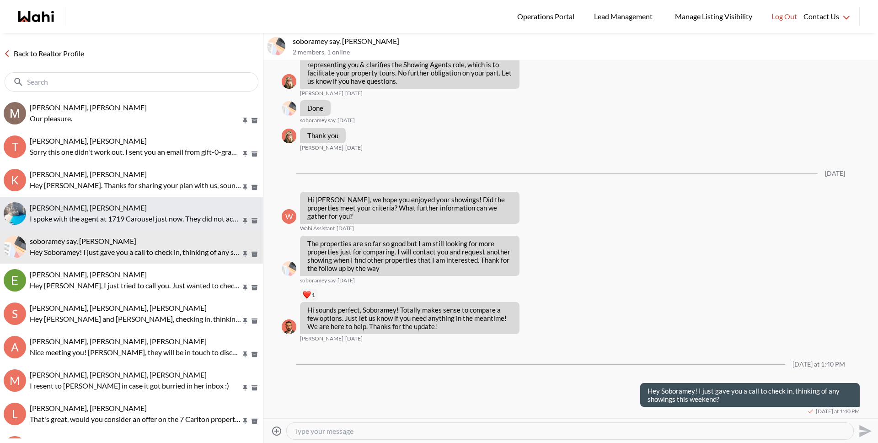
click at [81, 220] on p "I spoke with the agent at 1719 Carousel just now. They did not accept the offer…" at bounding box center [135, 218] width 211 height 11
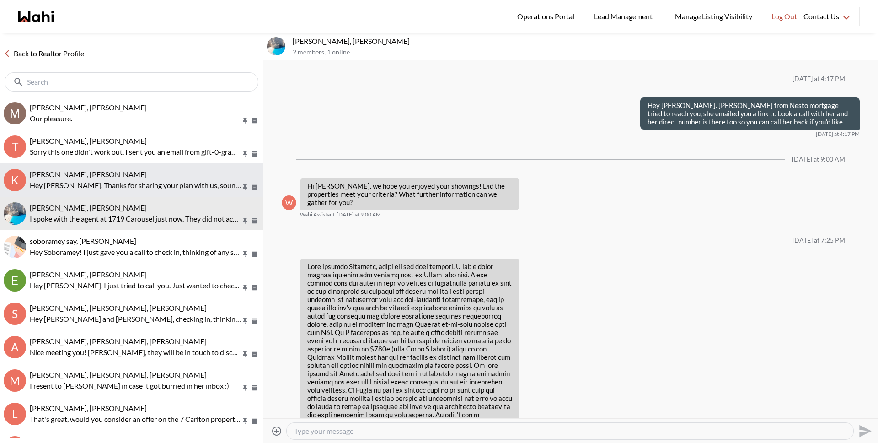
scroll to position [1159, 0]
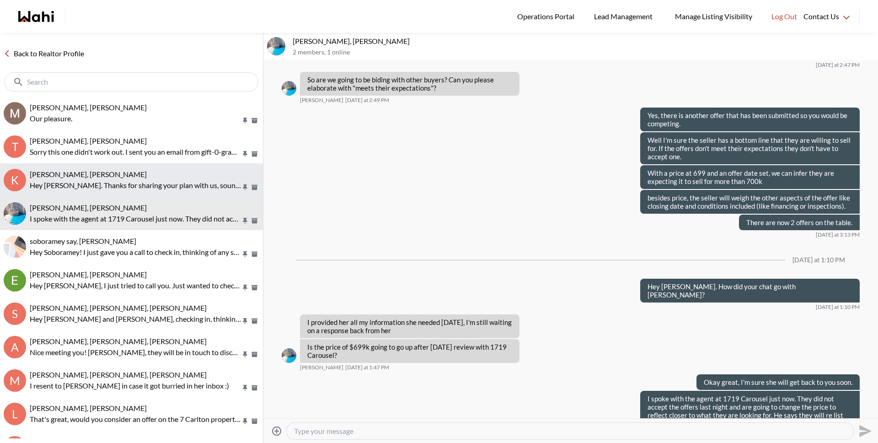
click at [82, 190] on p "Hey Kristine. Thanks for sharing your plan with us, sounds like a good one. I'l…" at bounding box center [135, 185] width 211 height 11
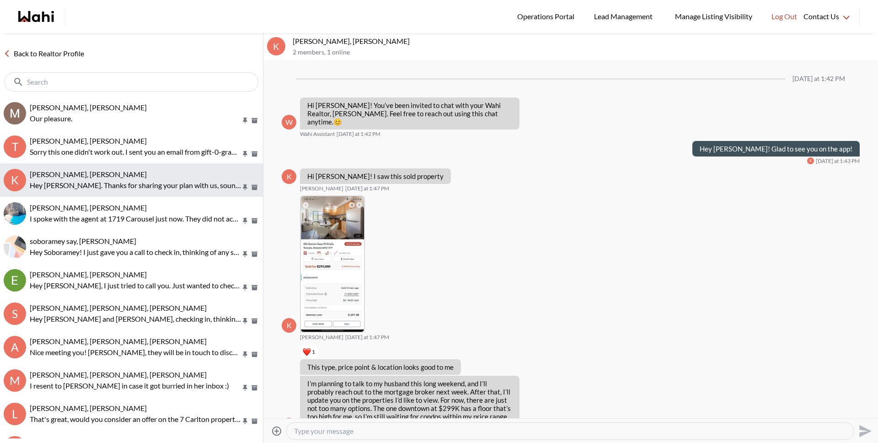
scroll to position [61, 0]
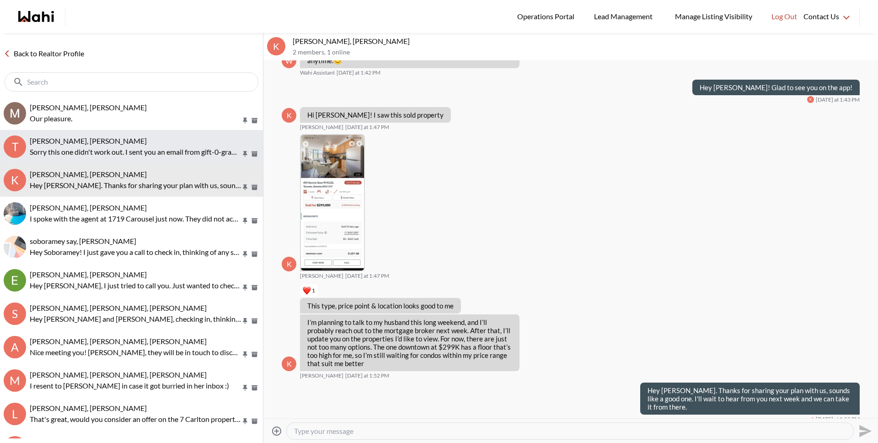
click at [87, 154] on p "Sorry this one didn't work out. I sent you an email from gift-0-gram with a lit…" at bounding box center [135, 151] width 211 height 11
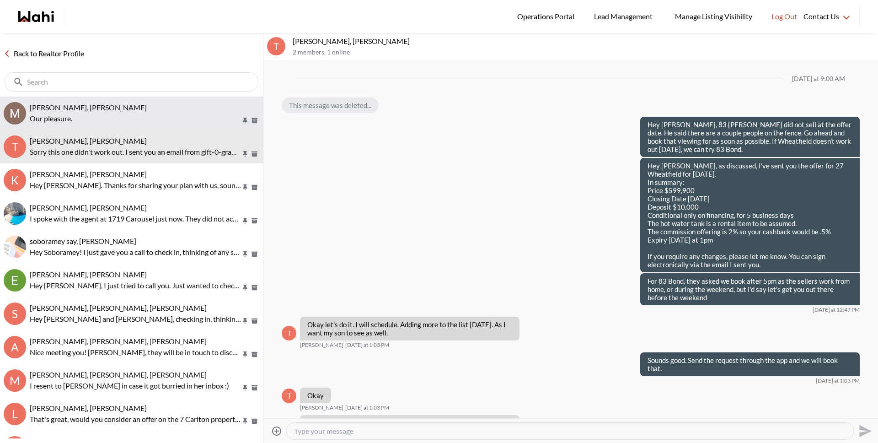
scroll to position [812, 0]
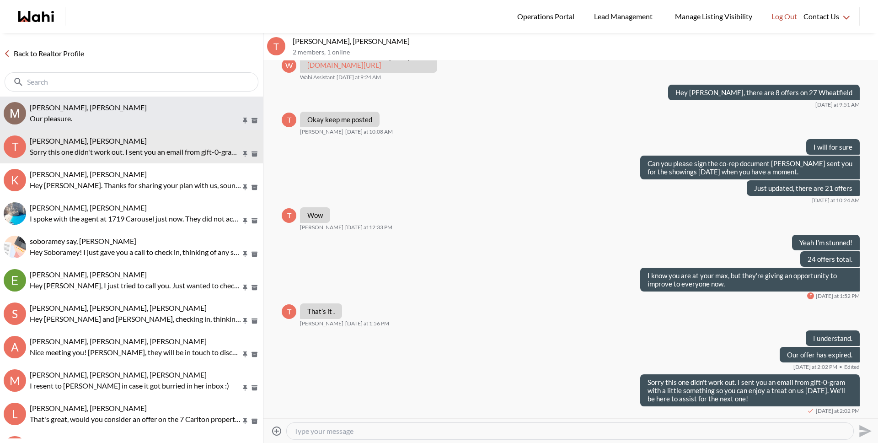
click at [85, 118] on p "Our pleasure." at bounding box center [135, 118] width 211 height 11
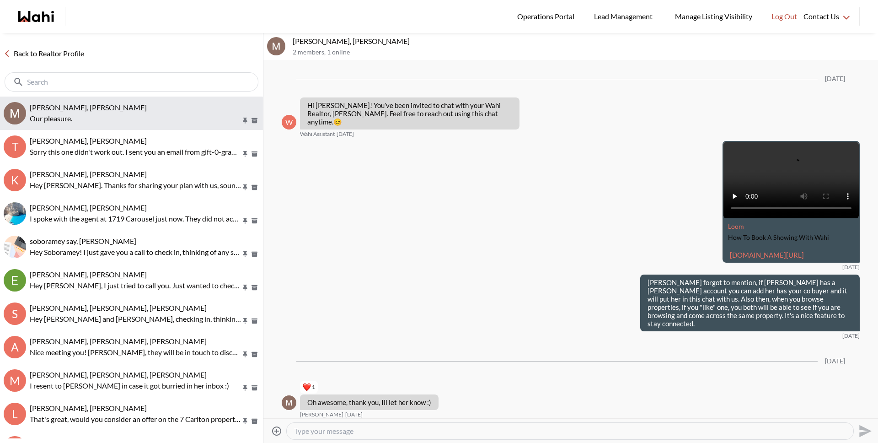
scroll to position [491, 0]
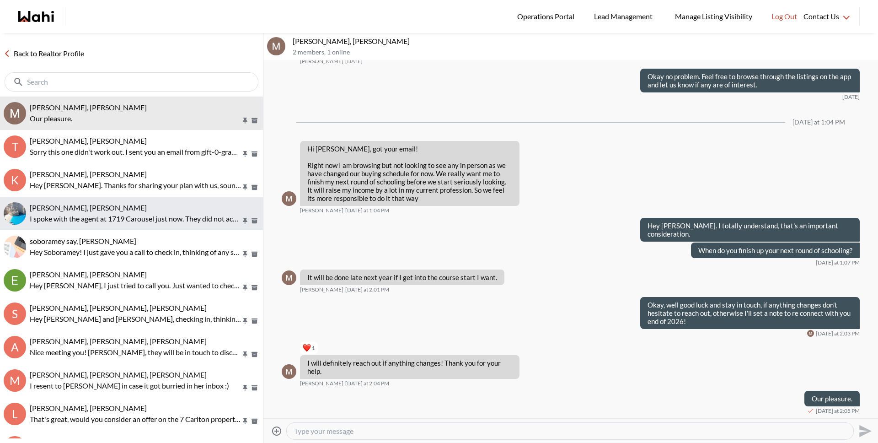
click at [90, 222] on p "I spoke with the agent at 1719 Carousel just now. They did not accept the offer…" at bounding box center [135, 218] width 211 height 11
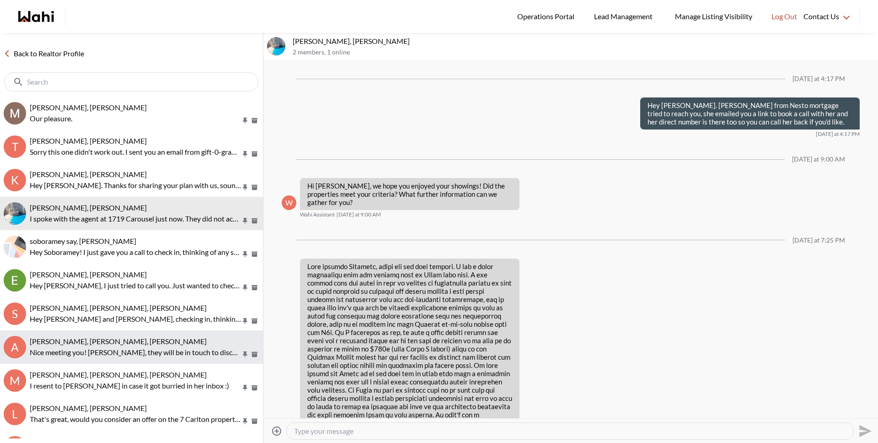
scroll to position [1159, 0]
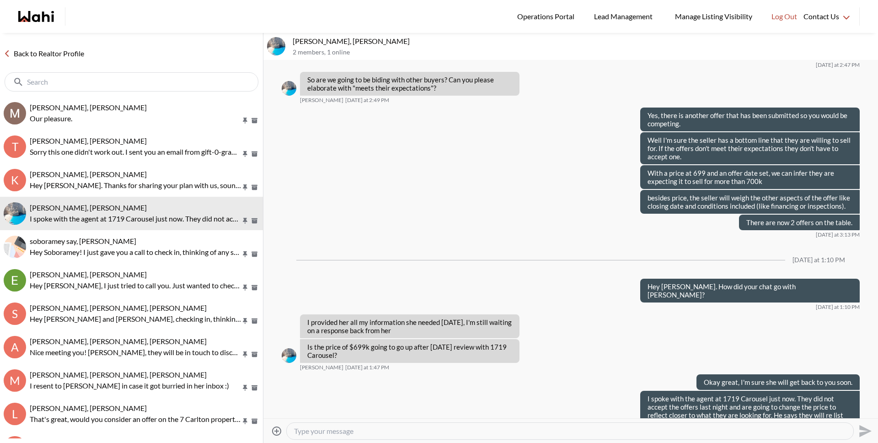
click at [349, 436] on div at bounding box center [570, 430] width 566 height 16
click at [352, 435] on div at bounding box center [570, 430] width 566 height 16
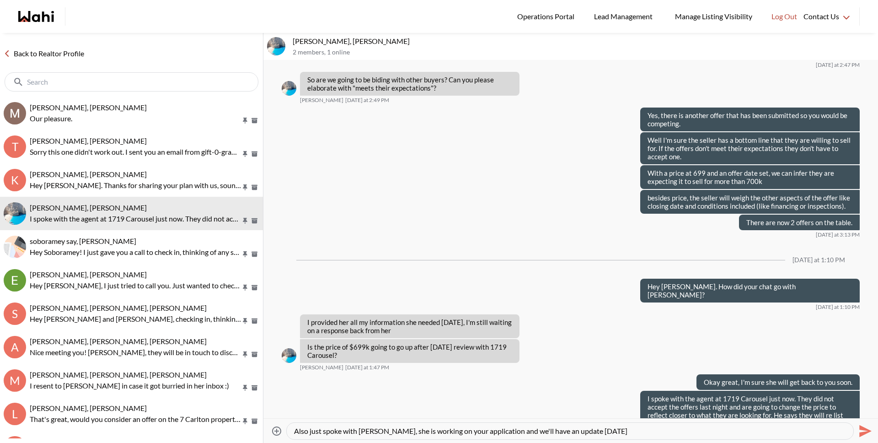
type textarea "Also just spoke with Andrea, she is working on your application and we'll have …"
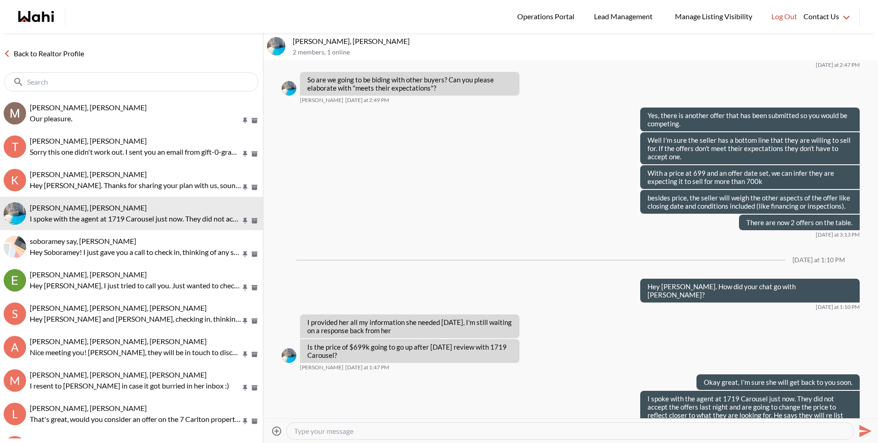
scroll to position [1183, 0]
